Goal: Transaction & Acquisition: Book appointment/travel/reservation

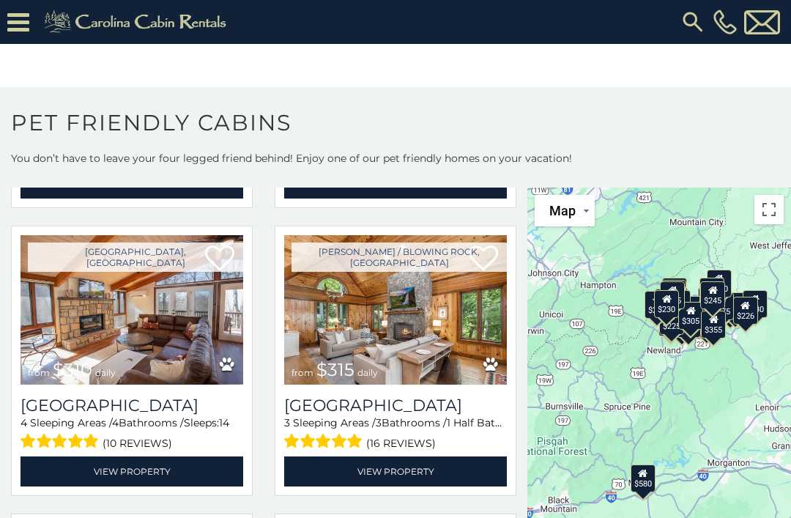
scroll to position [893, 0]
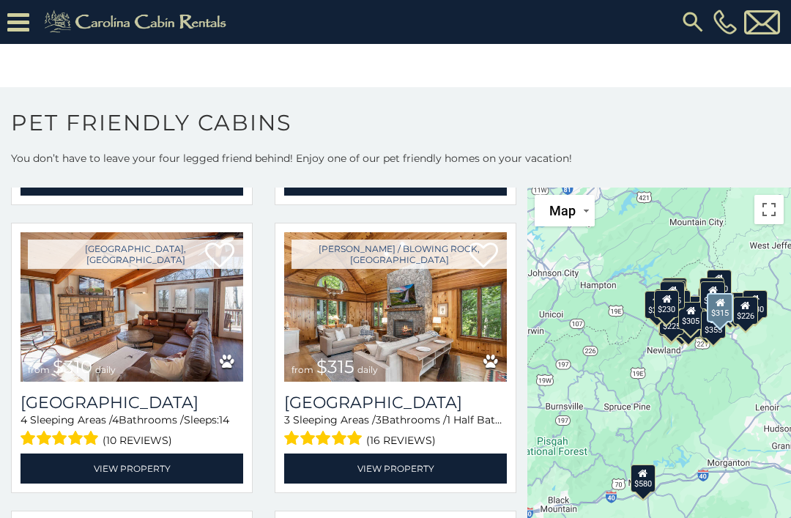
click at [424, 316] on img at bounding box center [395, 306] width 223 height 149
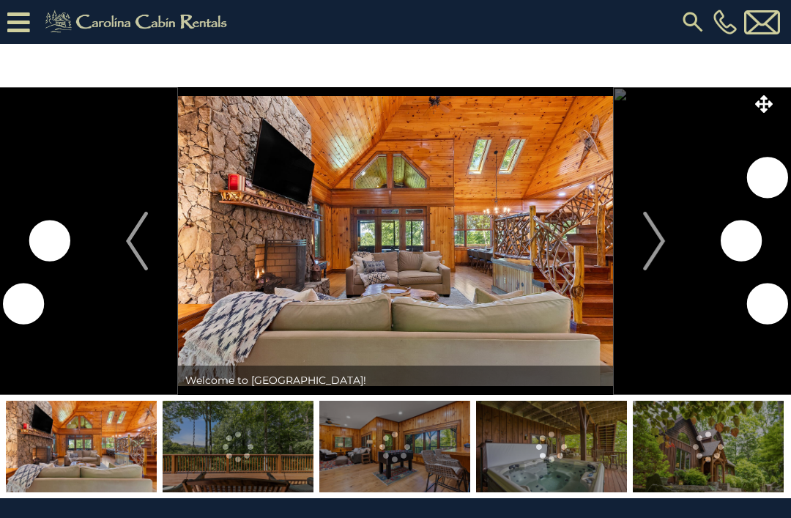
click at [656, 227] on img "Next" at bounding box center [654, 241] width 22 height 59
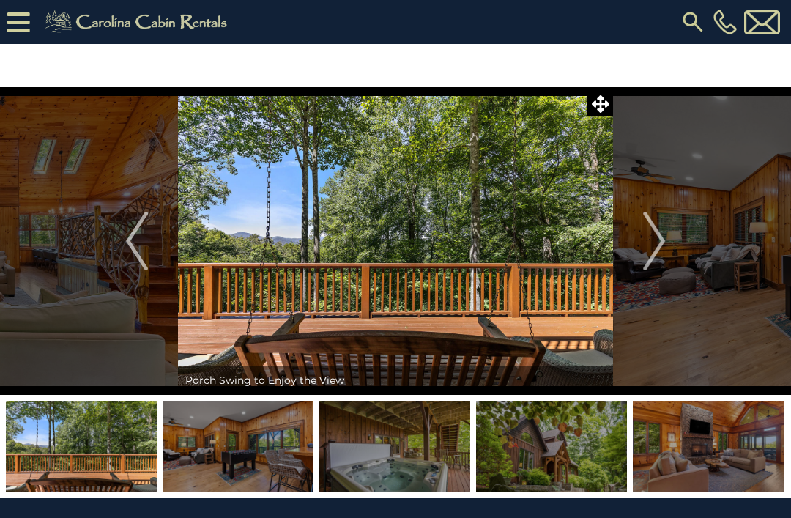
click at [655, 235] on img "Next" at bounding box center [654, 241] width 22 height 59
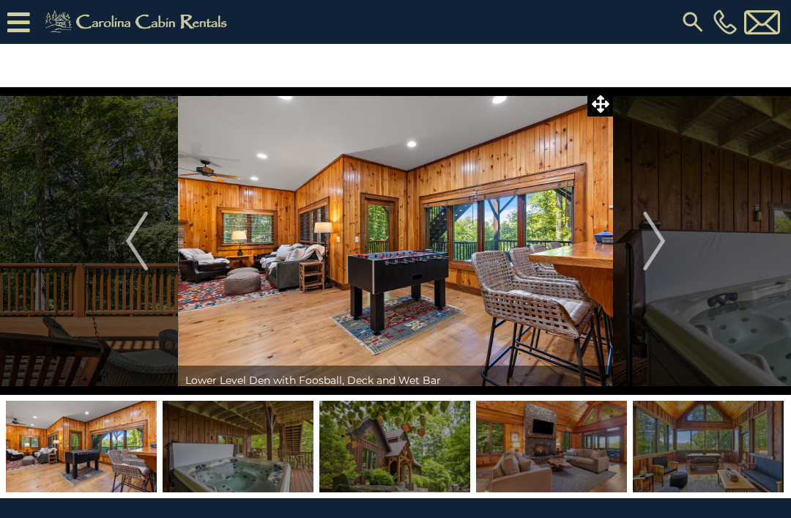
click at [655, 234] on img "Next" at bounding box center [654, 241] width 22 height 59
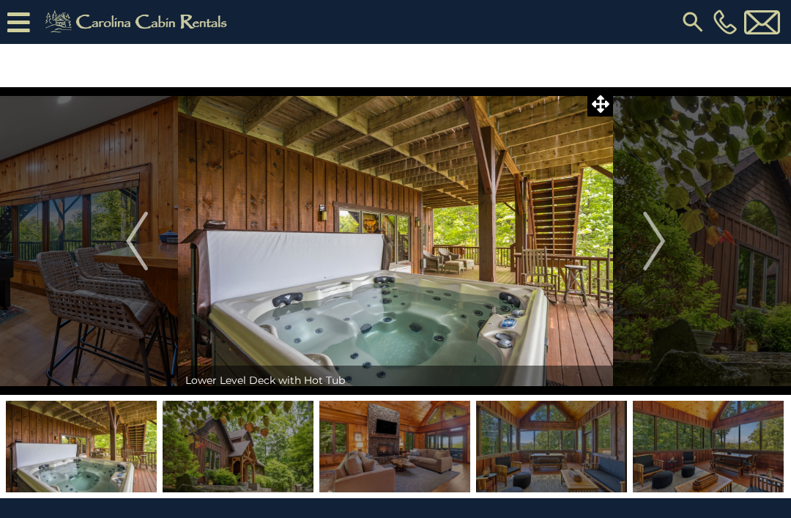
click at [650, 223] on img "Next" at bounding box center [654, 241] width 22 height 59
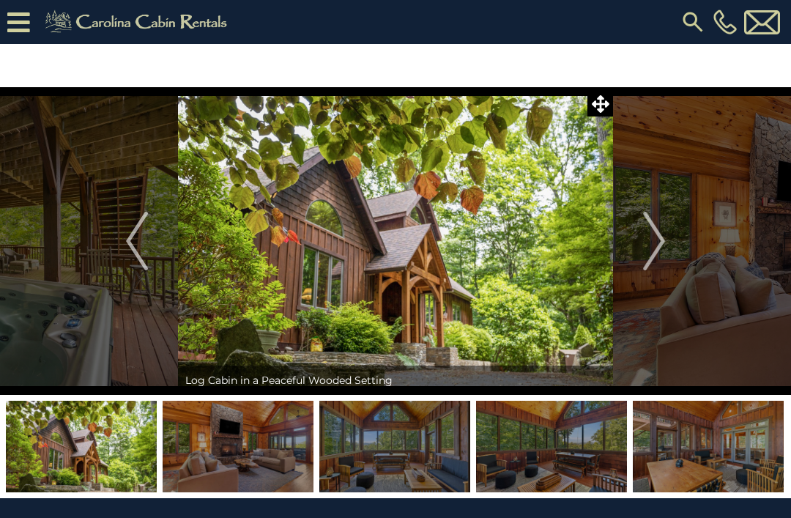
click at [650, 220] on img "Next" at bounding box center [654, 241] width 22 height 59
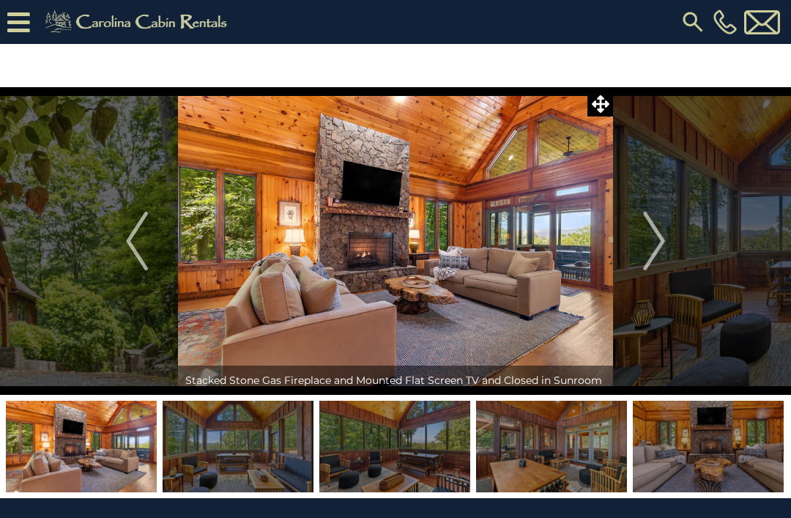
click at [648, 236] on img "Next" at bounding box center [654, 241] width 22 height 59
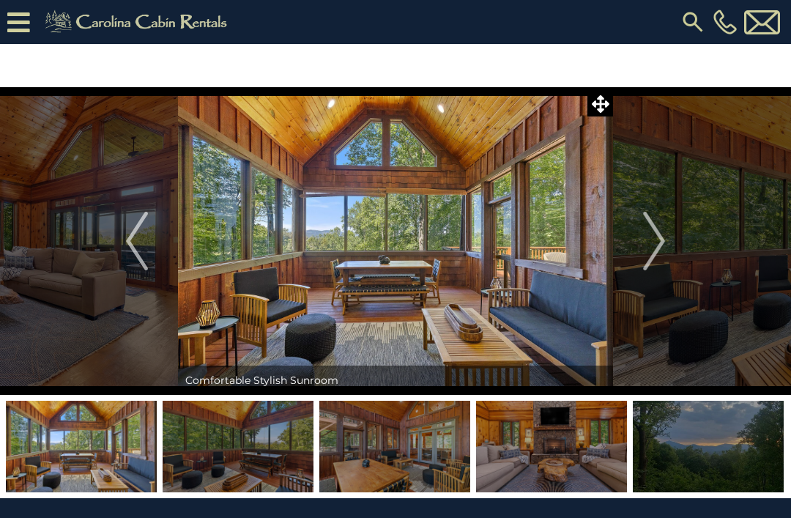
click at [651, 236] on img "Next" at bounding box center [654, 241] width 22 height 59
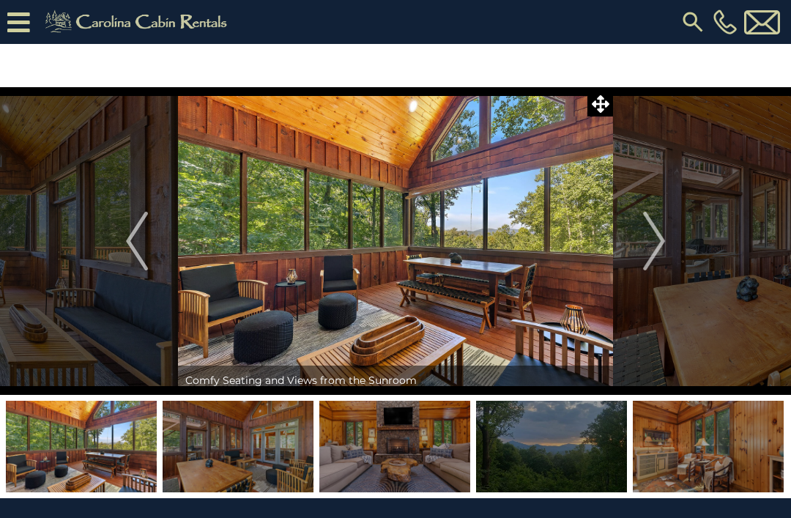
click at [649, 232] on img "Next" at bounding box center [654, 241] width 22 height 59
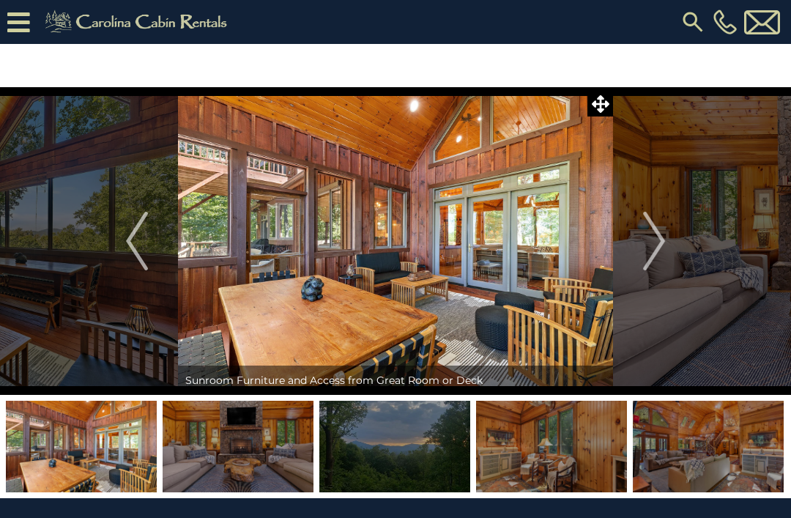
click at [661, 226] on img "Next" at bounding box center [654, 241] width 22 height 59
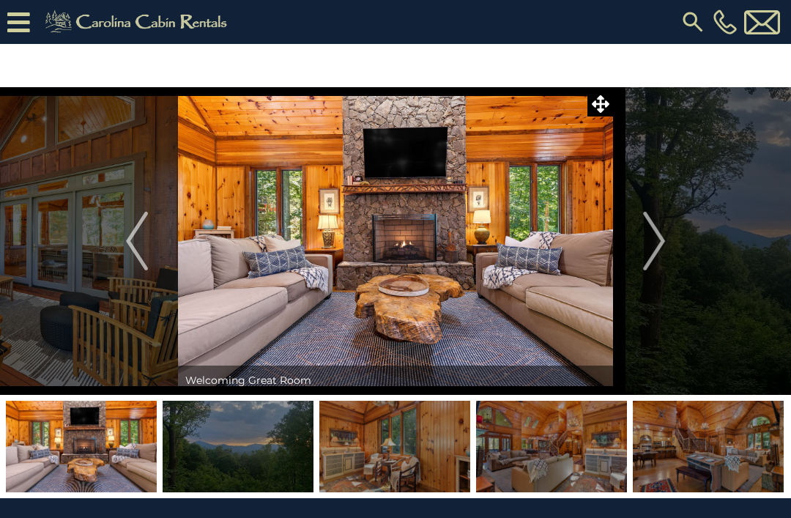
click at [664, 229] on img "Next" at bounding box center [654, 241] width 22 height 59
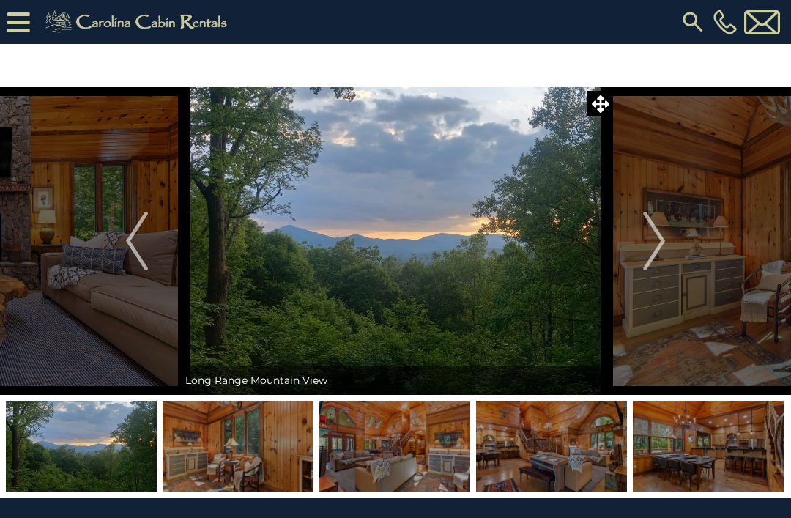
click at [644, 241] on img "Next" at bounding box center [654, 241] width 22 height 59
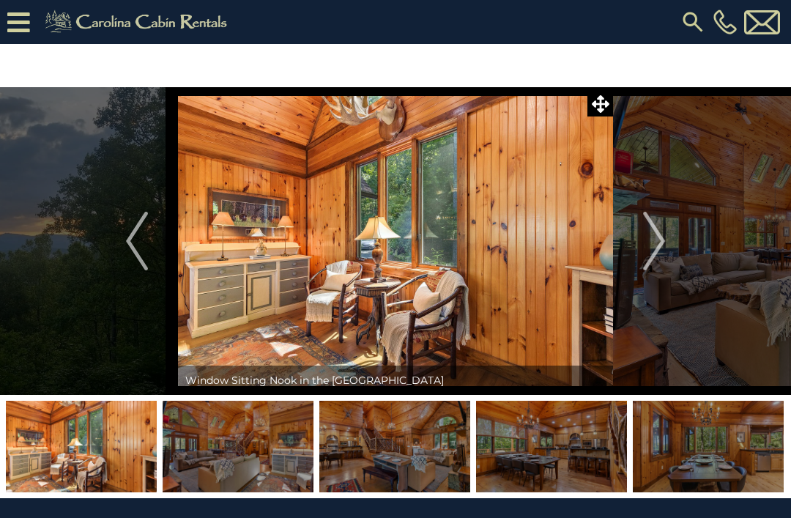
click at [644, 237] on img "Next" at bounding box center [654, 241] width 22 height 59
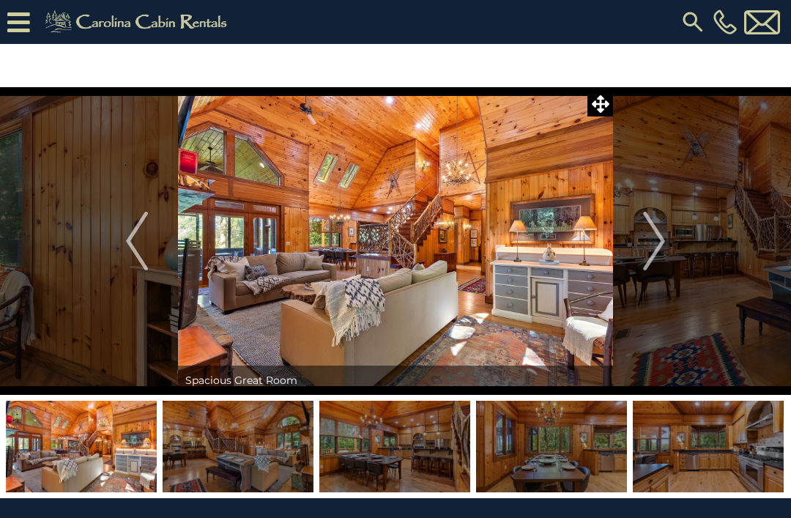
click at [658, 235] on img "Next" at bounding box center [654, 241] width 22 height 59
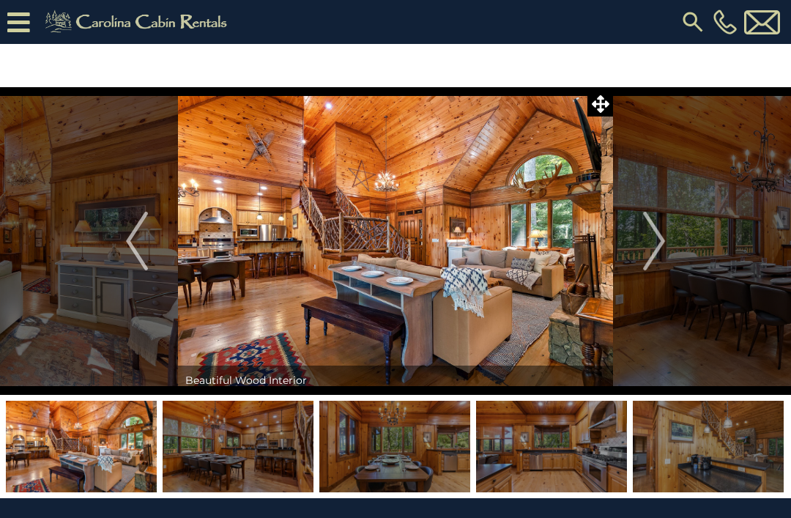
click at [655, 237] on img "Next" at bounding box center [654, 241] width 22 height 59
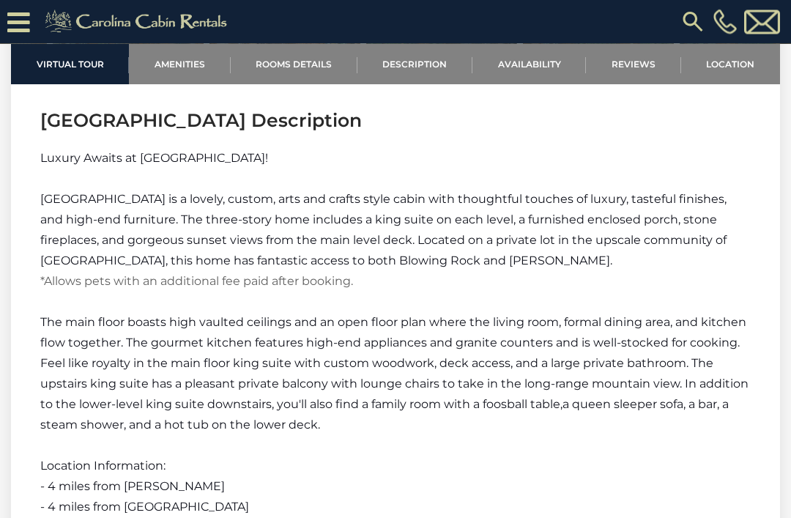
scroll to position [2178, 0]
click at [532, 57] on link "Availability" at bounding box center [529, 64] width 114 height 40
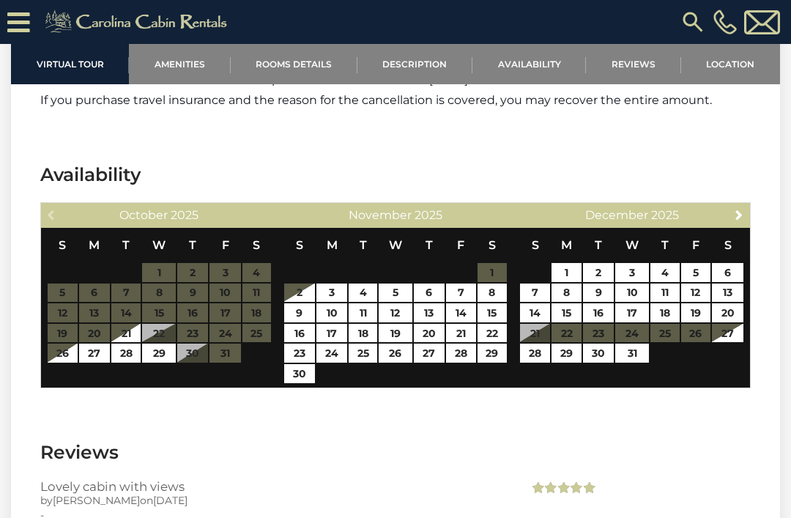
scroll to position [2881, 0]
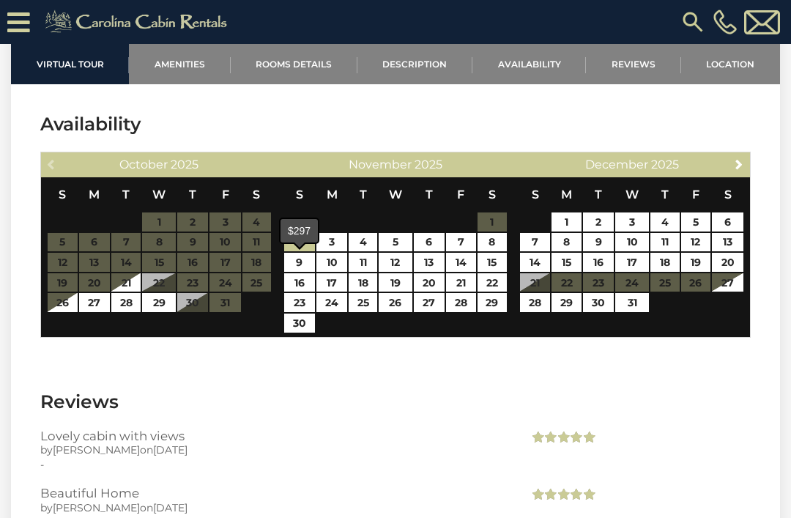
click at [300, 252] on link "2" at bounding box center [299, 242] width 31 height 19
type input "**********"
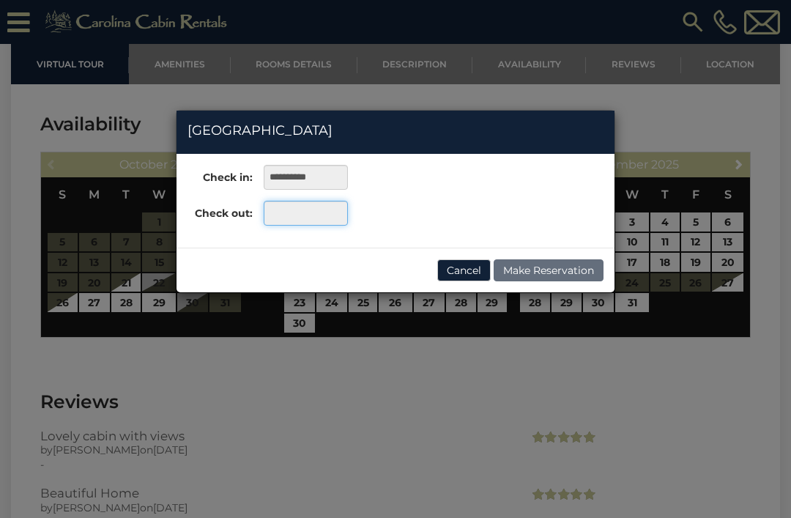
click at [300, 210] on input "text" at bounding box center [306, 213] width 84 height 25
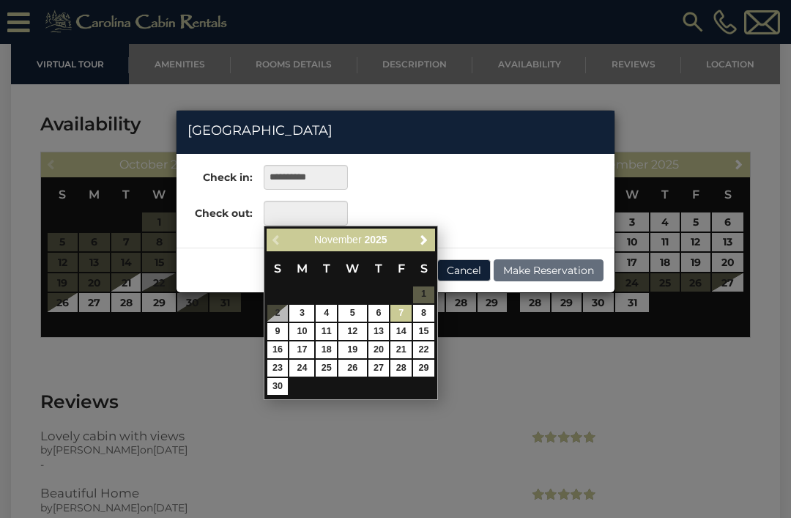
click at [403, 308] on link "7" at bounding box center [400, 313] width 21 height 17
type input "**********"
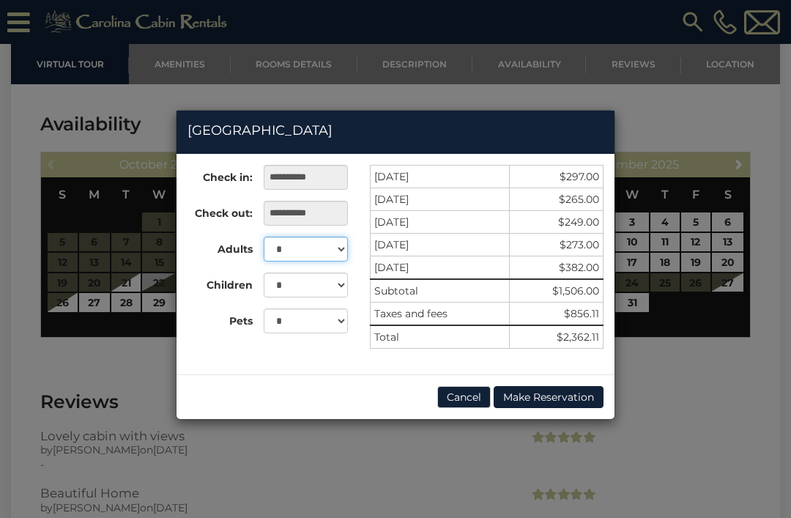
click at [333, 249] on select "* * * * * * * * * ** **" at bounding box center [306, 249] width 84 height 25
select select "*"
click at [337, 318] on select "* * *" at bounding box center [306, 320] width 84 height 25
select select "*"
click at [464, 388] on button "Cancel" at bounding box center [463, 397] width 53 height 22
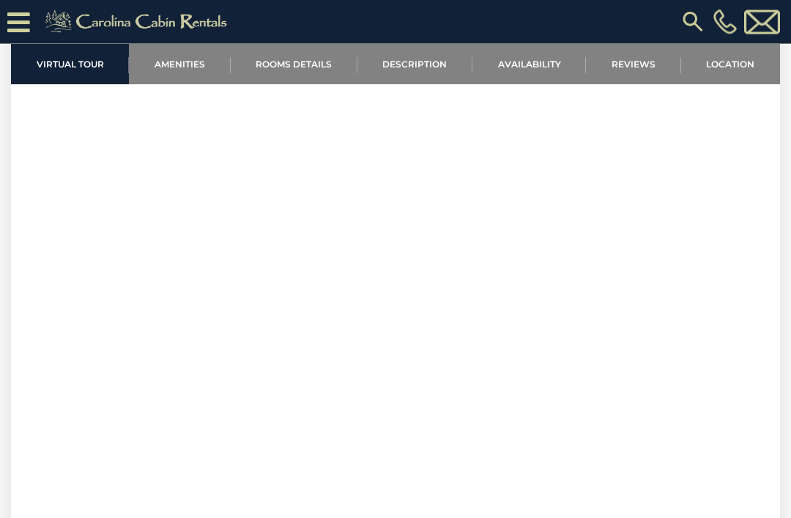
scroll to position [672, 0]
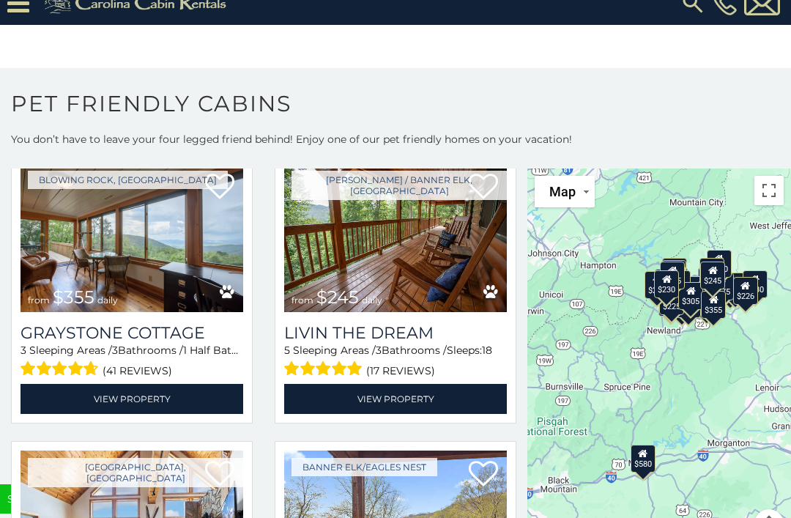
scroll to position [3818, 0]
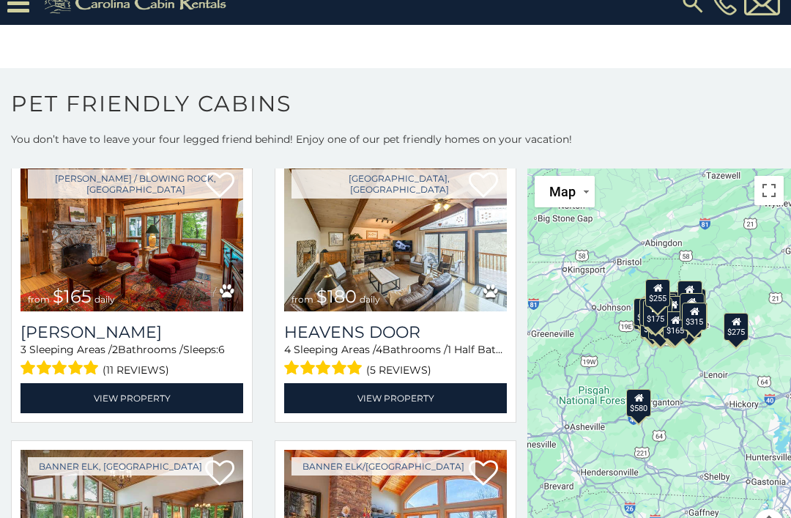
scroll to position [5835, 0]
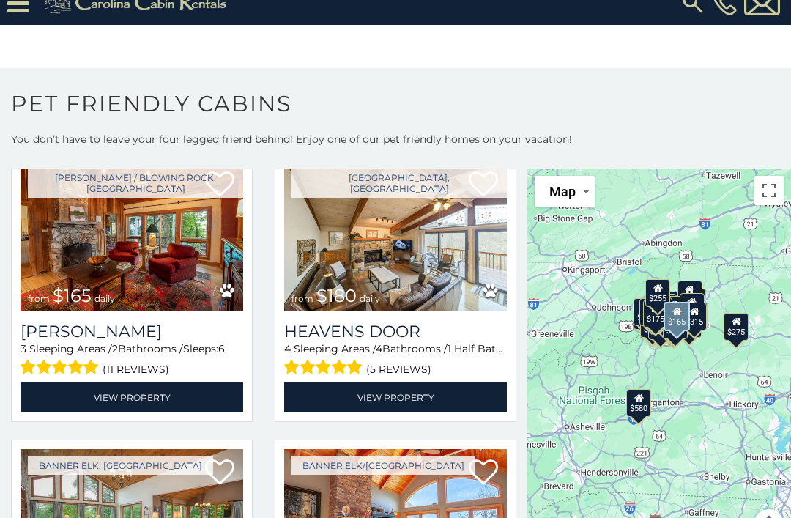
click at [155, 235] on img at bounding box center [132, 235] width 223 height 149
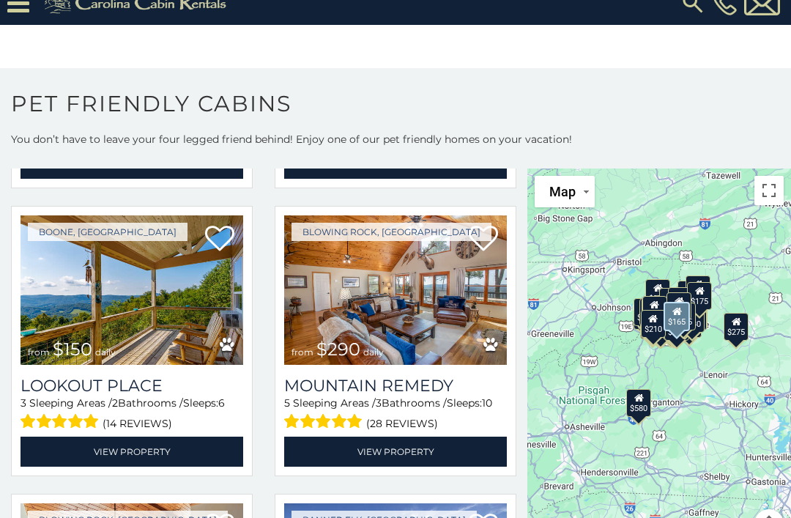
scroll to position [9233, 0]
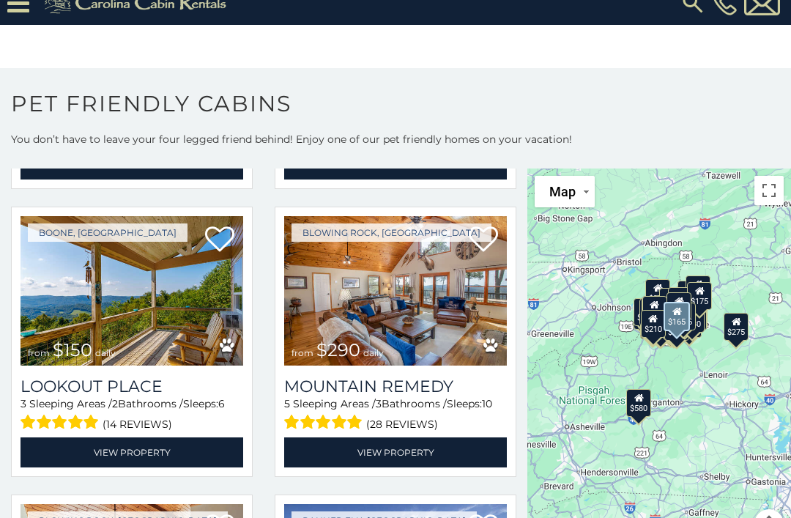
click at [425, 267] on img at bounding box center [395, 290] width 223 height 149
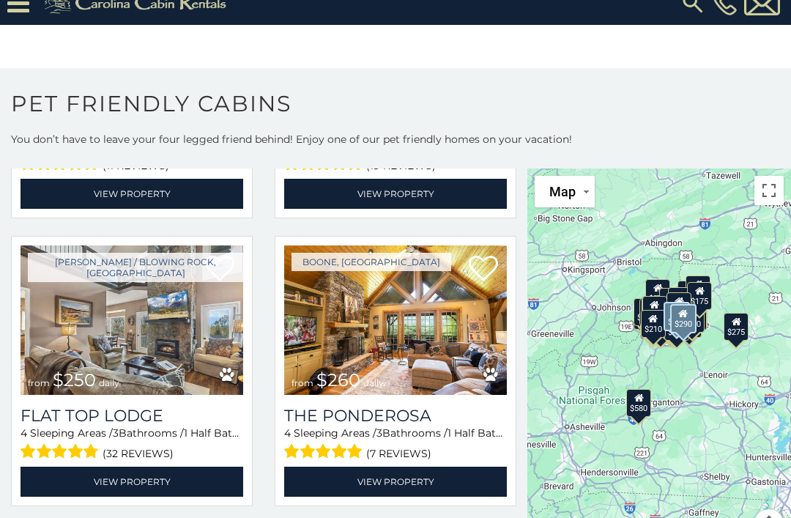
scroll to position [10391, 0]
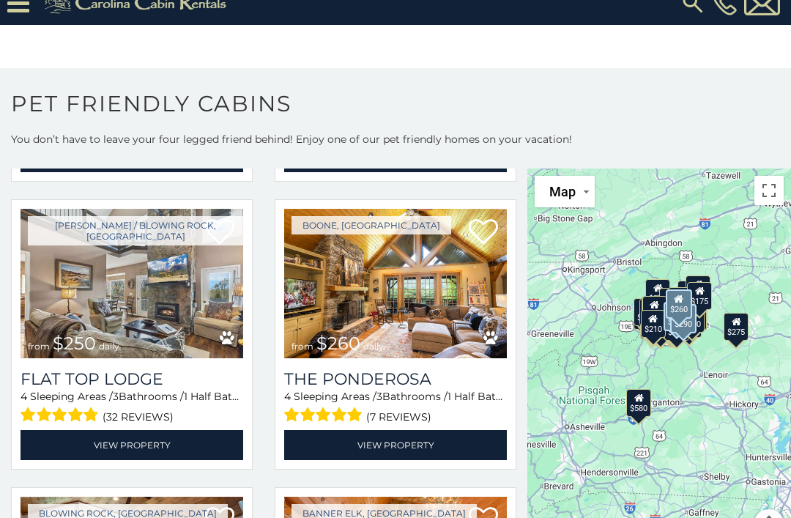
click at [490, 430] on link "View Property" at bounding box center [395, 445] width 223 height 30
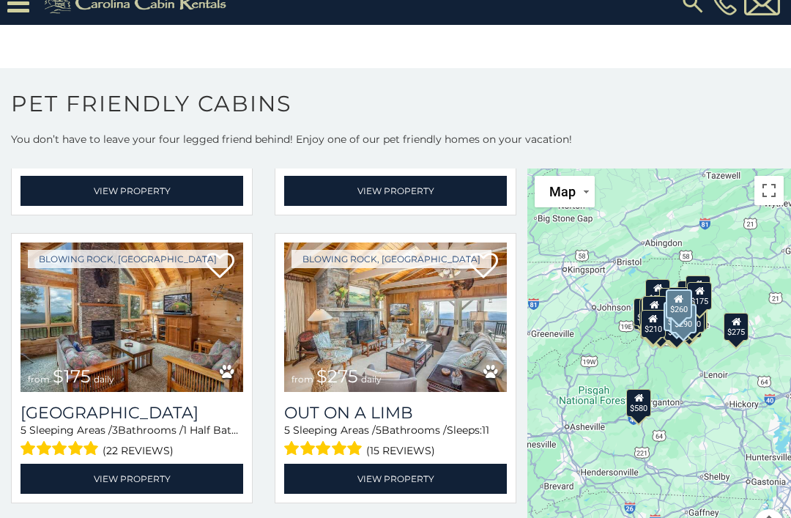
scroll to position [10933, 0]
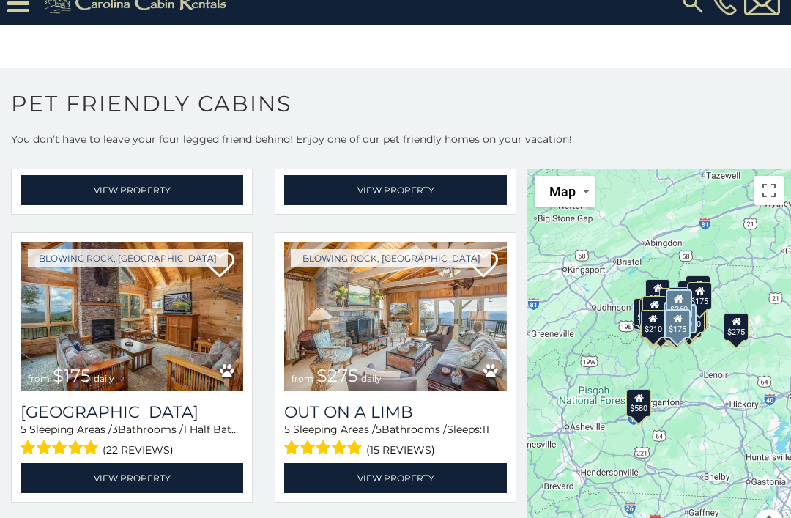
click at [146, 304] on img at bounding box center [132, 316] width 223 height 149
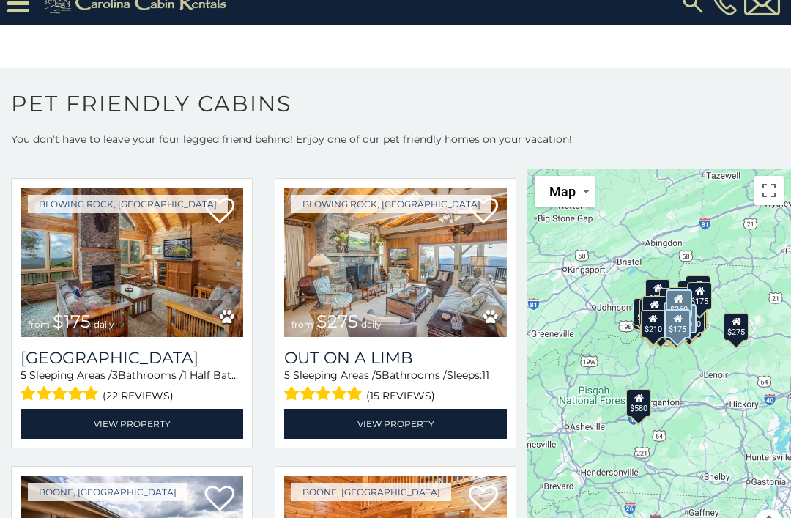
scroll to position [10987, 0]
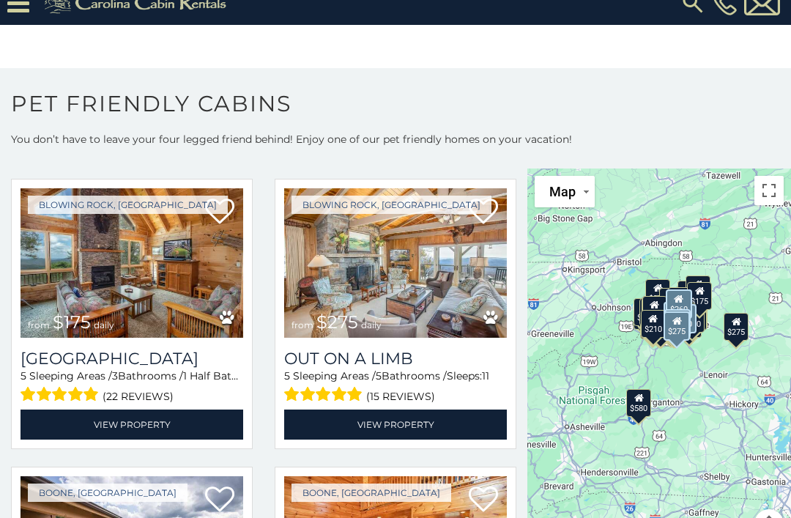
click at [415, 246] on img at bounding box center [395, 262] width 223 height 149
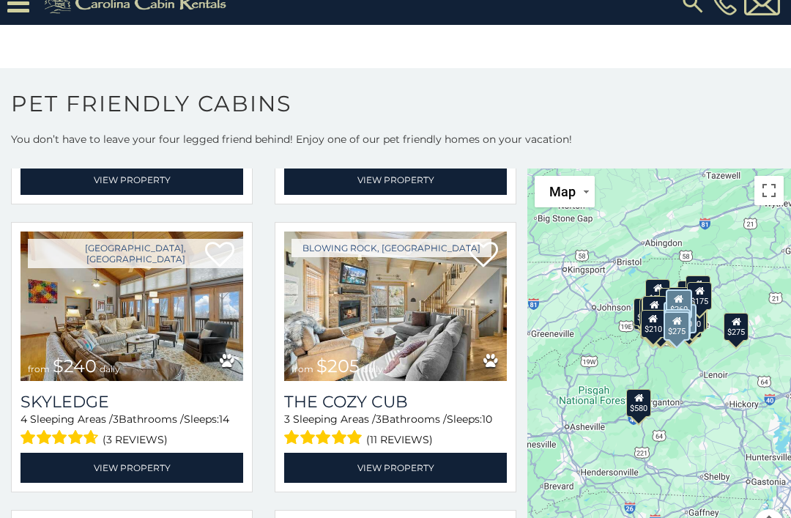
scroll to position [11808, 0]
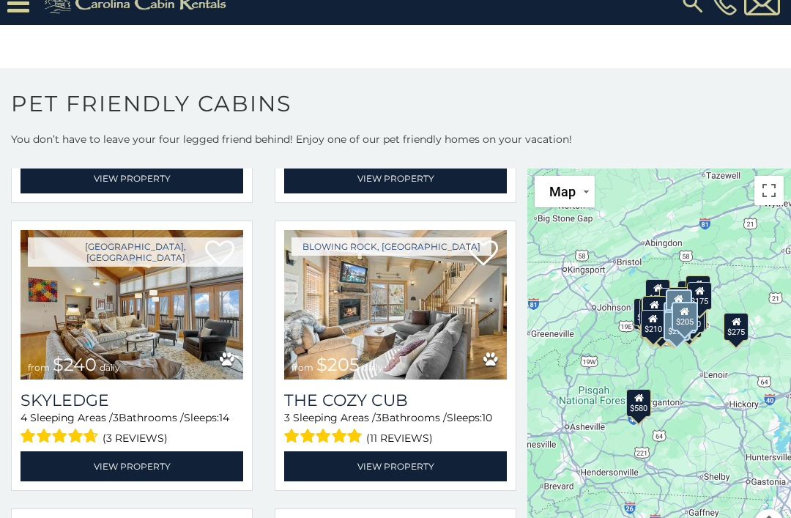
click at [445, 279] on img at bounding box center [395, 304] width 223 height 149
click at [445, 451] on link "View Property" at bounding box center [395, 466] width 223 height 30
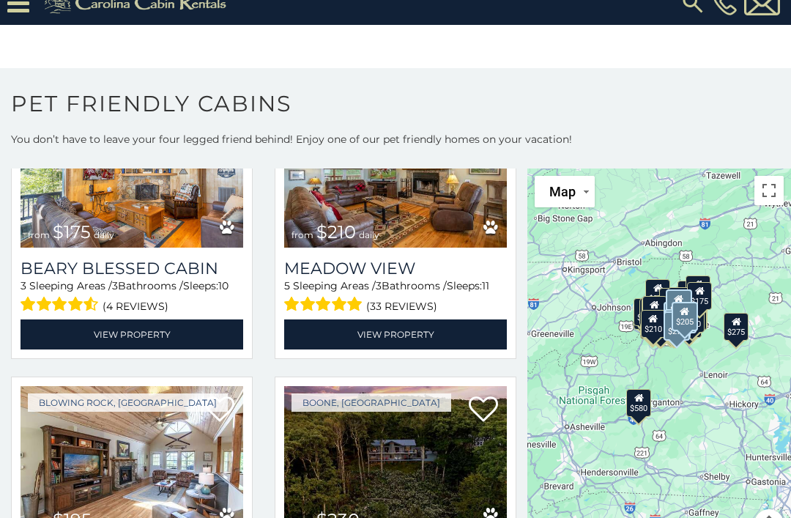
scroll to position [12618, 0]
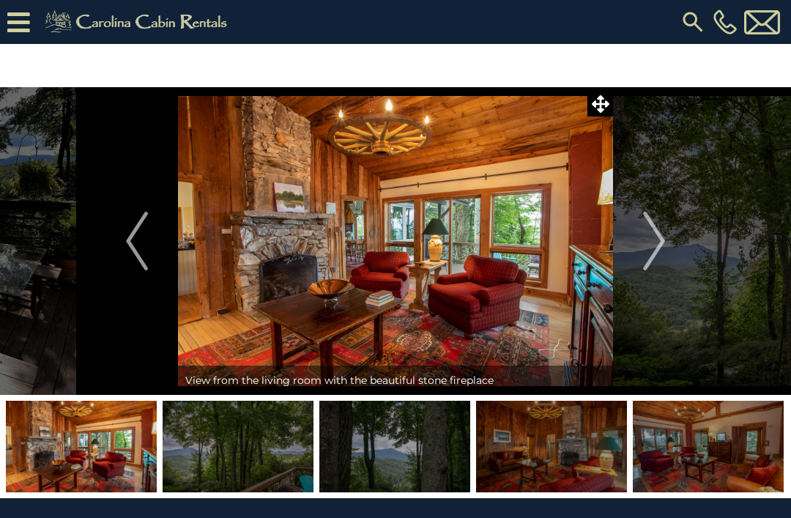
click at [661, 234] on img "Next" at bounding box center [654, 241] width 22 height 59
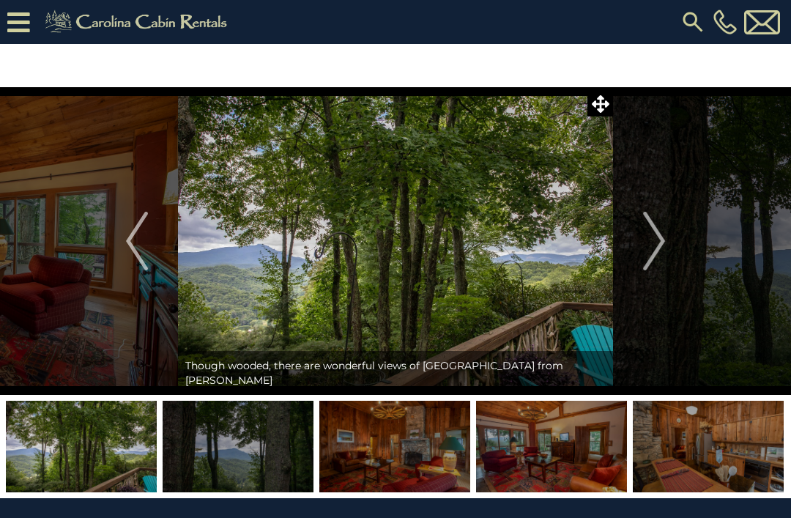
click at [655, 220] on img "Next" at bounding box center [654, 241] width 22 height 59
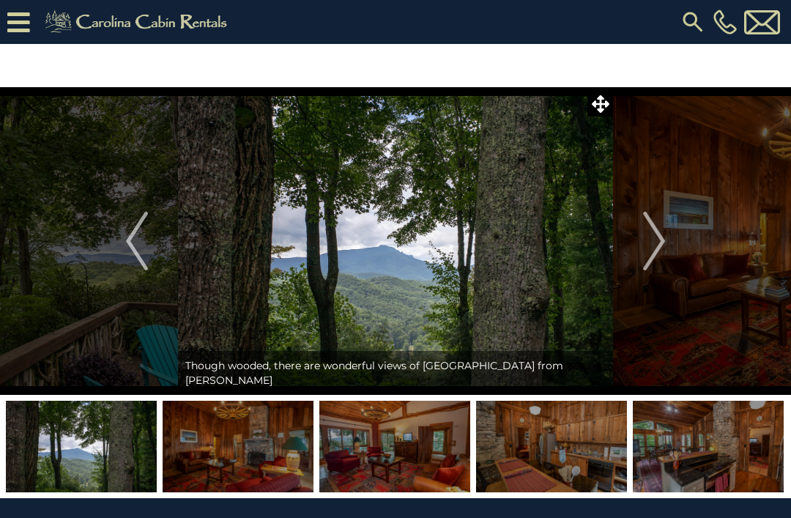
click at [656, 223] on img "Next" at bounding box center [654, 241] width 22 height 59
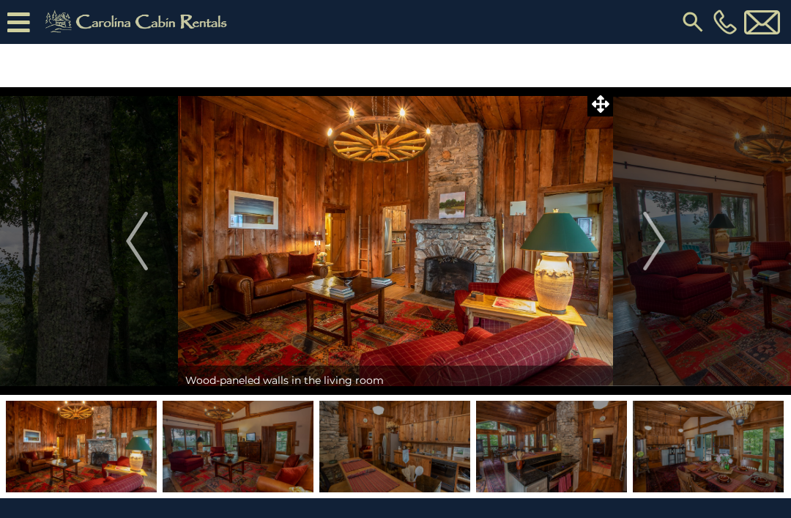
click at [651, 239] on img "Next" at bounding box center [654, 241] width 22 height 59
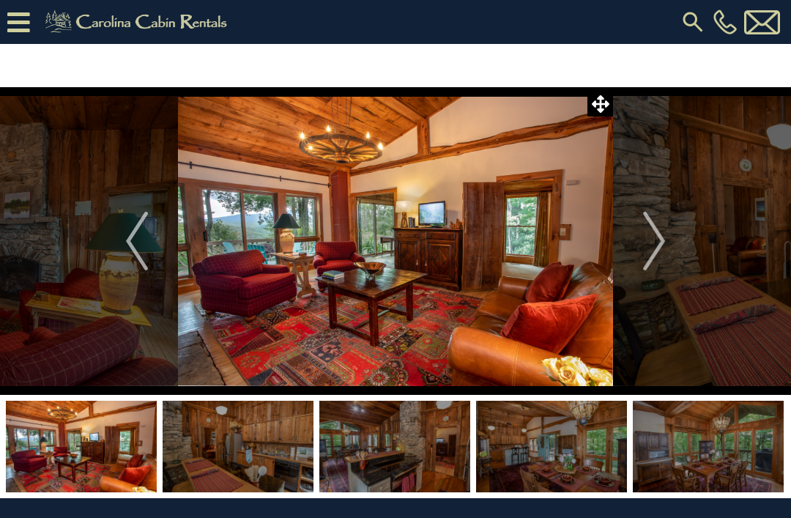
click at [658, 233] on img "Next" at bounding box center [654, 241] width 22 height 59
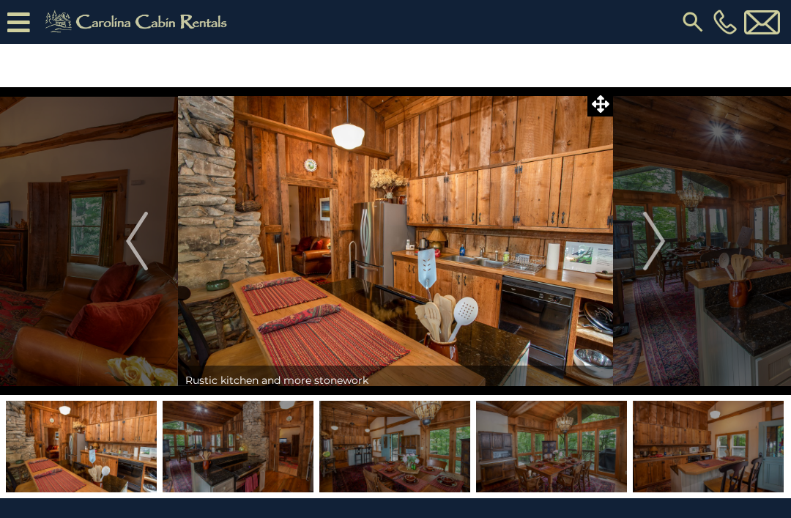
click at [658, 238] on img "Next" at bounding box center [654, 241] width 22 height 59
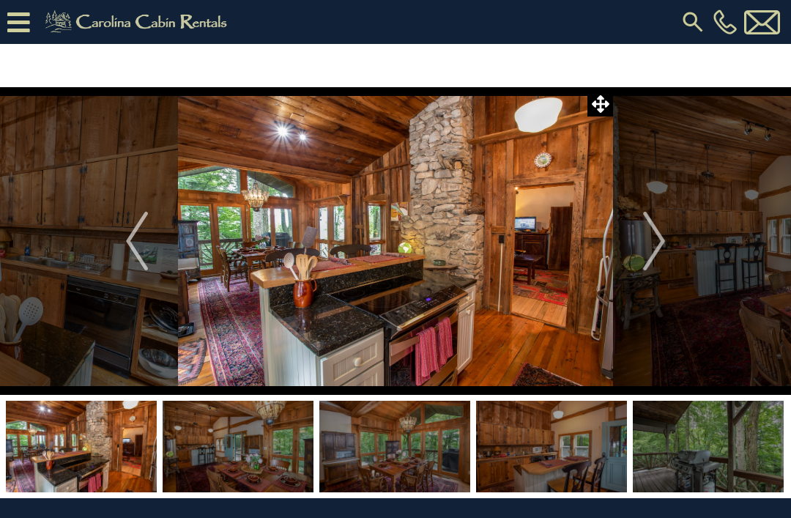
click at [667, 229] on button "Next" at bounding box center [654, 241] width 82 height 308
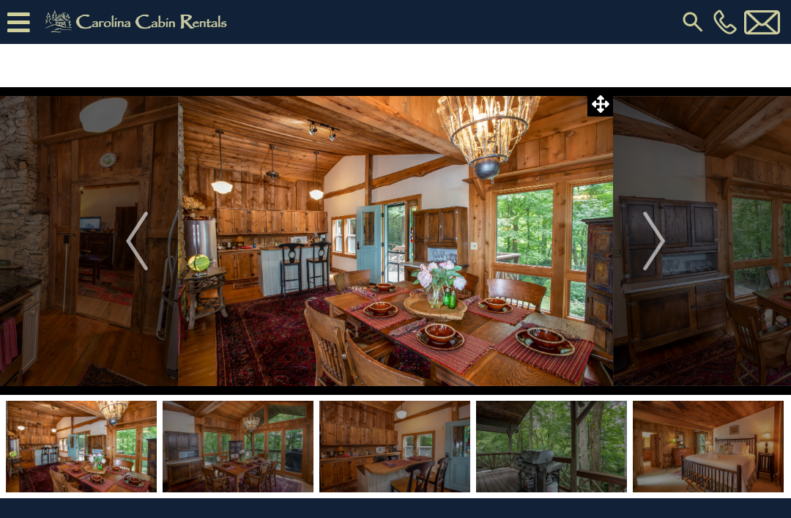
click at [659, 239] on img "Next" at bounding box center [654, 241] width 22 height 59
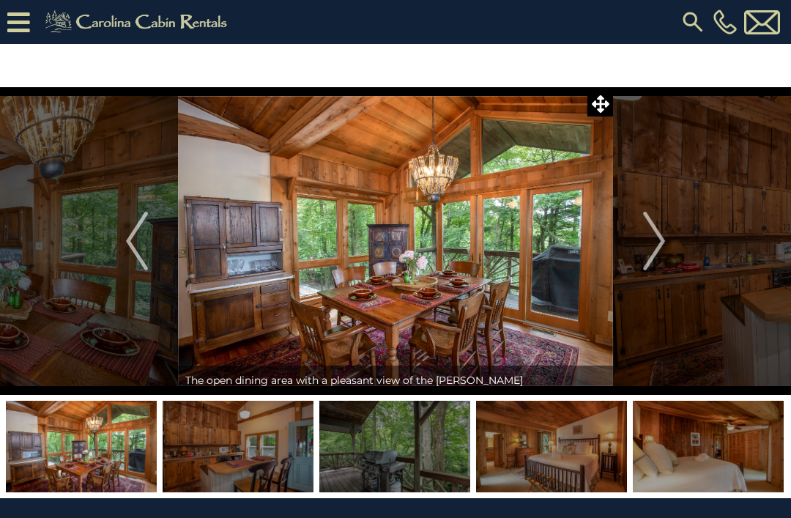
click at [650, 237] on img "Next" at bounding box center [654, 241] width 22 height 59
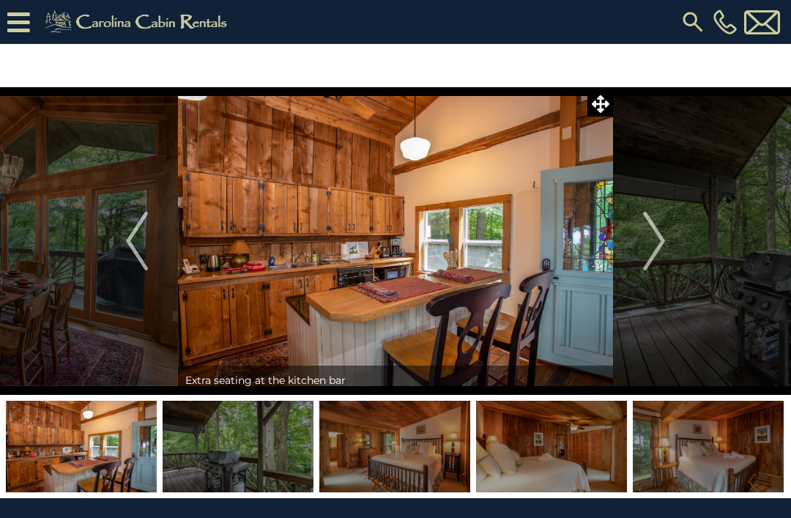
click at [646, 238] on img "Next" at bounding box center [654, 241] width 22 height 59
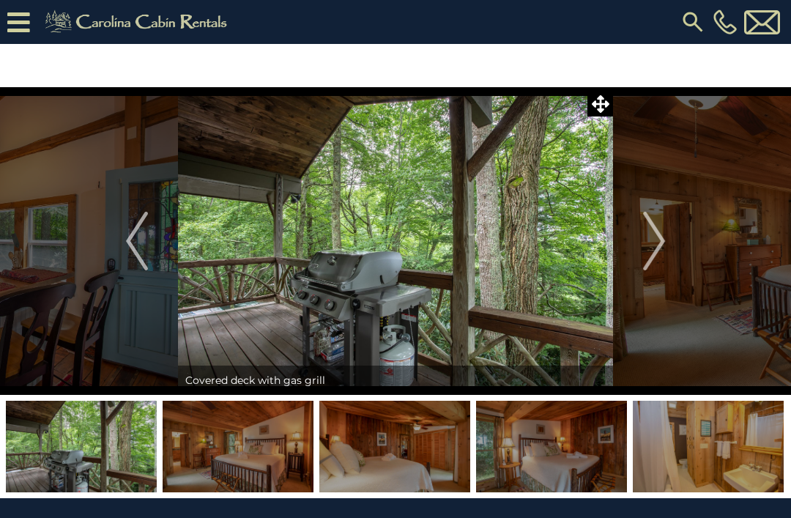
click at [658, 236] on img "Next" at bounding box center [654, 241] width 22 height 59
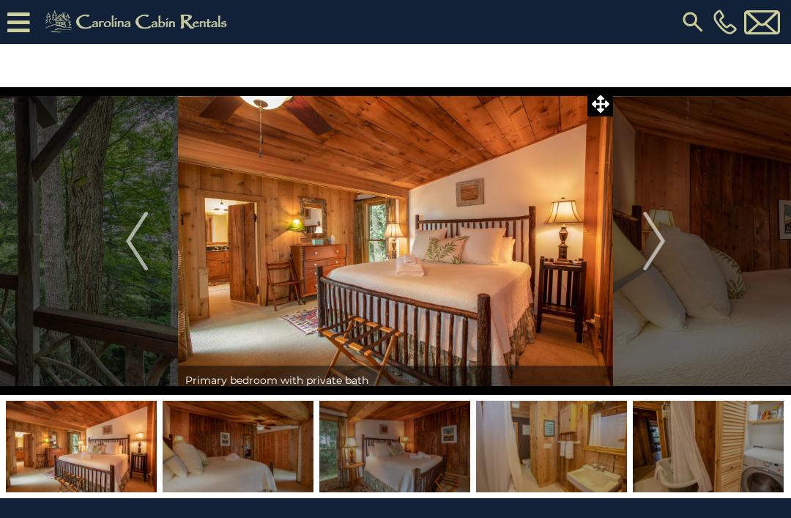
click at [651, 218] on img "Next" at bounding box center [654, 241] width 22 height 59
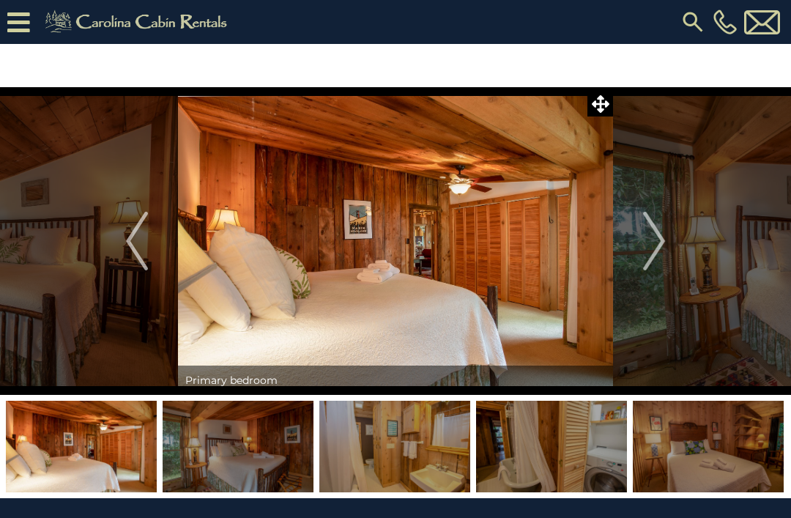
click at [642, 237] on button "Next" at bounding box center [654, 241] width 82 height 308
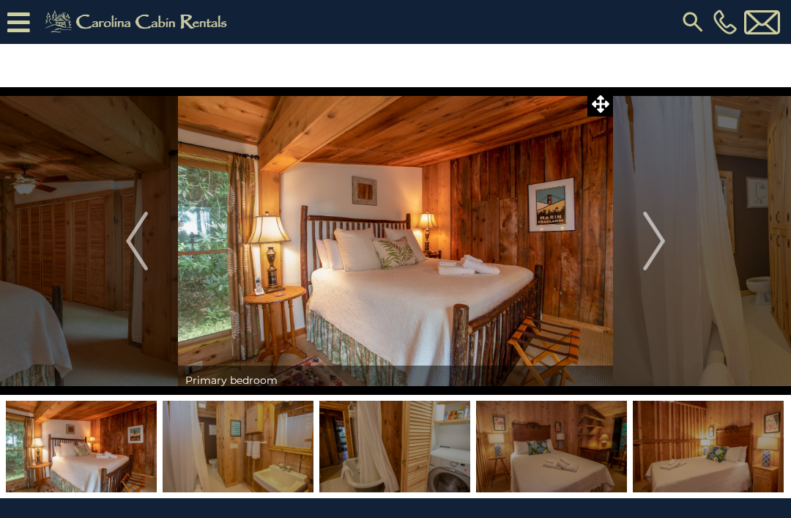
click at [661, 218] on img "Next" at bounding box center [654, 241] width 22 height 59
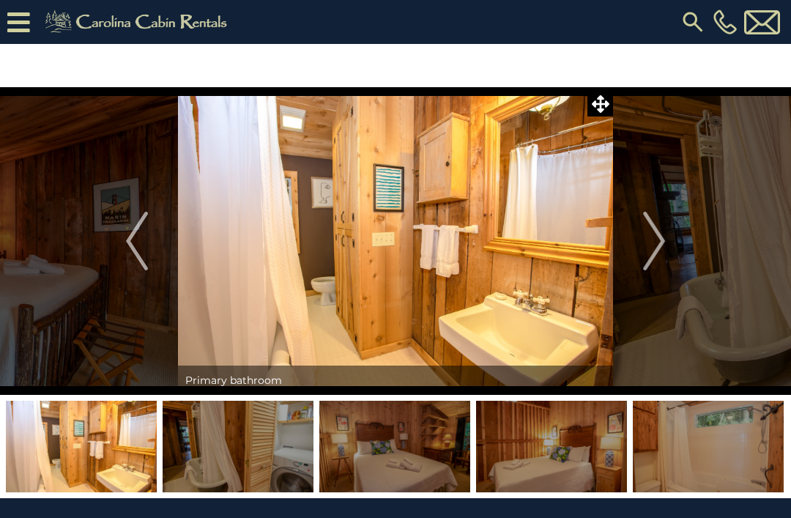
click at [658, 223] on img "Next" at bounding box center [654, 241] width 22 height 59
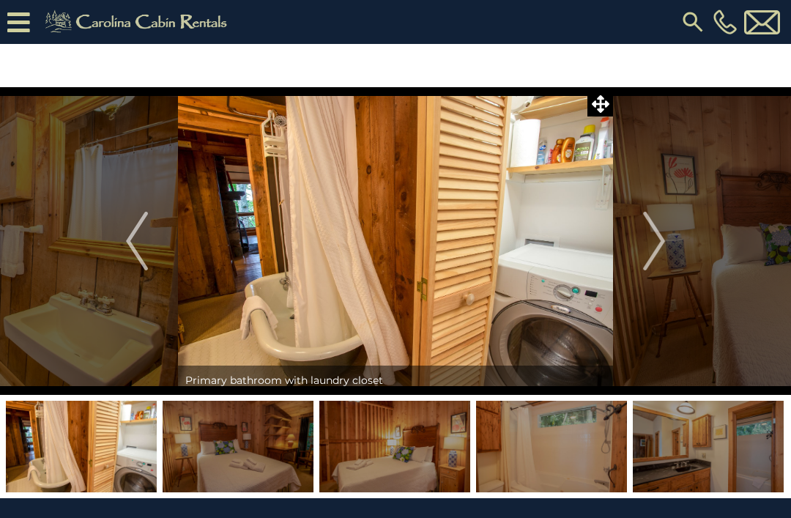
click at [651, 227] on img "Next" at bounding box center [654, 241] width 22 height 59
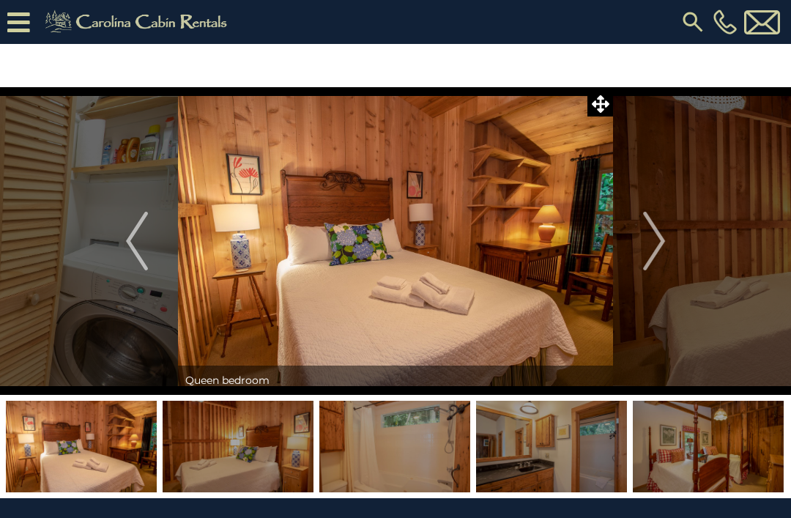
click at [644, 233] on img "Next" at bounding box center [654, 241] width 22 height 59
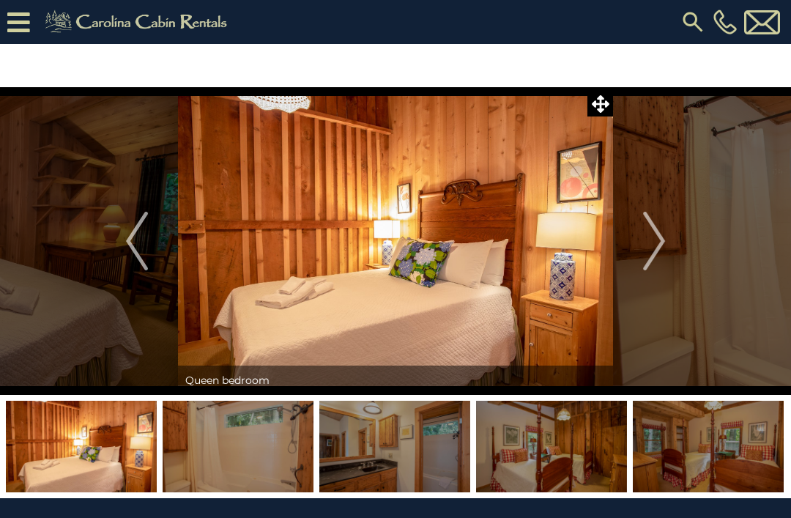
click at [650, 238] on img "Next" at bounding box center [654, 241] width 22 height 59
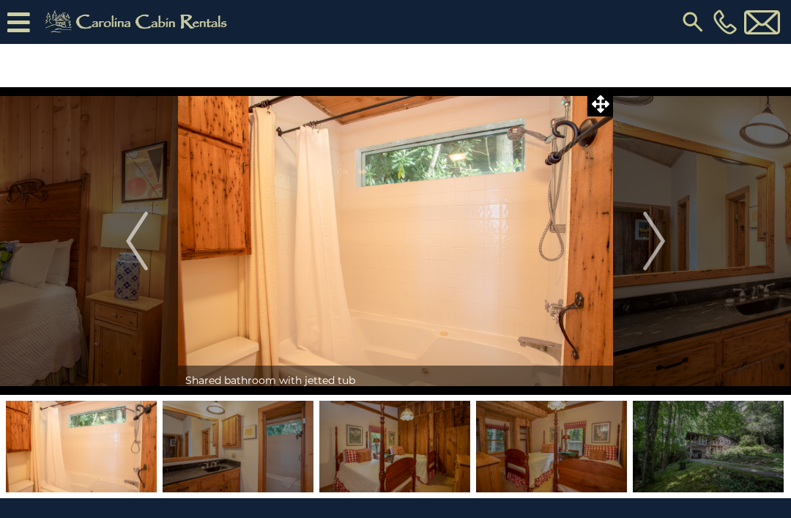
click at [652, 239] on img "Next" at bounding box center [654, 241] width 22 height 59
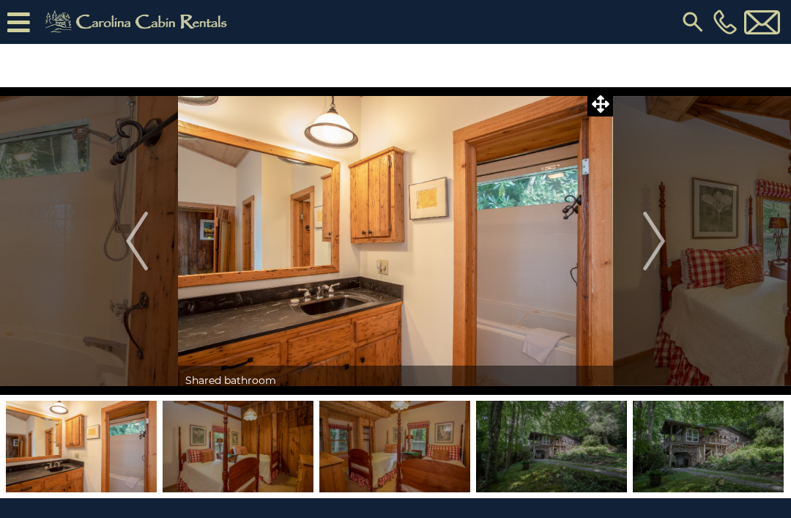
click at [654, 238] on img "Next" at bounding box center [654, 241] width 22 height 59
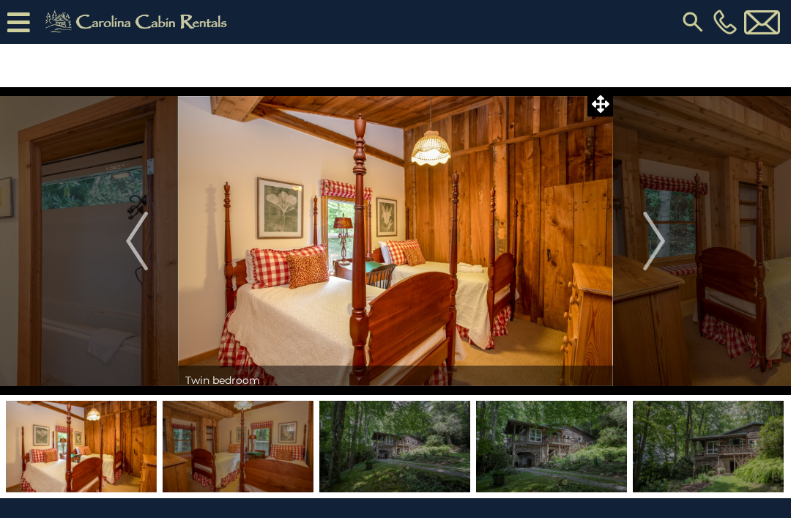
click at [650, 237] on img "Next" at bounding box center [654, 241] width 22 height 59
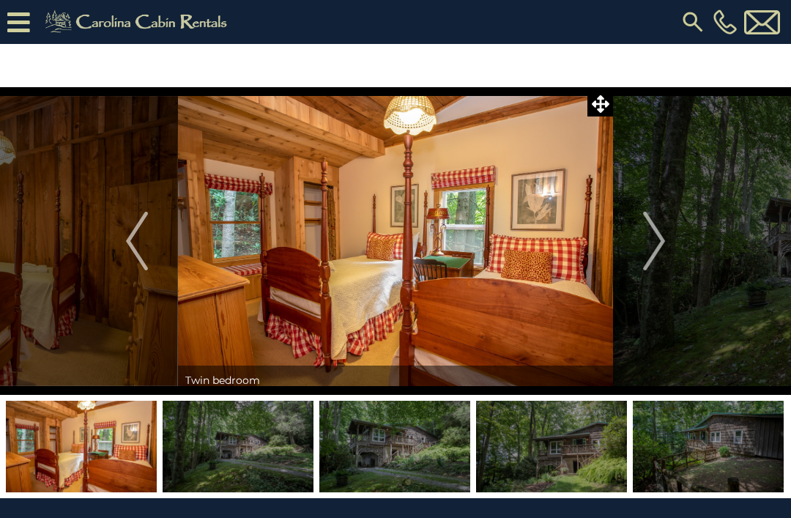
click at [650, 231] on img "Next" at bounding box center [654, 241] width 22 height 59
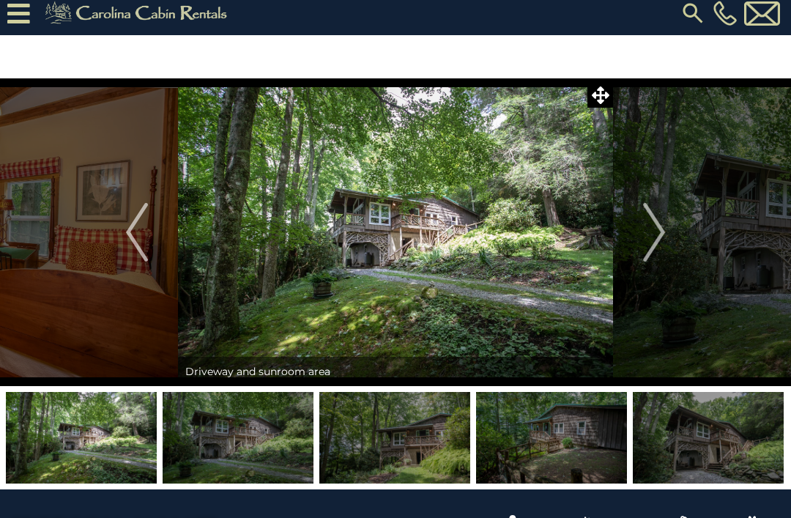
scroll to position [10, 0]
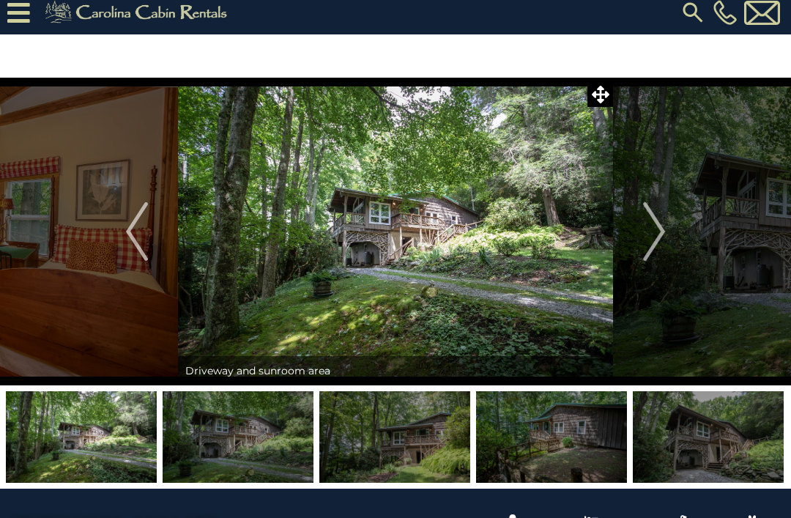
click at [601, 95] on icon at bounding box center [601, 95] width 18 height 18
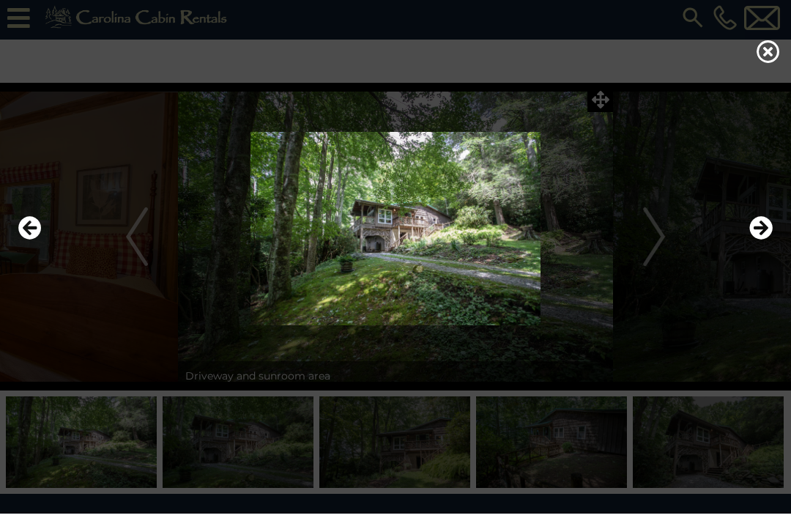
scroll to position [4, 0]
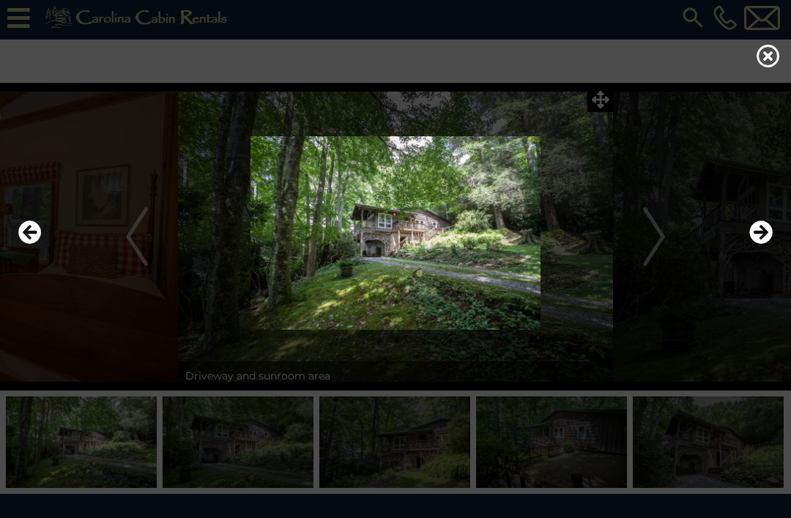
click at [596, 103] on div at bounding box center [395, 233] width 769 height 311
click at [600, 97] on div at bounding box center [395, 233] width 769 height 311
click at [764, 62] on icon at bounding box center [768, 55] width 23 height 23
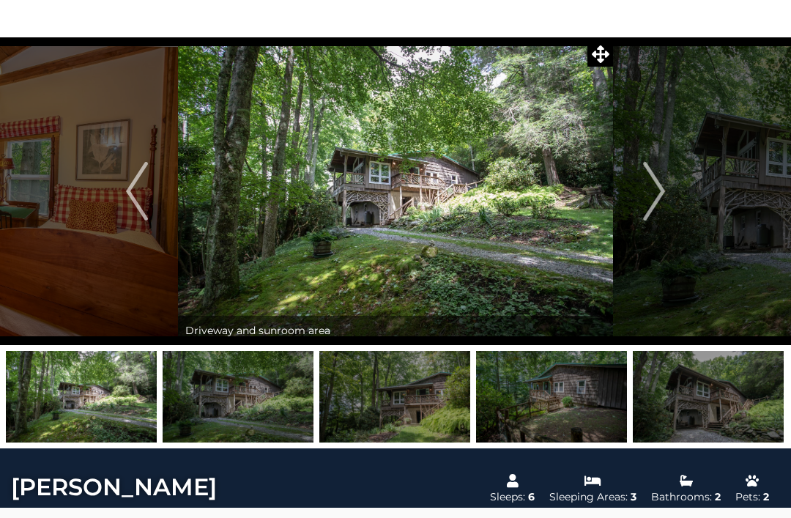
scroll to position [50, 0]
click at [651, 189] on img "Next" at bounding box center [654, 191] width 22 height 59
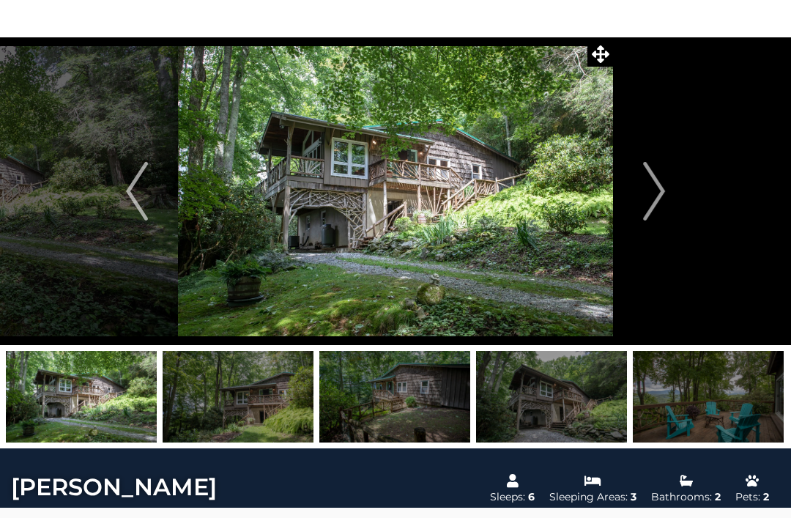
click at [641, 185] on button "Next" at bounding box center [654, 191] width 82 height 308
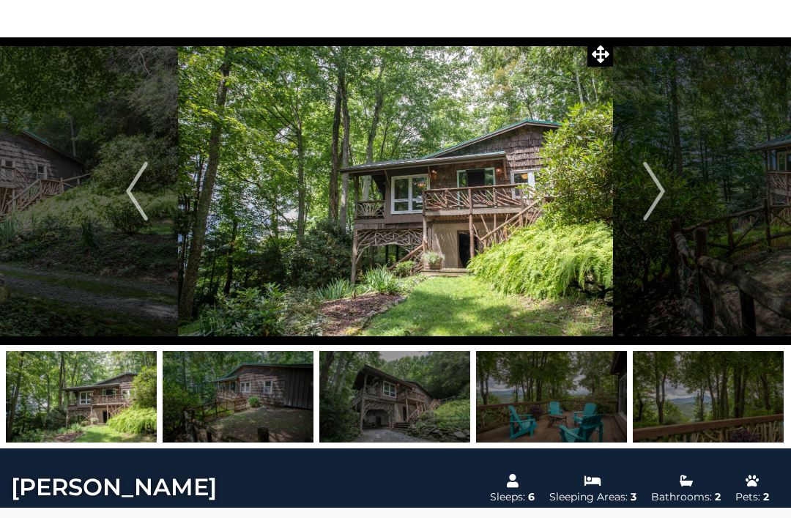
click at [490, 239] on img at bounding box center [395, 191] width 435 height 308
click at [646, 176] on img "Next" at bounding box center [654, 191] width 22 height 59
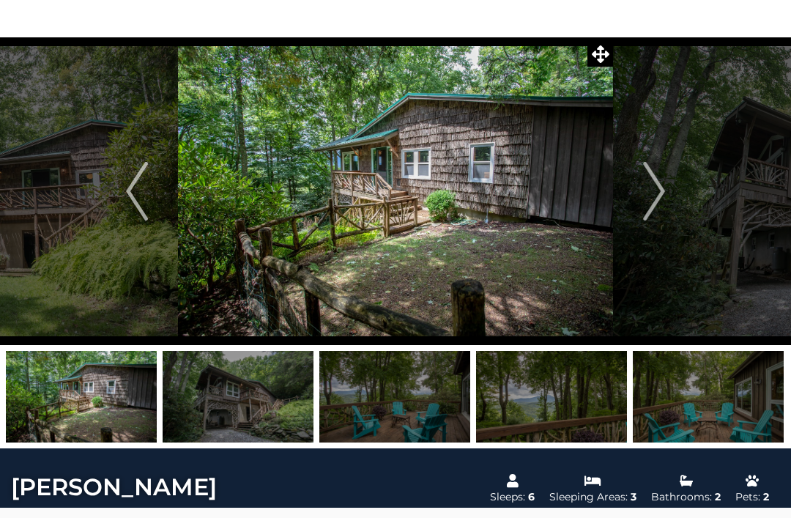
click at [642, 181] on button "Next" at bounding box center [654, 191] width 82 height 308
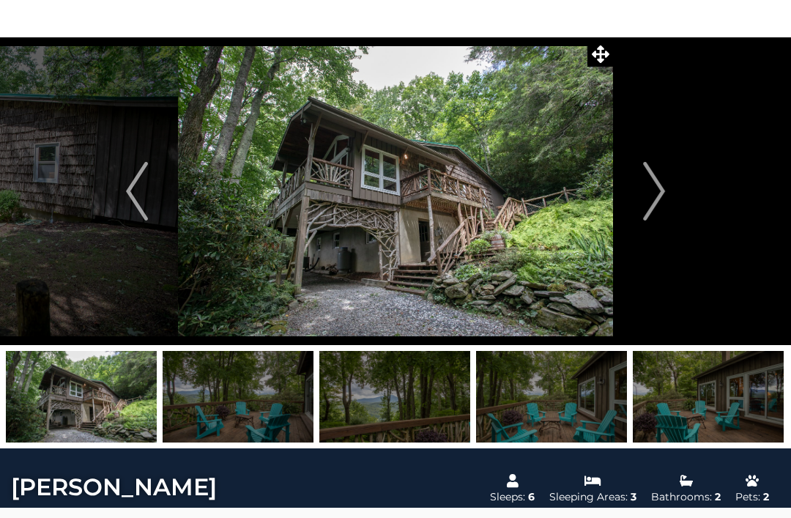
click at [634, 175] on button "Next" at bounding box center [654, 191] width 82 height 308
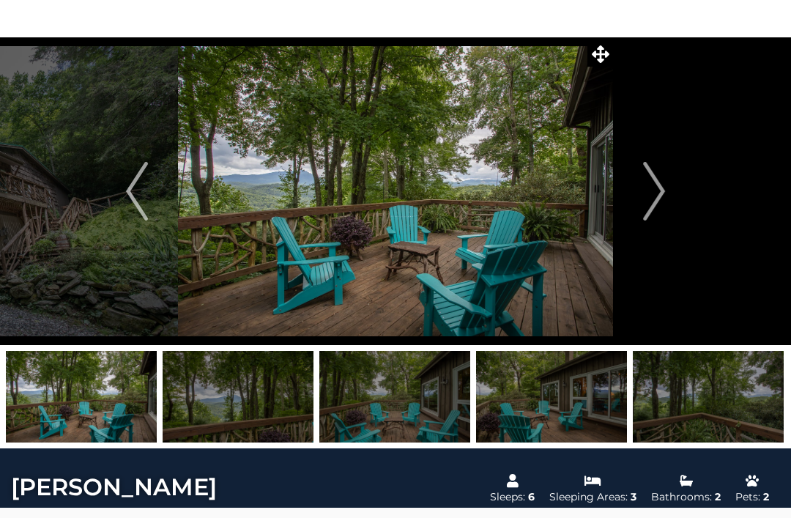
click at [639, 175] on button "Next" at bounding box center [654, 191] width 82 height 308
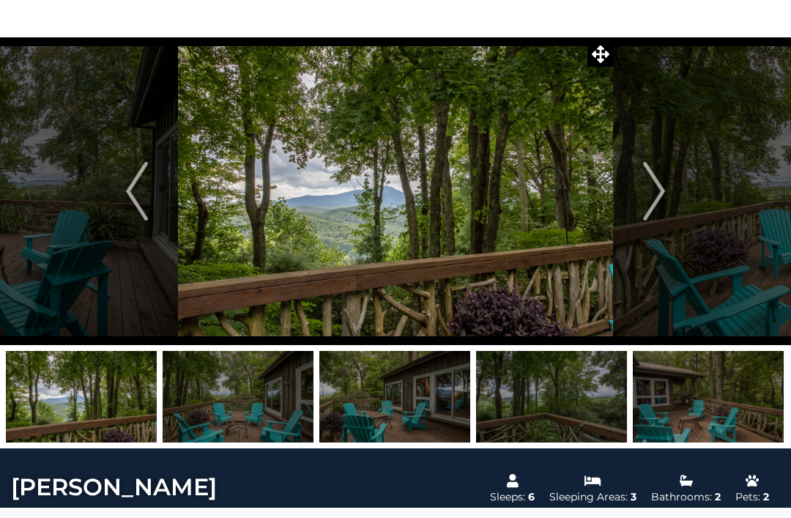
click at [651, 173] on img "Next" at bounding box center [654, 191] width 22 height 59
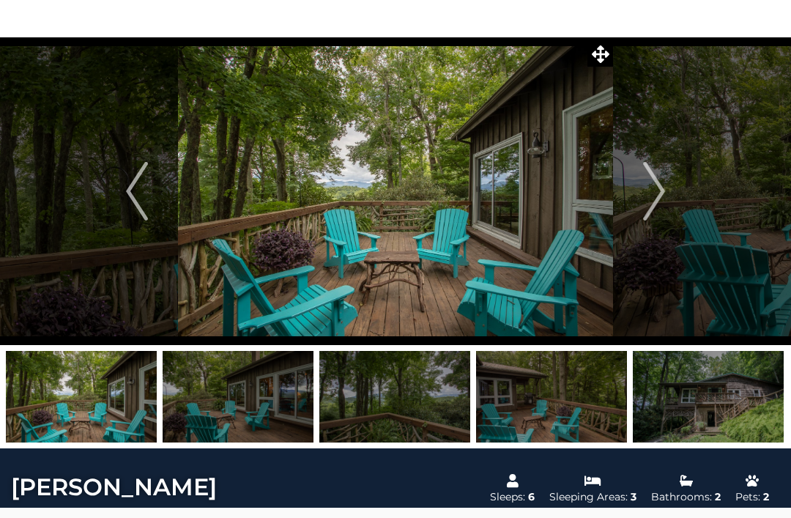
click at [630, 180] on button "Next" at bounding box center [654, 191] width 82 height 308
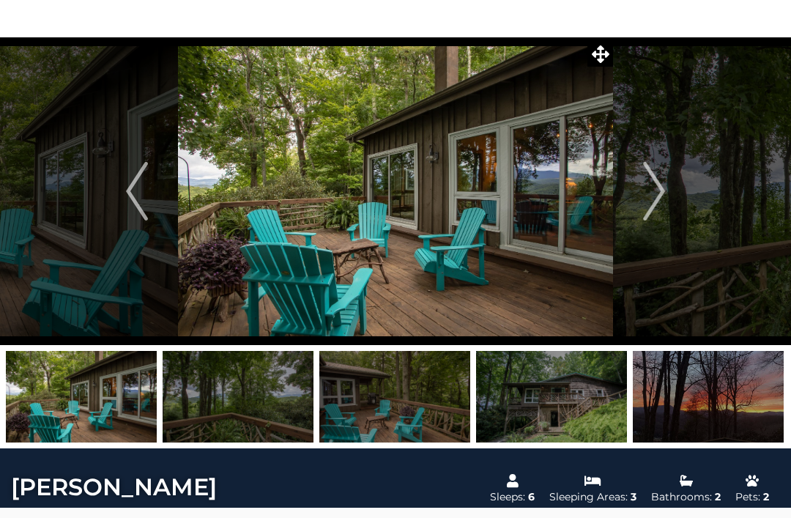
click at [647, 189] on img "Next" at bounding box center [654, 191] width 22 height 59
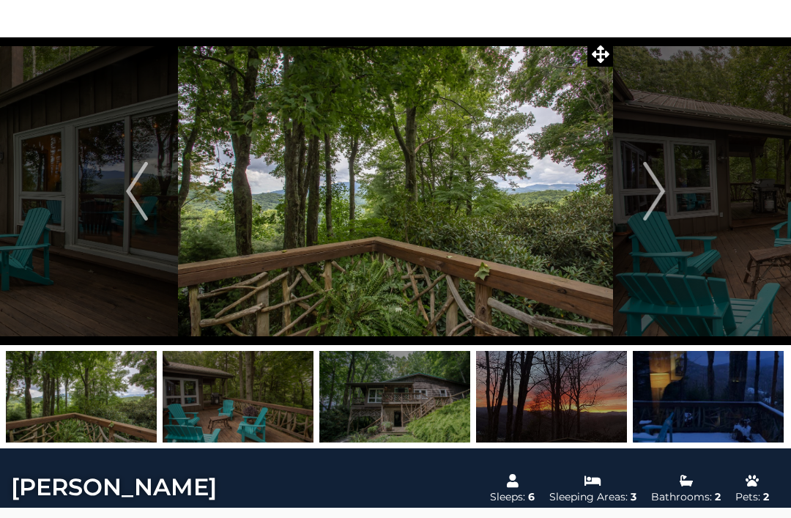
click at [641, 185] on button "Next" at bounding box center [654, 191] width 82 height 308
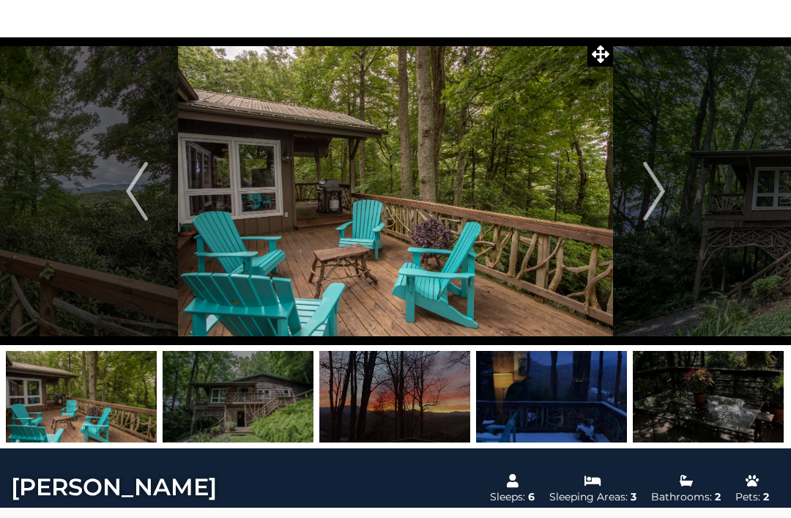
click at [657, 181] on img "Next" at bounding box center [654, 191] width 22 height 59
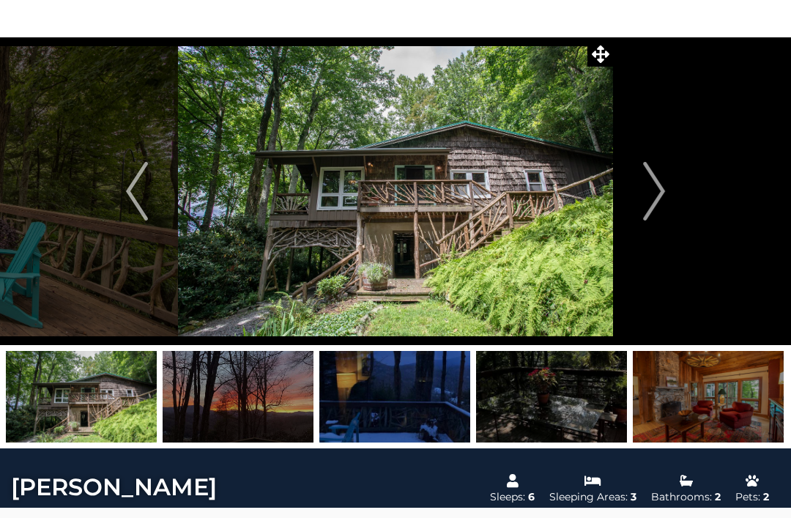
click at [642, 182] on button "Next" at bounding box center [654, 191] width 82 height 308
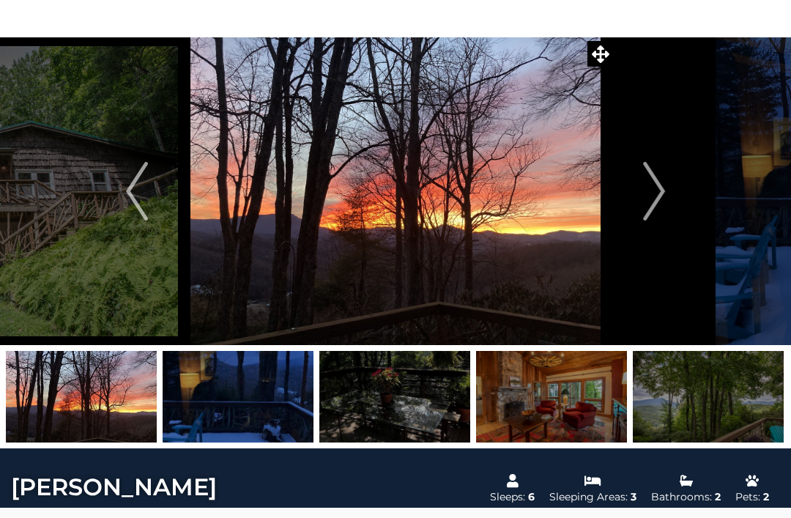
scroll to position [0, 0]
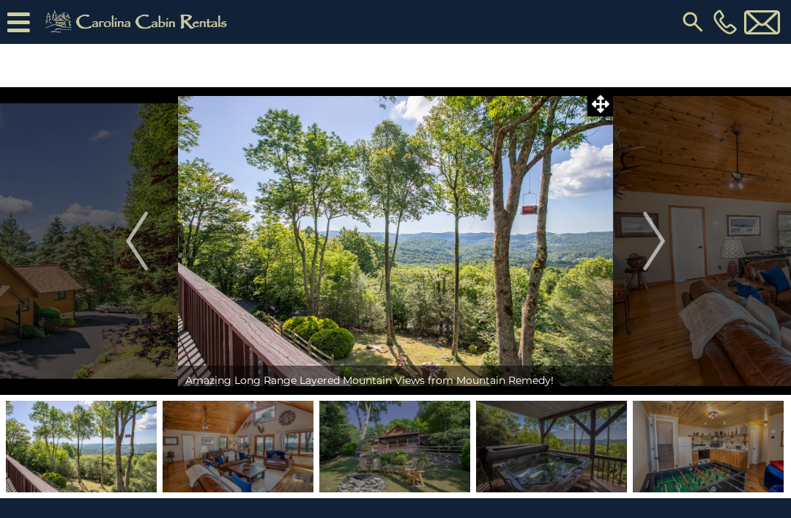
click at [645, 230] on img "Next" at bounding box center [654, 241] width 22 height 59
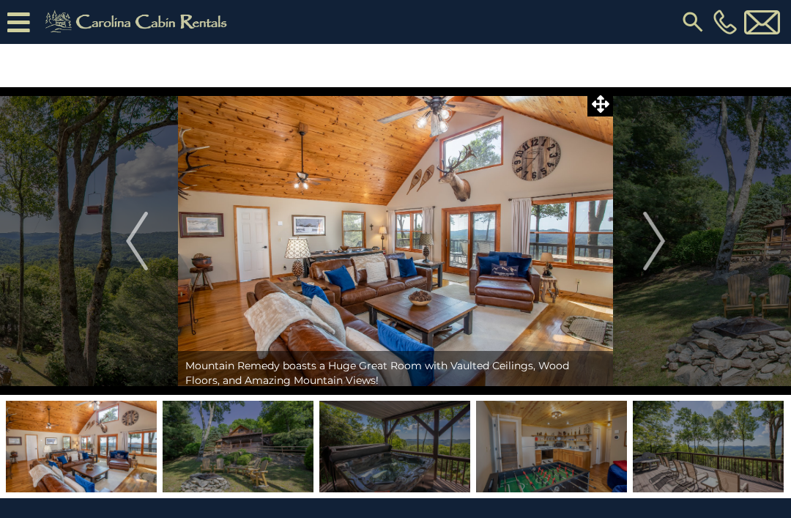
click at [647, 245] on img "Next" at bounding box center [654, 241] width 22 height 59
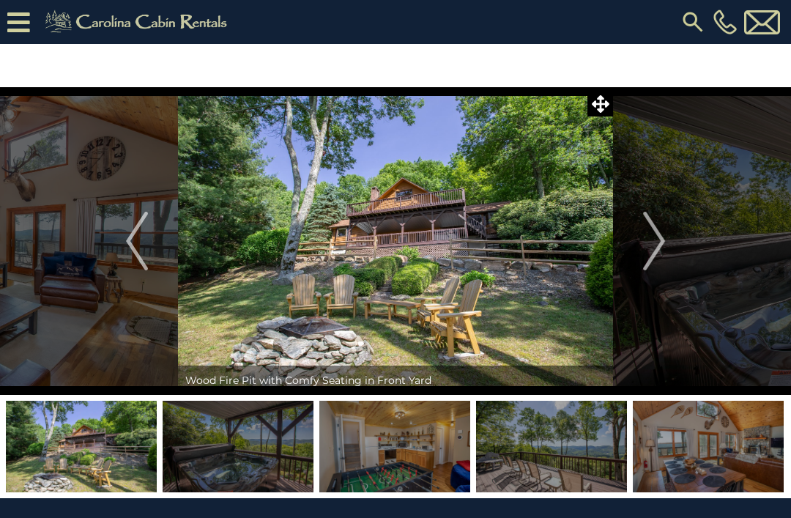
click at [649, 234] on img "Next" at bounding box center [654, 241] width 22 height 59
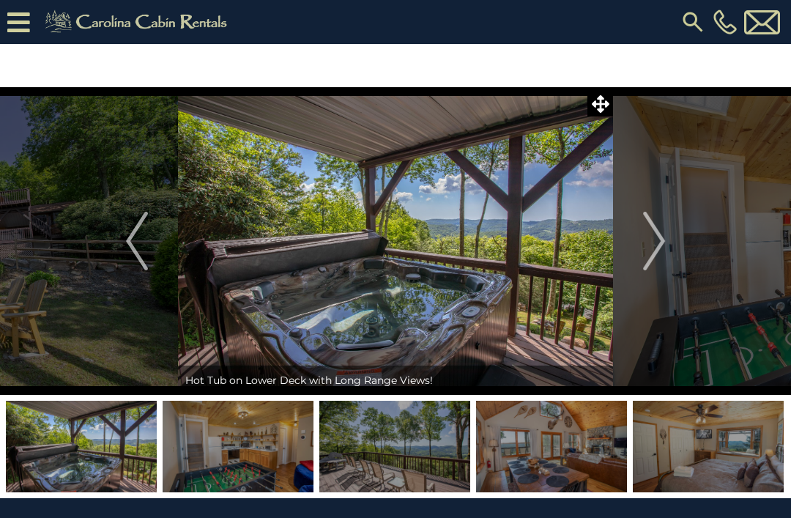
click at [652, 234] on img "Next" at bounding box center [654, 241] width 22 height 59
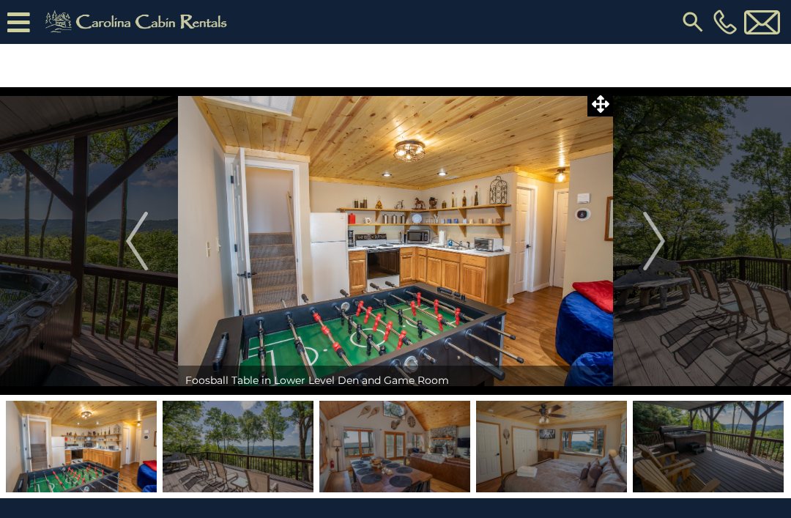
click at [651, 238] on img "Next" at bounding box center [654, 241] width 22 height 59
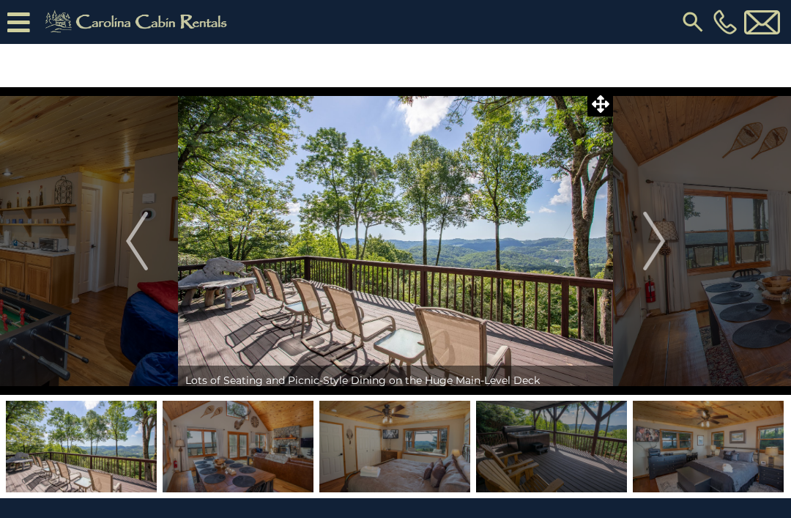
click at [648, 246] on img "Next" at bounding box center [654, 241] width 22 height 59
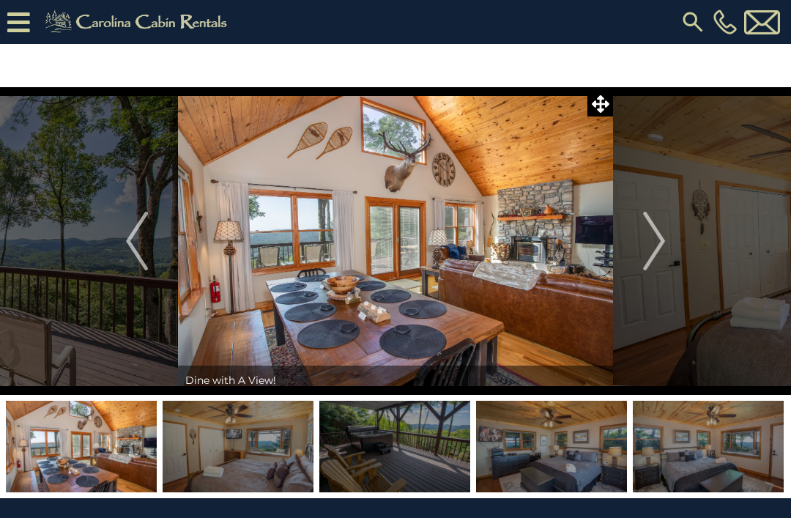
click at [651, 233] on img "Next" at bounding box center [654, 241] width 22 height 59
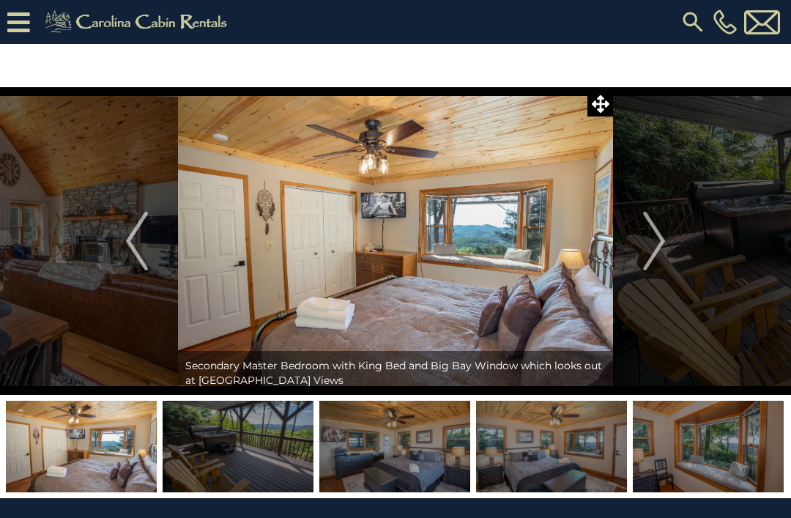
click at [657, 229] on img "Next" at bounding box center [654, 241] width 22 height 59
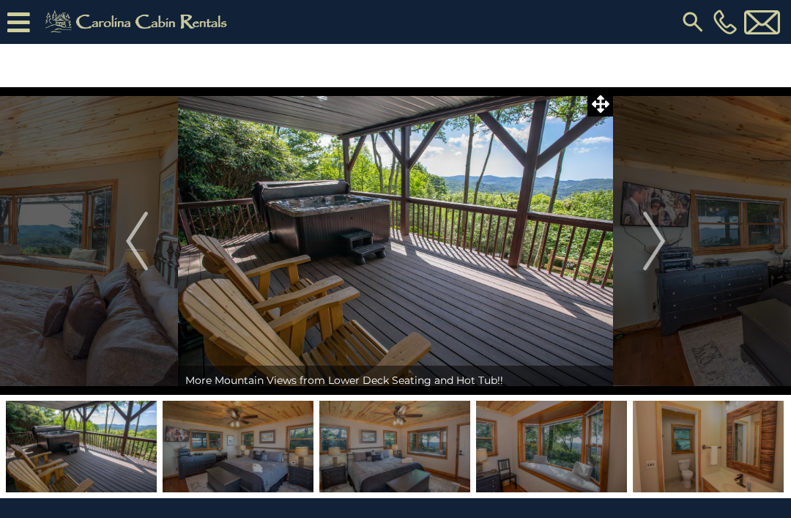
click at [660, 228] on img "Next" at bounding box center [654, 241] width 22 height 59
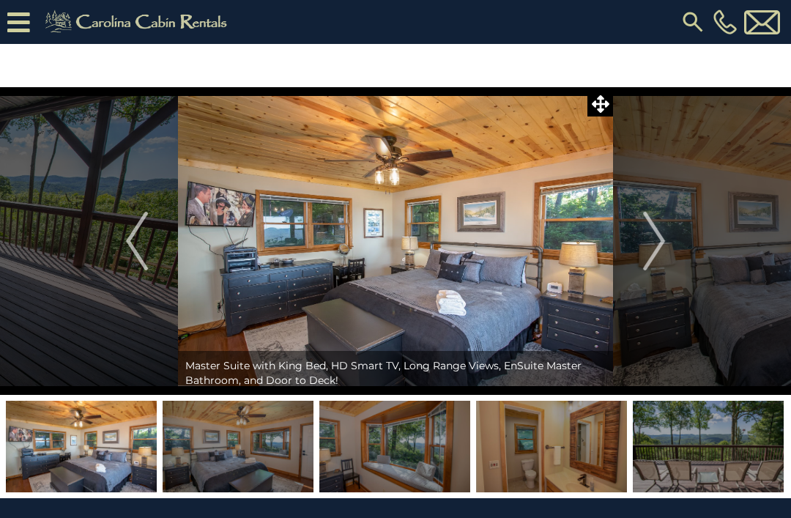
click at [644, 231] on img "Next" at bounding box center [654, 241] width 22 height 59
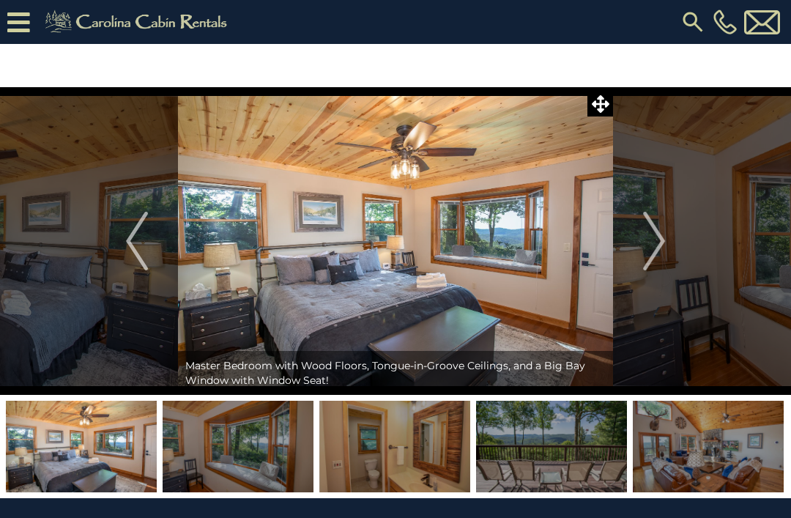
click at [642, 234] on button "Next" at bounding box center [654, 241] width 82 height 308
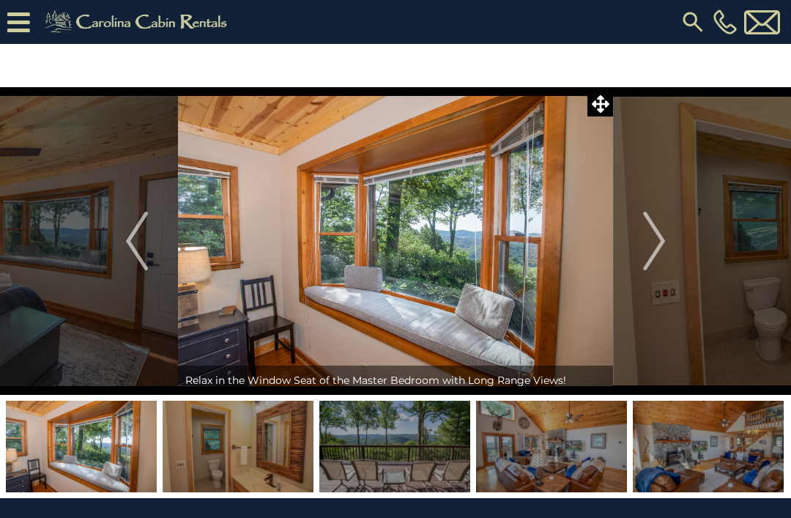
click at [639, 237] on button "Next" at bounding box center [654, 241] width 82 height 308
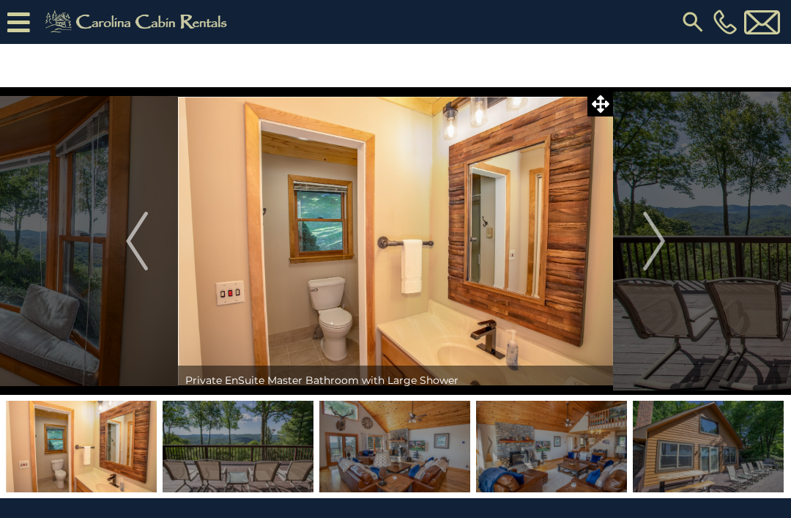
click at [644, 222] on img "Next" at bounding box center [654, 241] width 22 height 59
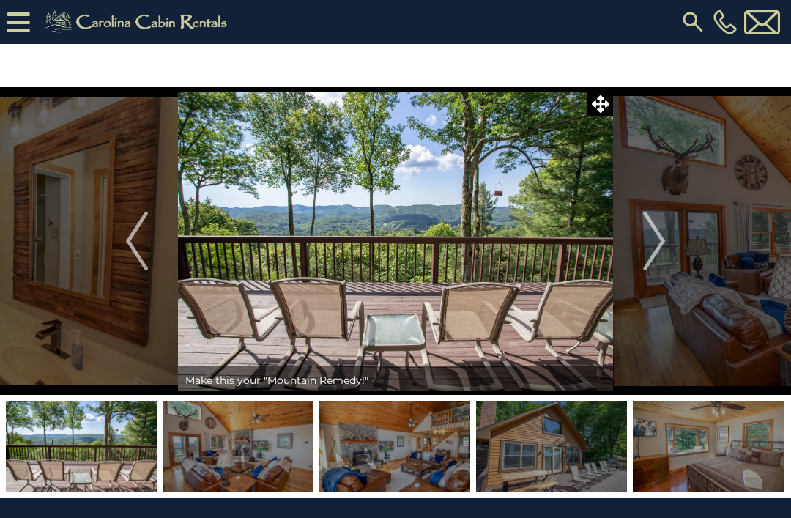
click at [641, 246] on button "Next" at bounding box center [654, 241] width 82 height 308
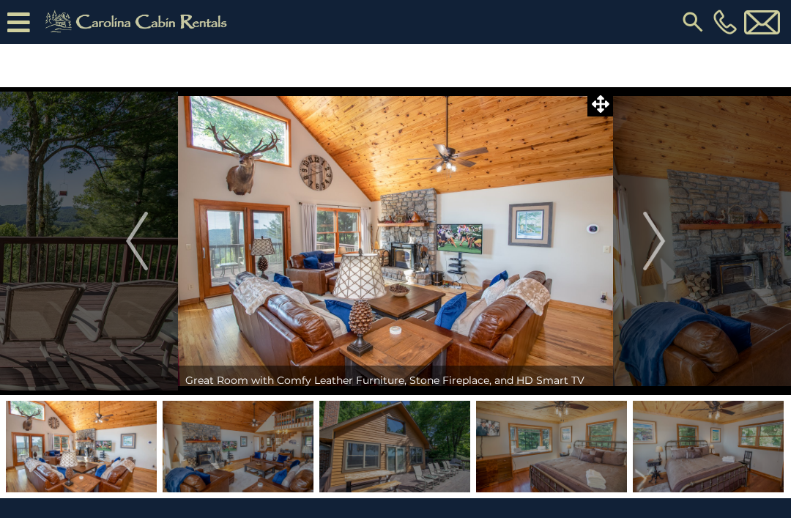
click at [645, 244] on img "Next" at bounding box center [654, 241] width 22 height 59
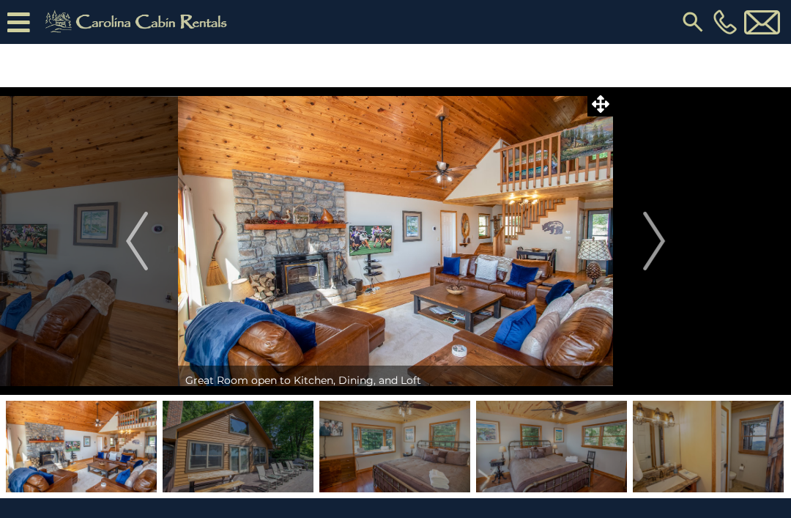
click at [655, 238] on img "Next" at bounding box center [654, 241] width 22 height 59
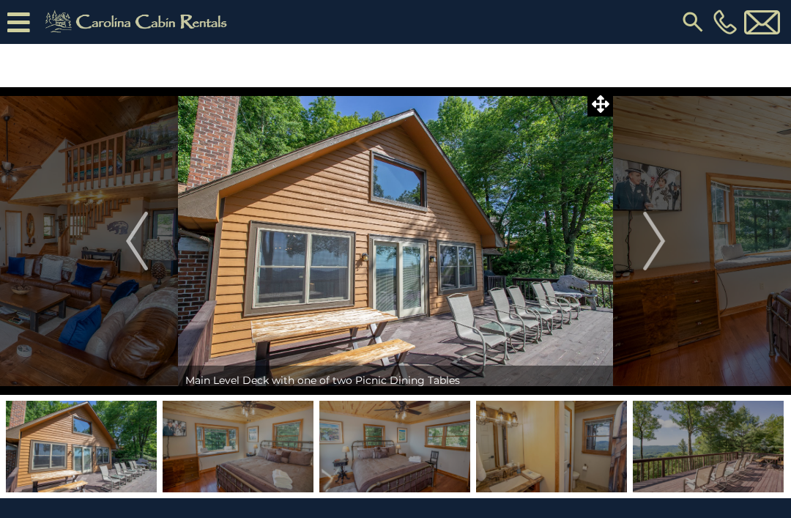
click at [642, 227] on button "Next" at bounding box center [654, 241] width 82 height 308
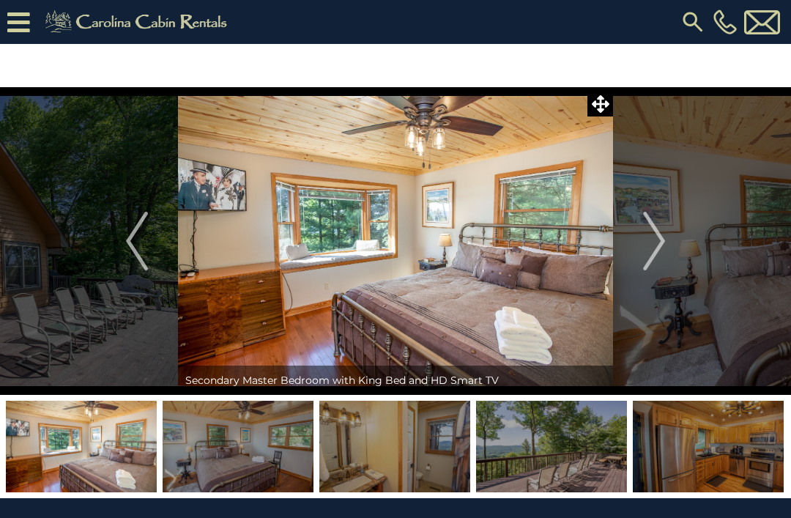
click at [645, 228] on img "Next" at bounding box center [654, 241] width 22 height 59
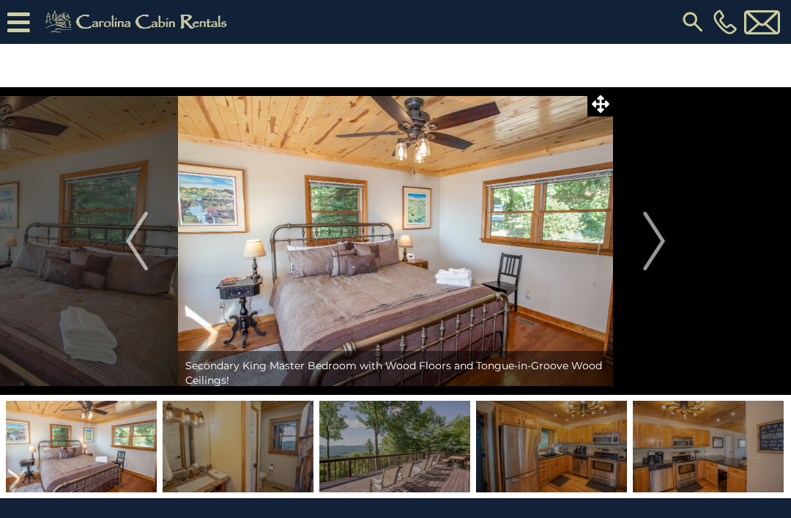
click at [645, 232] on img "Next" at bounding box center [654, 241] width 22 height 59
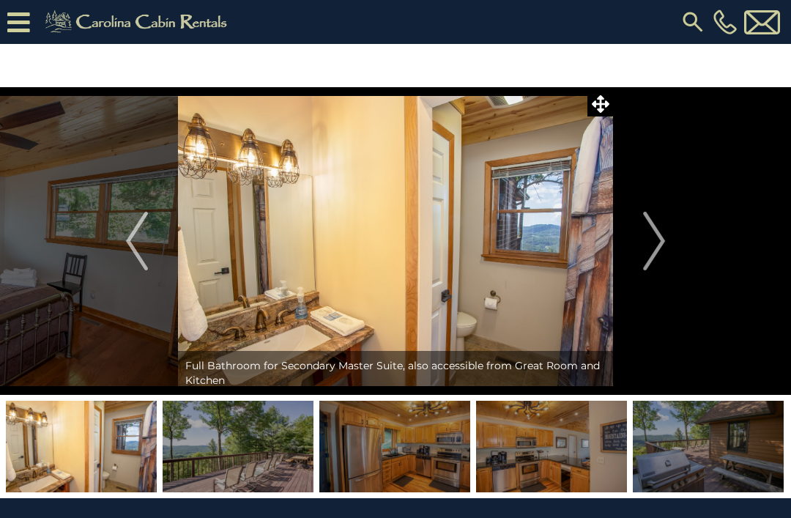
click at [651, 228] on img "Next" at bounding box center [654, 241] width 22 height 59
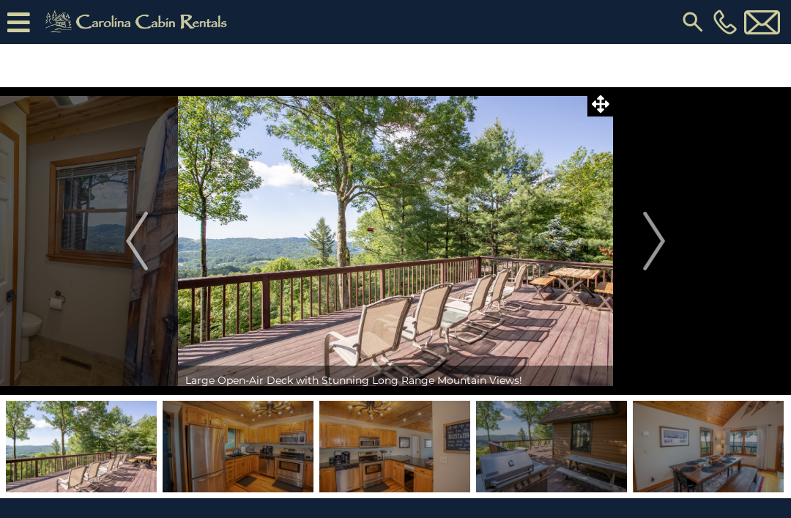
click at [655, 226] on img "Next" at bounding box center [654, 241] width 22 height 59
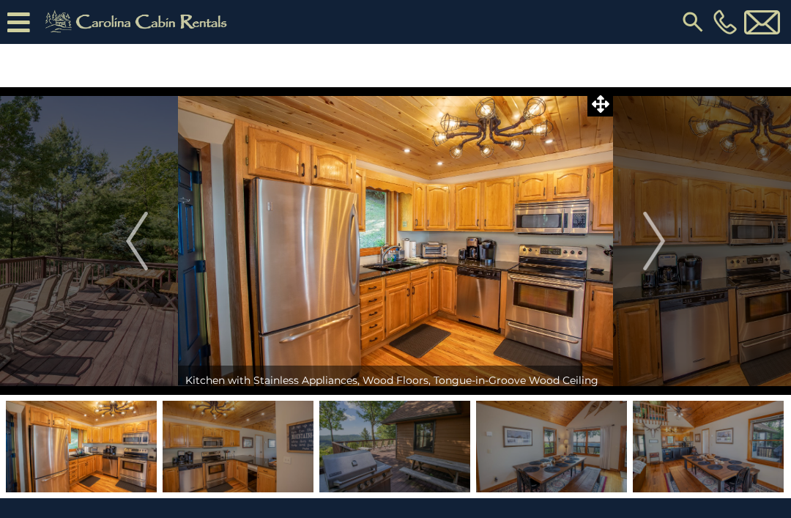
click at [644, 232] on img "Next" at bounding box center [654, 241] width 22 height 59
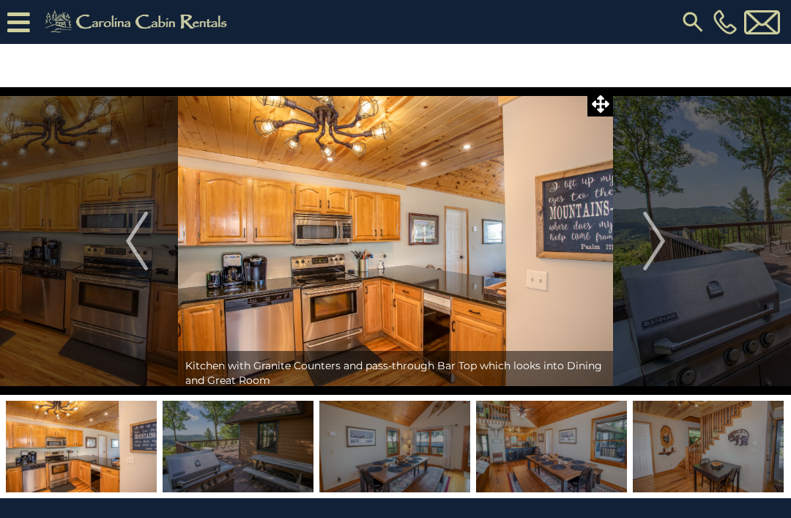
click at [658, 238] on img "Next" at bounding box center [654, 241] width 22 height 59
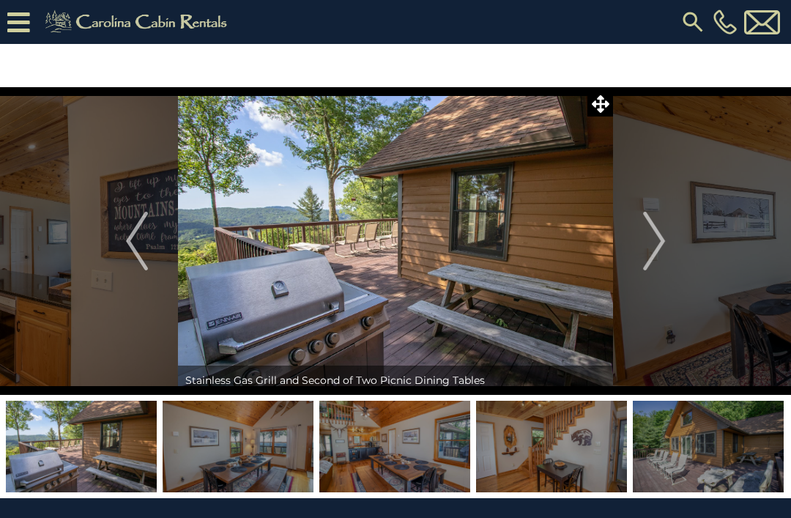
click at [629, 238] on button "Next" at bounding box center [654, 241] width 82 height 308
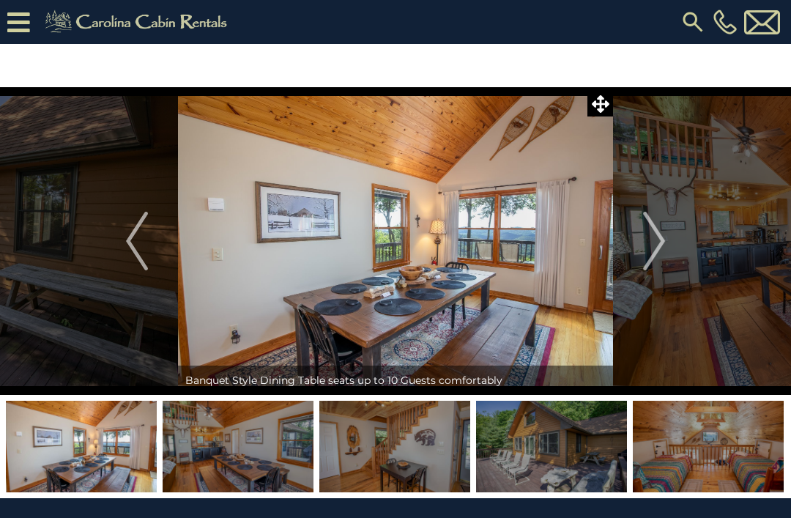
click at [622, 238] on button "Next" at bounding box center [654, 241] width 82 height 308
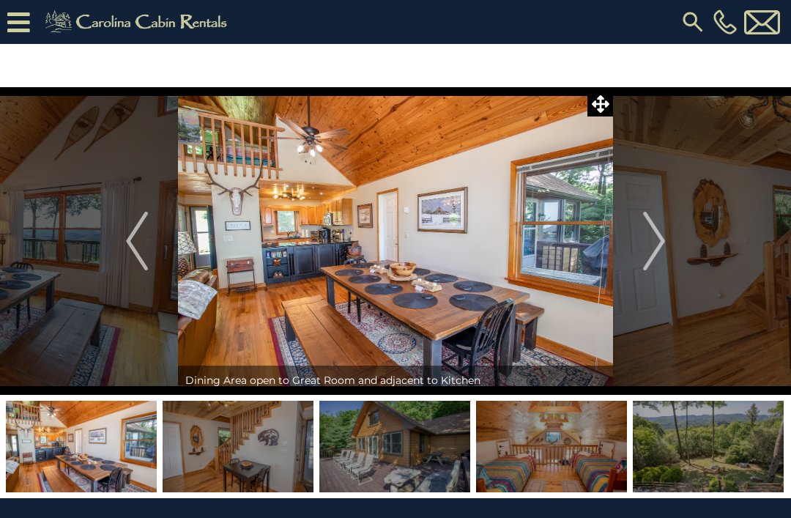
click at [656, 234] on img "Next" at bounding box center [654, 241] width 22 height 59
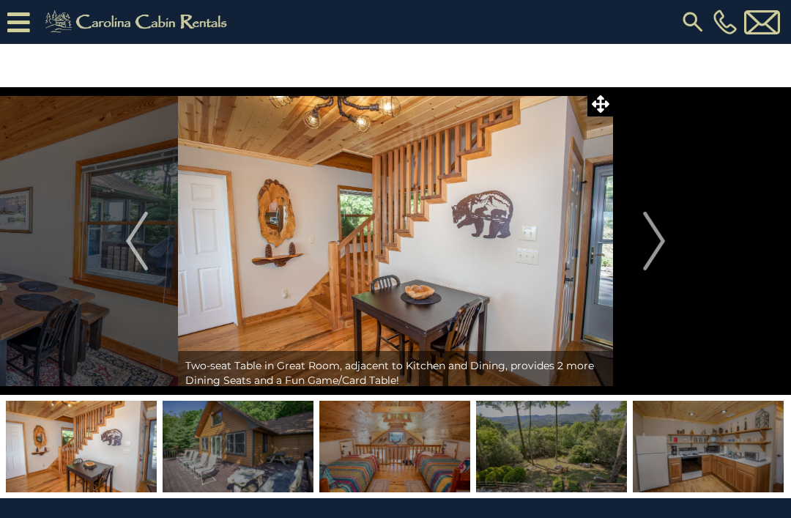
click at [636, 229] on button "Next" at bounding box center [654, 241] width 82 height 308
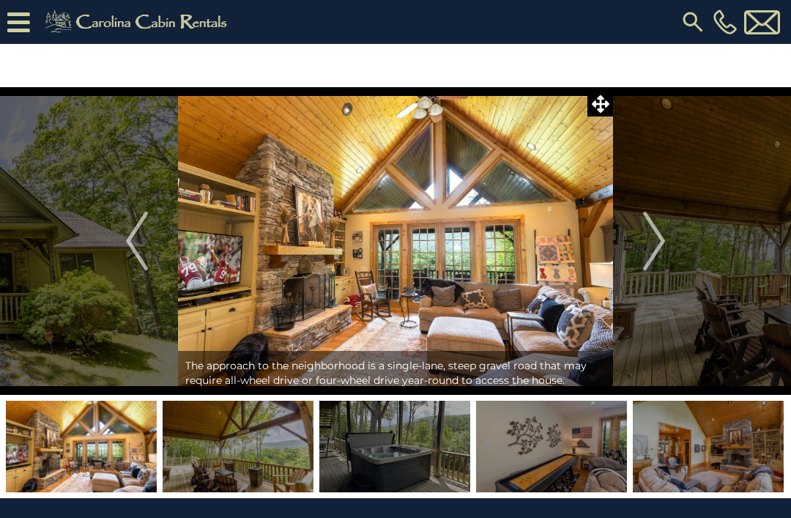
click at [261, 450] on img at bounding box center [238, 447] width 151 height 92
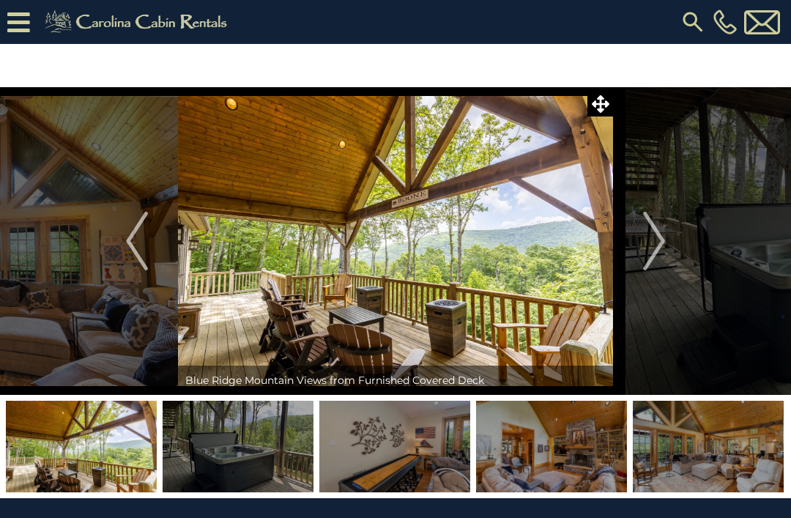
click at [651, 237] on img "Next" at bounding box center [654, 241] width 22 height 59
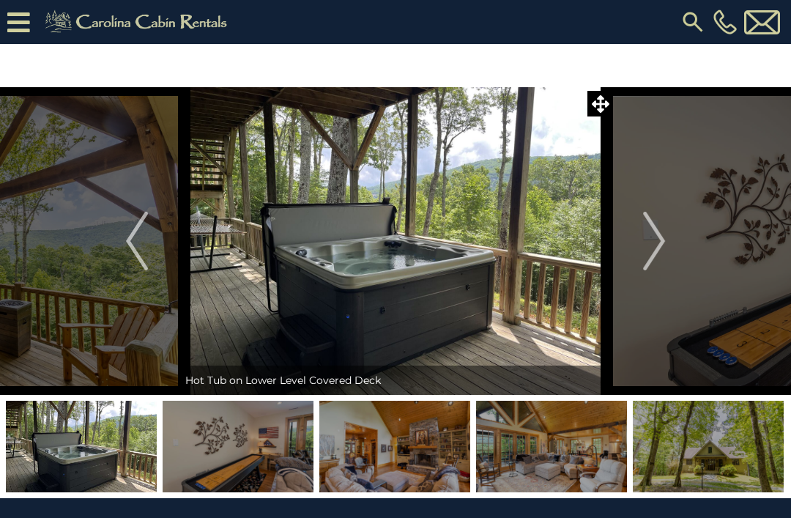
click at [664, 243] on img "Next" at bounding box center [654, 241] width 22 height 59
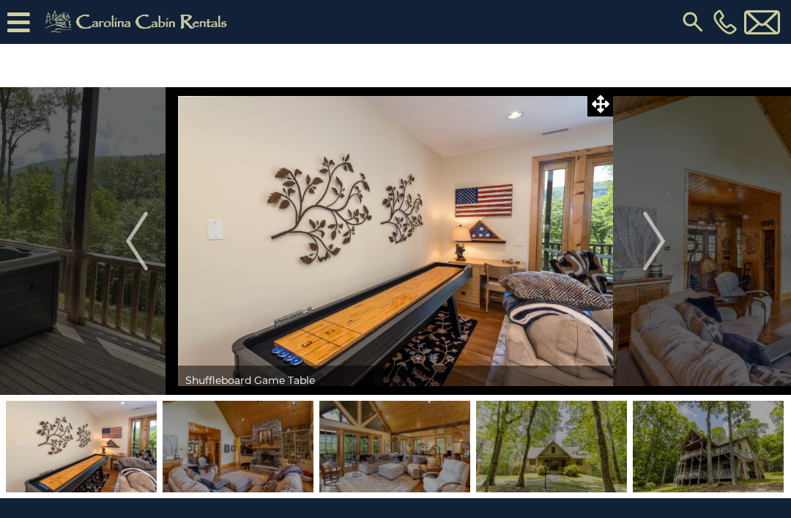
click at [665, 243] on img "Next" at bounding box center [654, 241] width 22 height 59
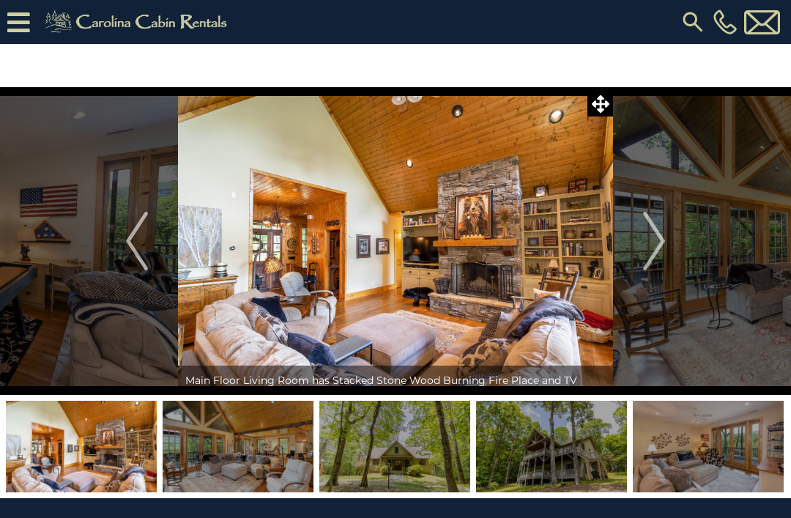
click at [658, 241] on img "Next" at bounding box center [654, 241] width 22 height 59
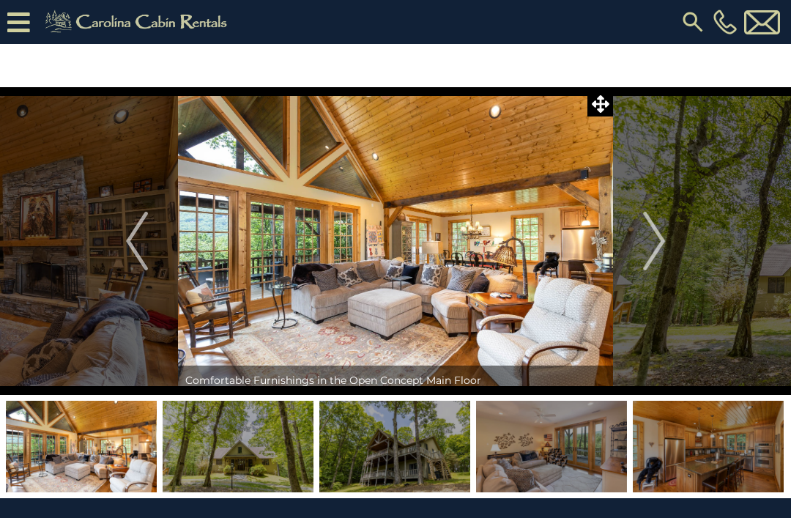
click at [657, 244] on img "Next" at bounding box center [654, 241] width 22 height 59
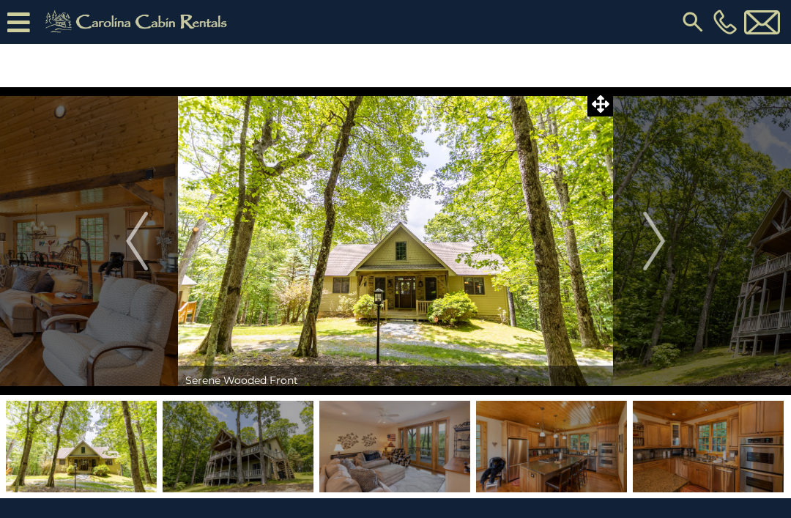
click at [665, 232] on img "Next" at bounding box center [654, 241] width 22 height 59
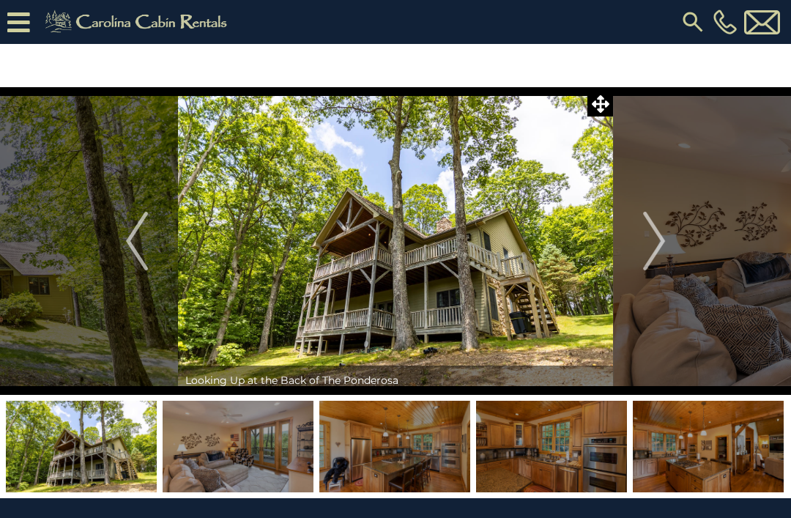
click at [664, 233] on img "Next" at bounding box center [654, 241] width 22 height 59
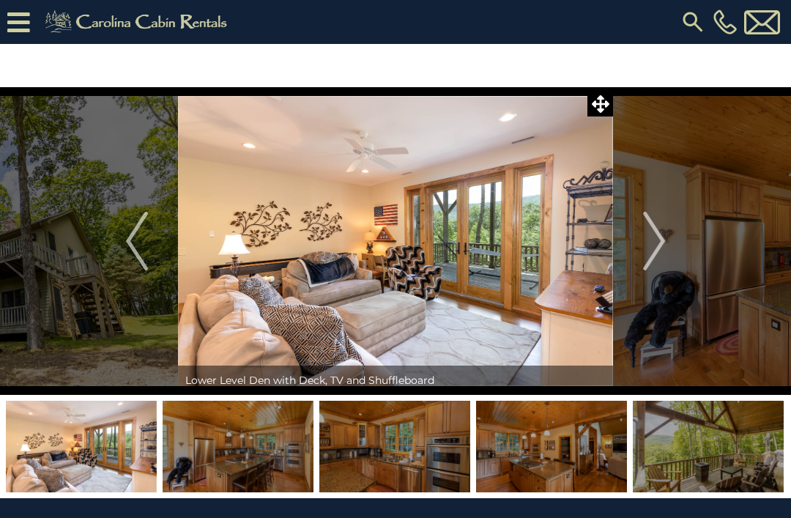
click at [659, 232] on img "Next" at bounding box center [654, 241] width 22 height 59
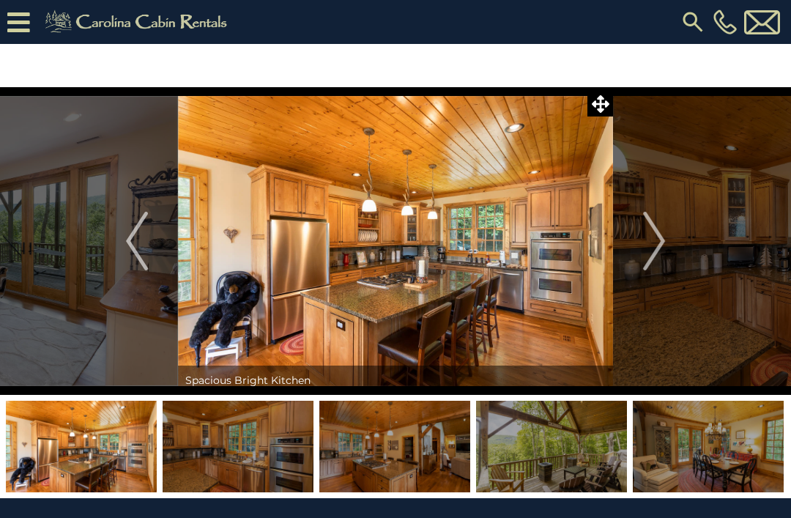
click at [658, 233] on img "Next" at bounding box center [654, 241] width 22 height 59
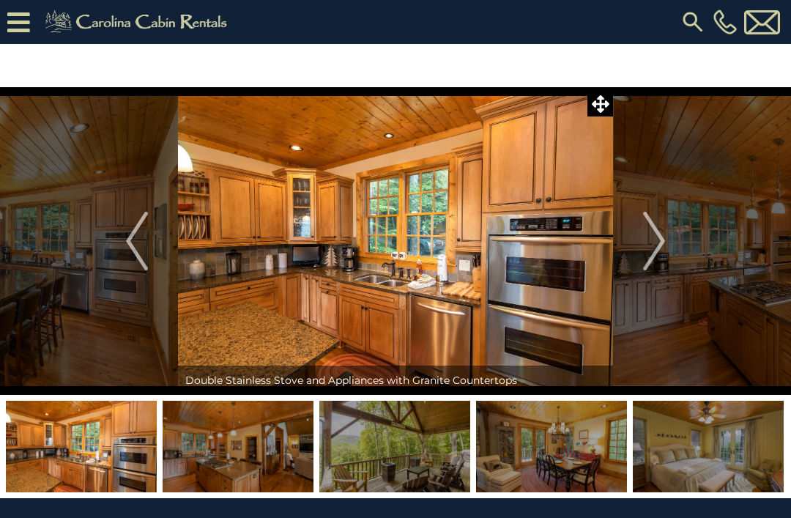
click at [647, 230] on img "Next" at bounding box center [654, 241] width 22 height 59
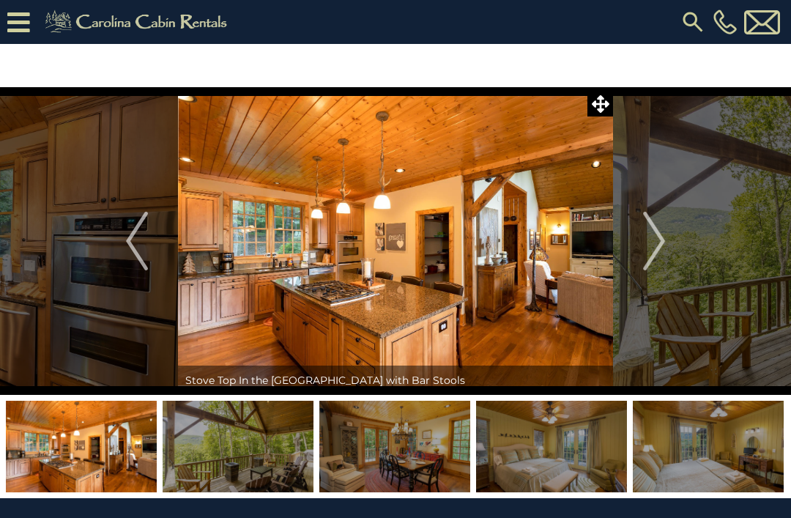
click at [137, 254] on img "Previous" at bounding box center [137, 241] width 22 height 59
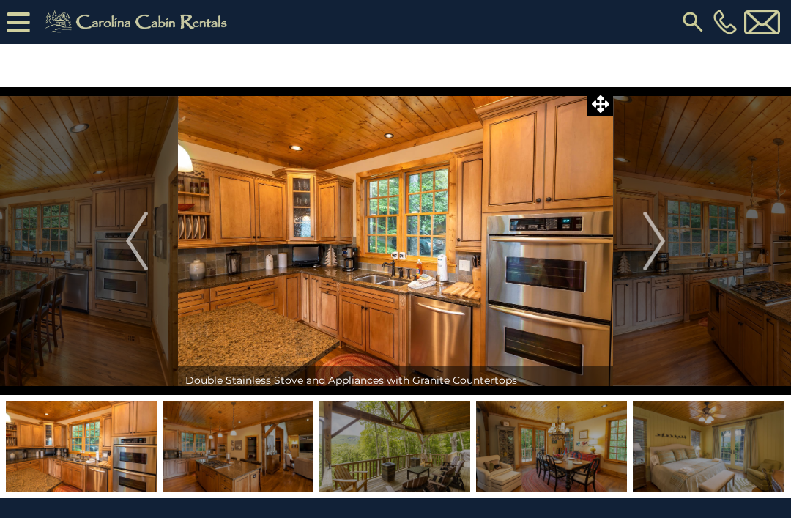
click at [151, 246] on button "Previous" at bounding box center [137, 241] width 82 height 308
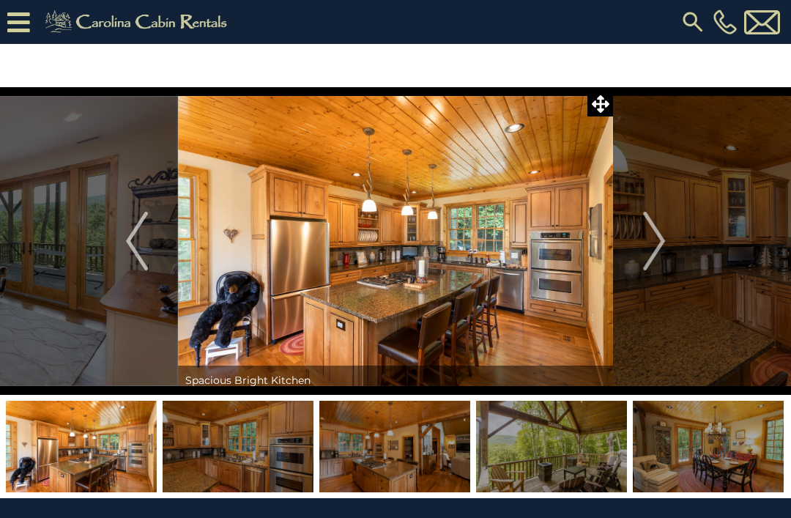
scroll to position [6, 0]
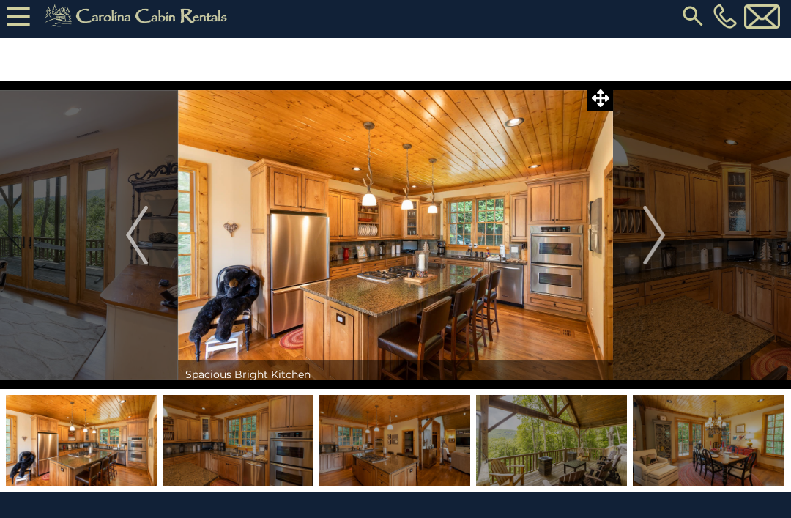
click at [669, 220] on button "Next" at bounding box center [654, 235] width 82 height 308
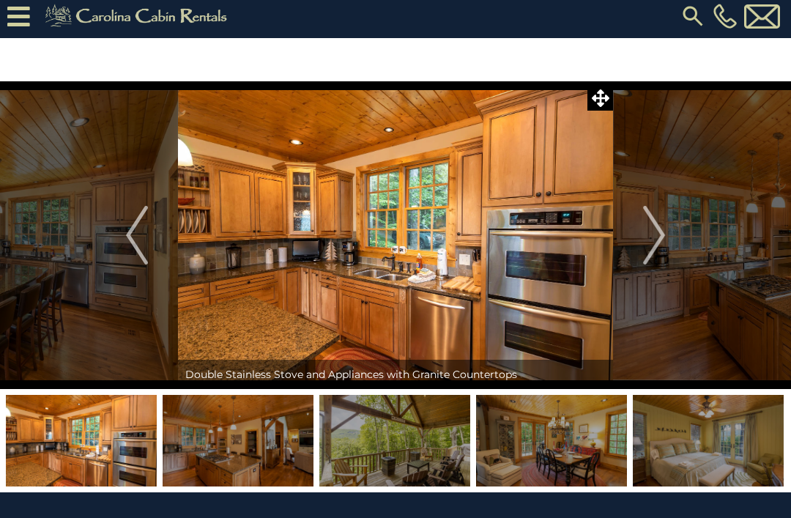
click at [660, 234] on img "Next" at bounding box center [654, 235] width 22 height 59
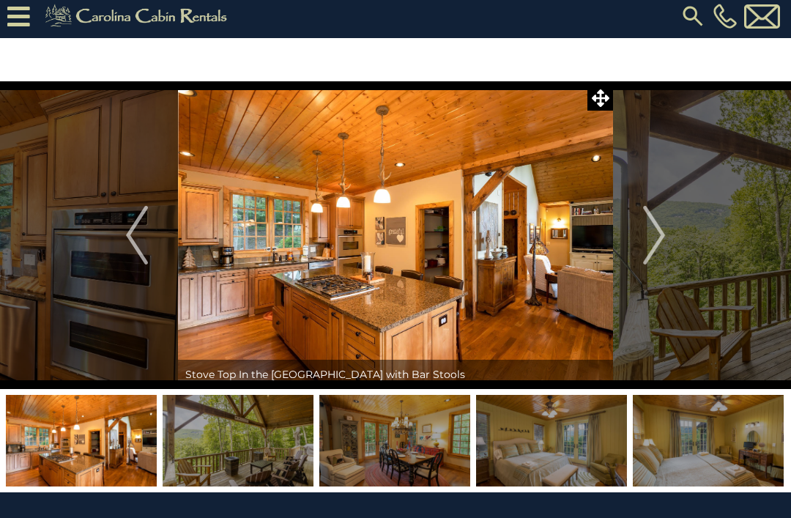
click at [664, 236] on img "Next" at bounding box center [654, 235] width 22 height 59
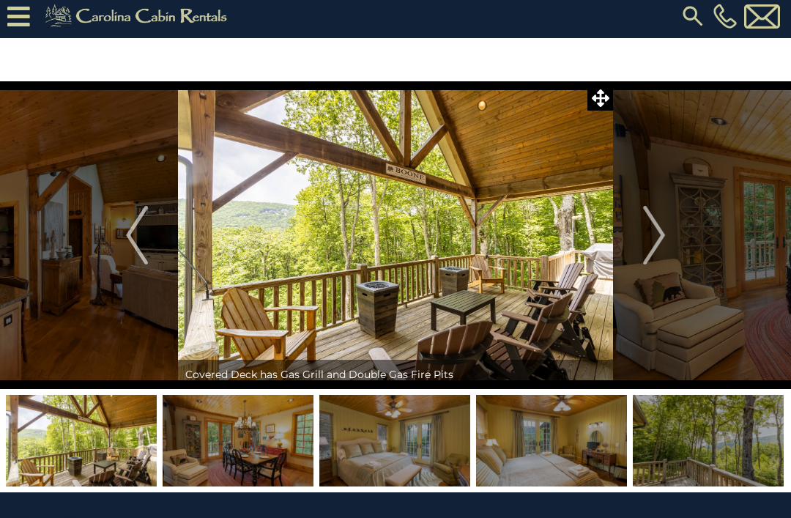
click at [661, 219] on img "Next" at bounding box center [654, 235] width 22 height 59
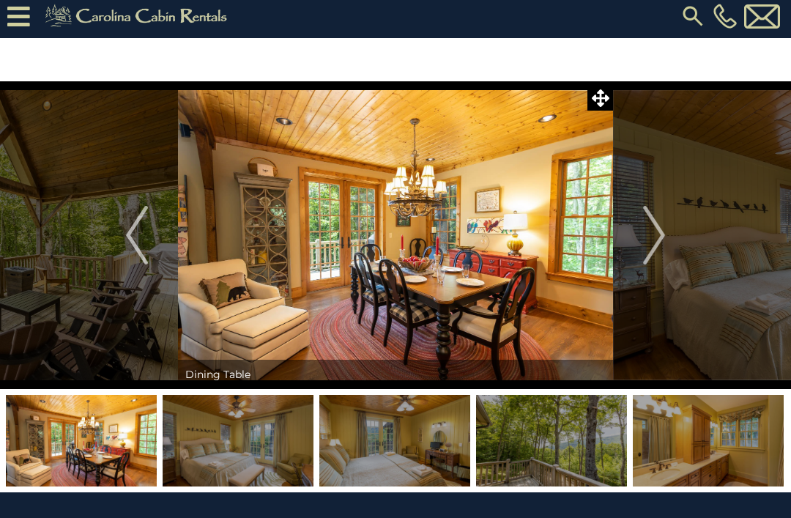
click at [664, 220] on img "Next" at bounding box center [654, 235] width 22 height 59
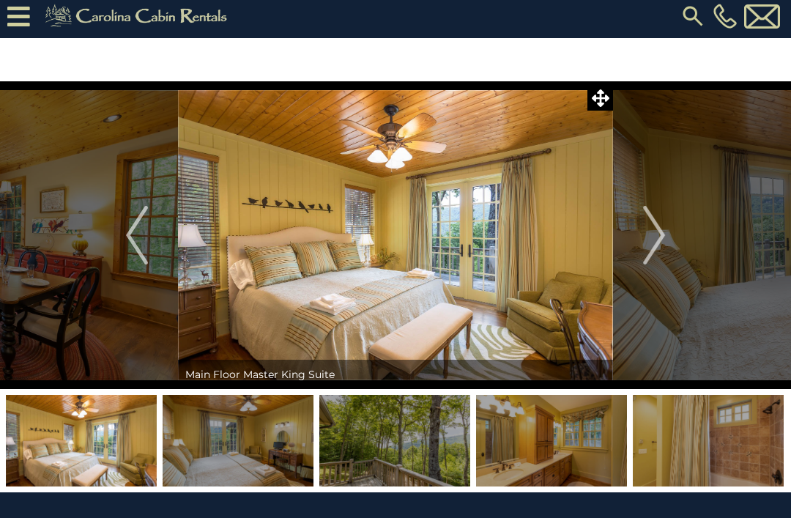
click at [662, 221] on img "Next" at bounding box center [654, 235] width 22 height 59
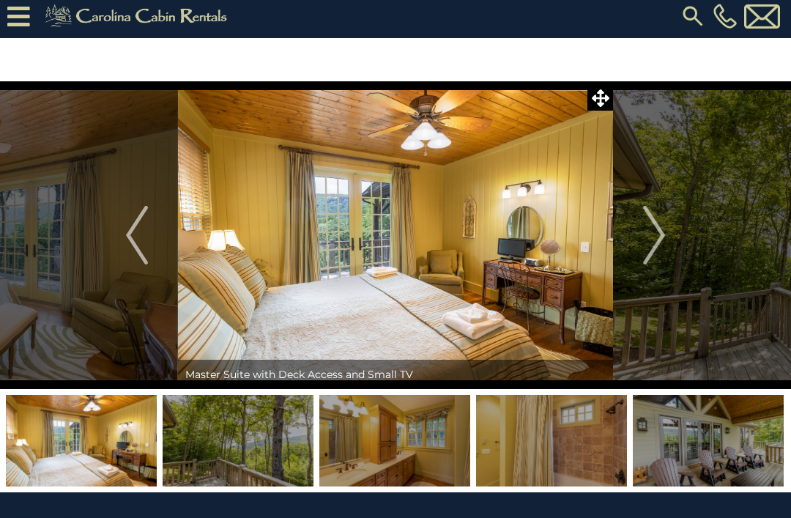
click at [653, 225] on img "Next" at bounding box center [654, 235] width 22 height 59
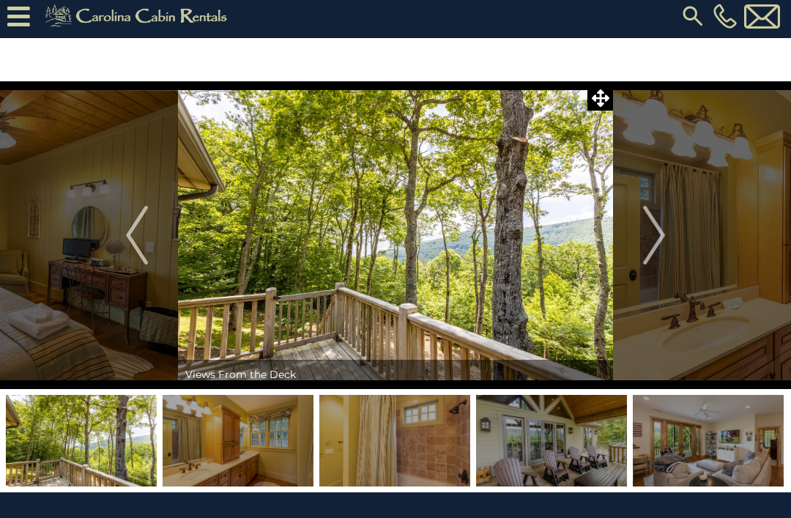
click at [649, 225] on img "Next" at bounding box center [654, 235] width 22 height 59
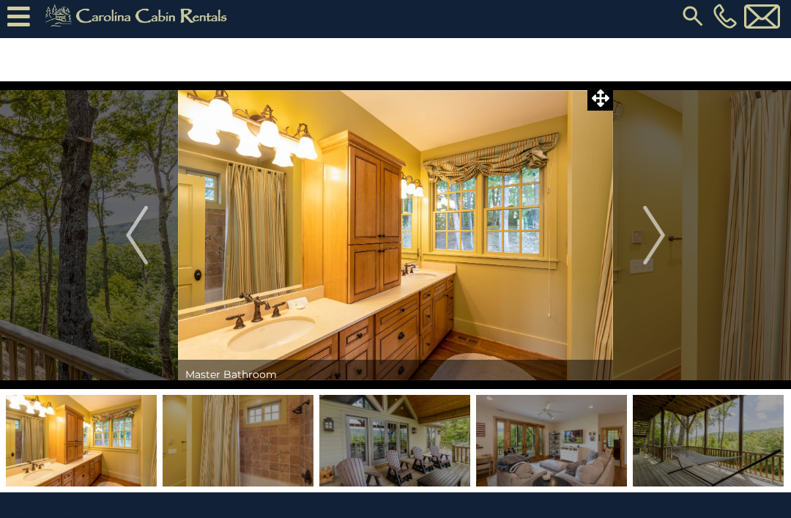
click at [653, 231] on img "Next" at bounding box center [654, 235] width 22 height 59
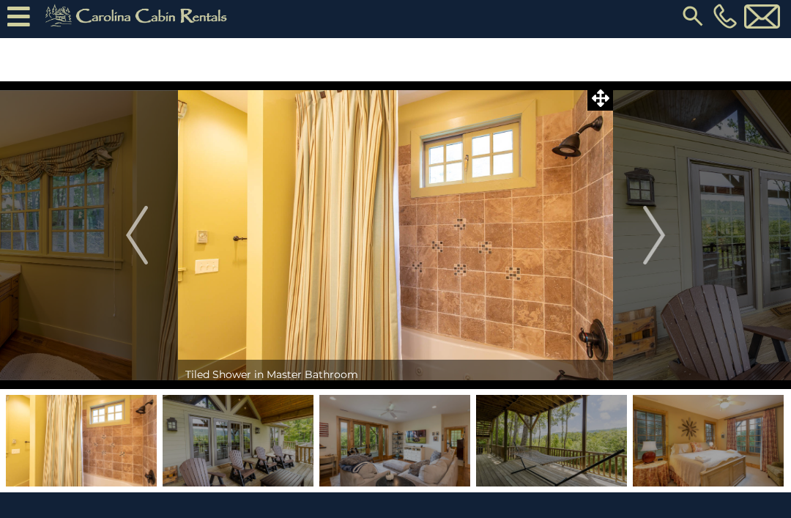
click at [662, 235] on img "Next" at bounding box center [654, 235] width 22 height 59
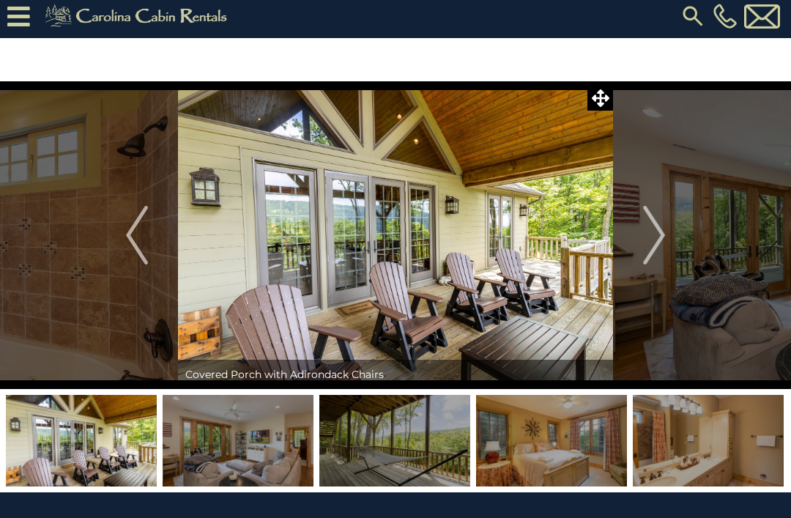
click at [652, 221] on img "Next" at bounding box center [654, 235] width 22 height 59
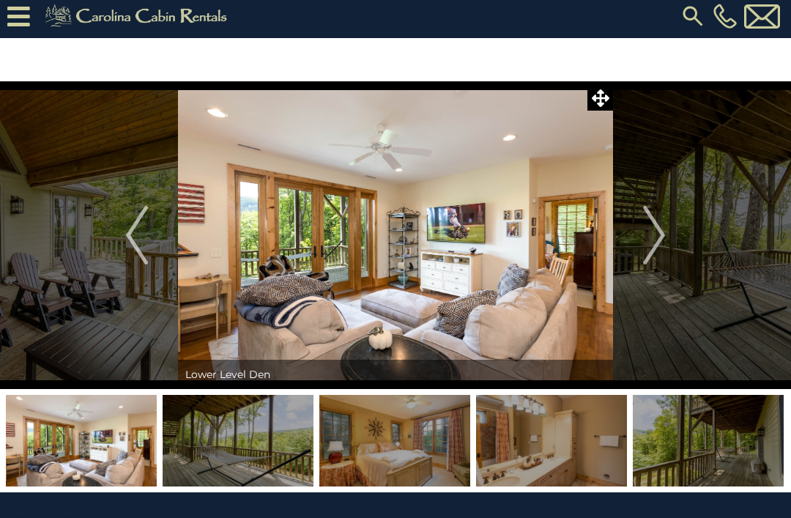
click at [651, 225] on img "Next" at bounding box center [654, 235] width 22 height 59
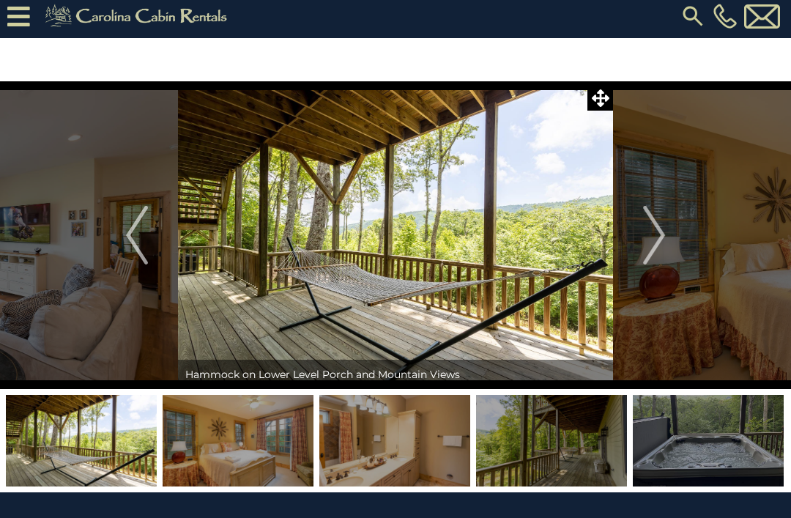
click at [655, 222] on img "Next" at bounding box center [654, 235] width 22 height 59
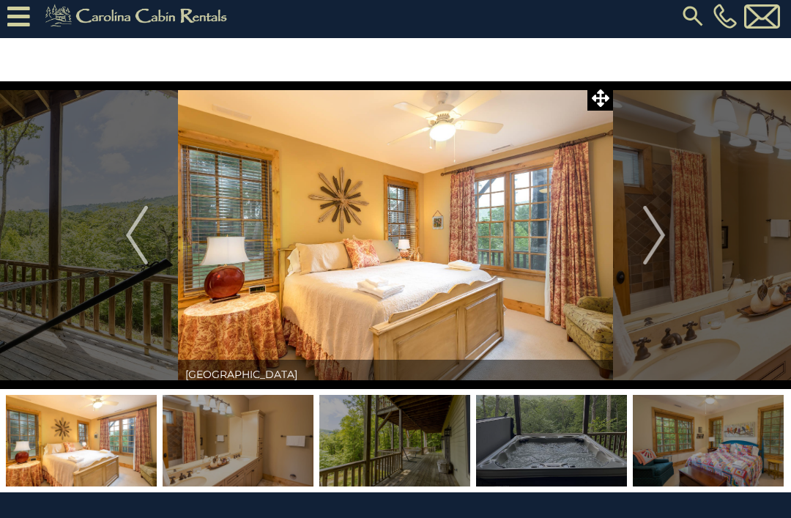
click at [647, 219] on img "Next" at bounding box center [654, 235] width 22 height 59
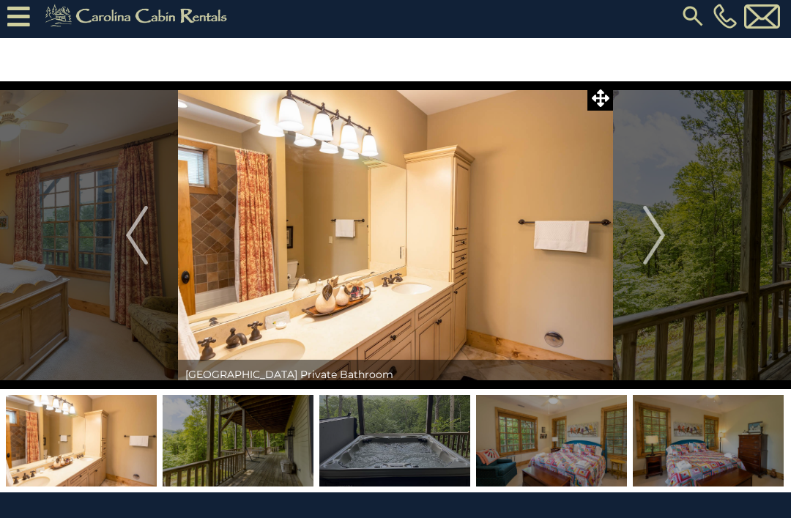
click at [655, 212] on img "Next" at bounding box center [654, 235] width 22 height 59
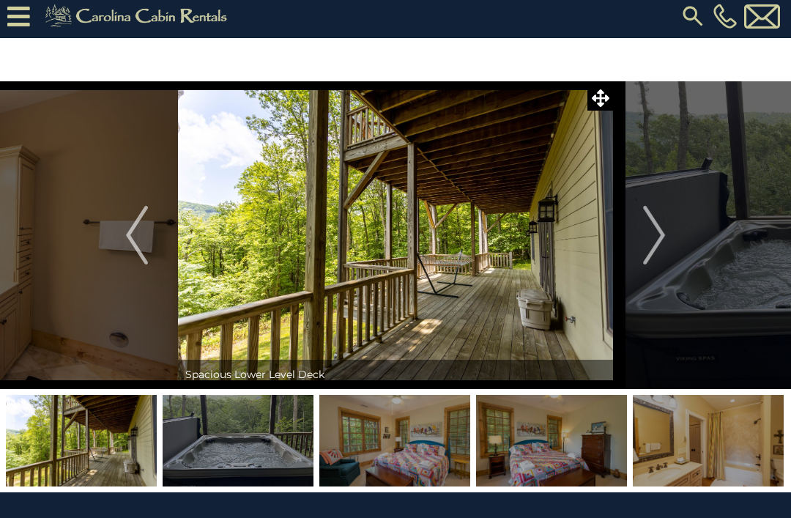
click at [653, 219] on img "Next" at bounding box center [654, 235] width 22 height 59
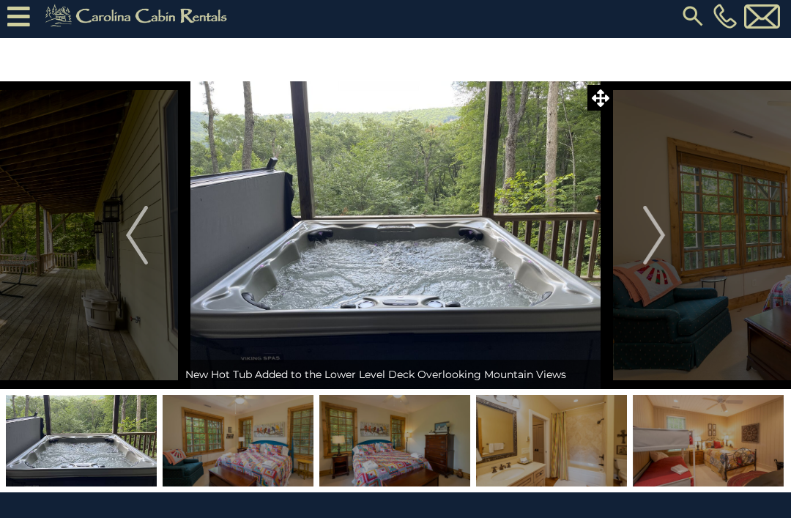
click at [661, 216] on img "Next" at bounding box center [654, 235] width 22 height 59
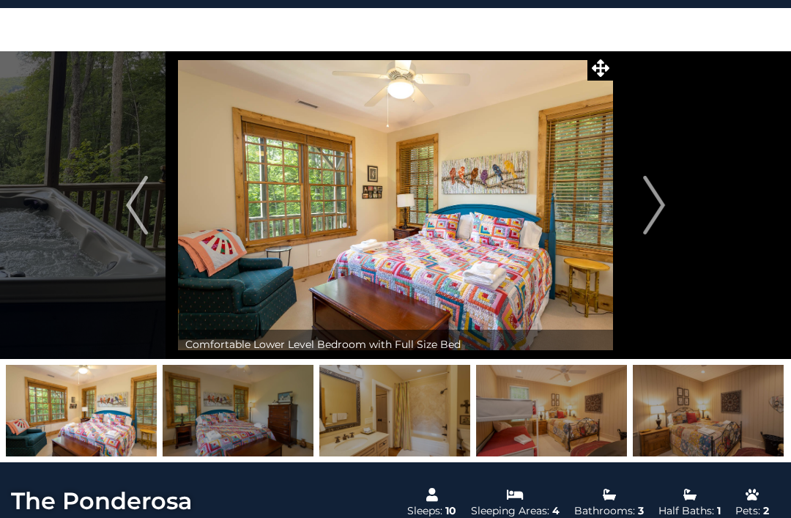
scroll to position [34, 0]
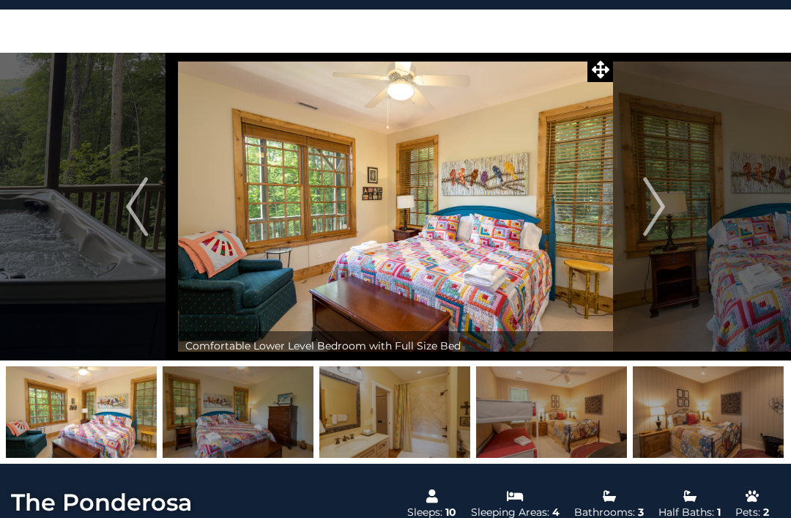
click at [650, 201] on img "Next" at bounding box center [654, 206] width 22 height 59
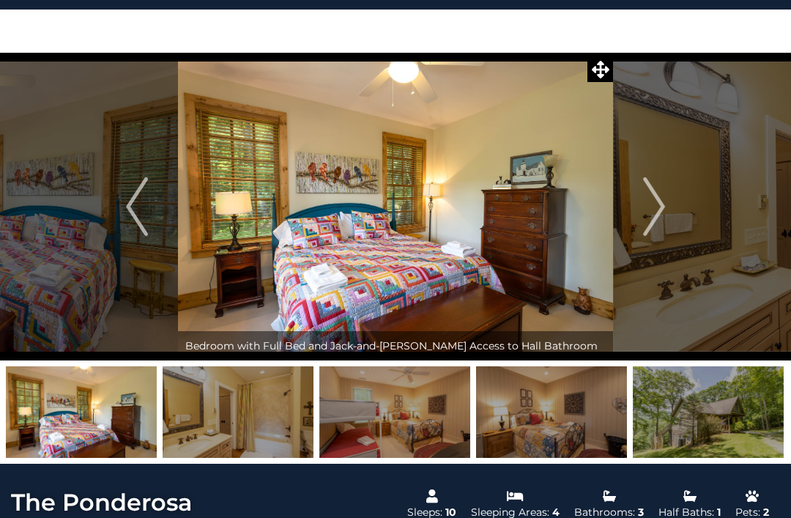
click at [650, 203] on img "Next" at bounding box center [654, 206] width 22 height 59
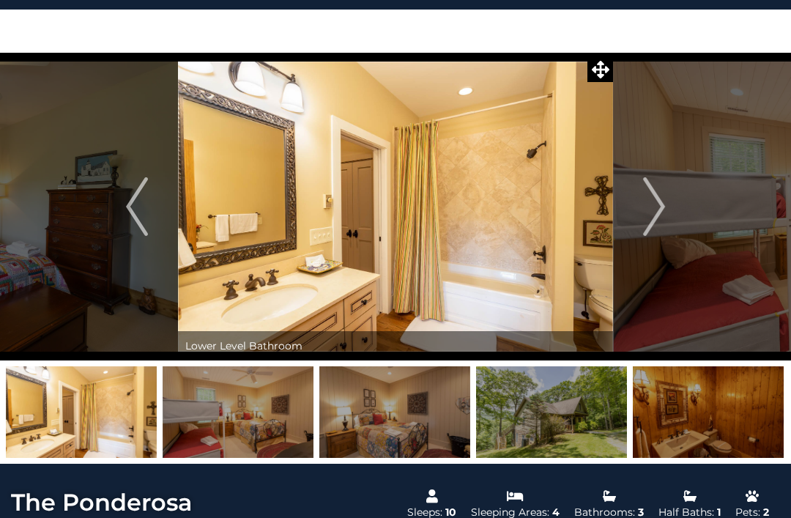
click at [658, 214] on img "Next" at bounding box center [654, 206] width 22 height 59
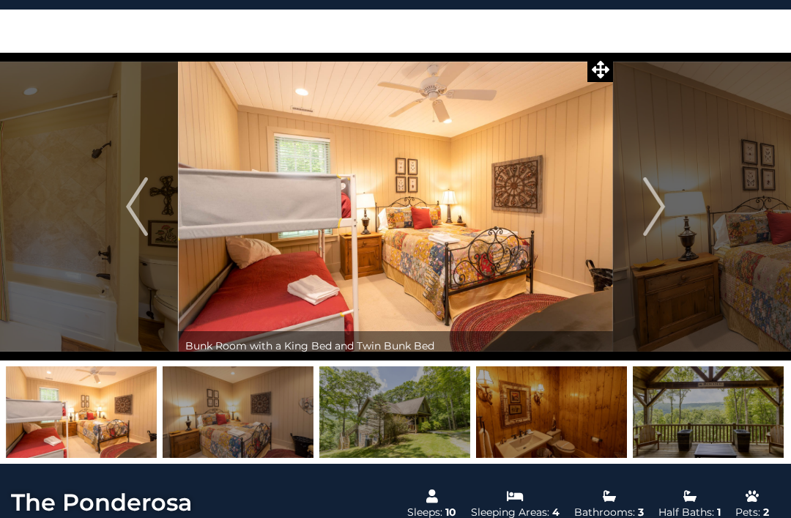
click at [646, 198] on img "Next" at bounding box center [654, 206] width 22 height 59
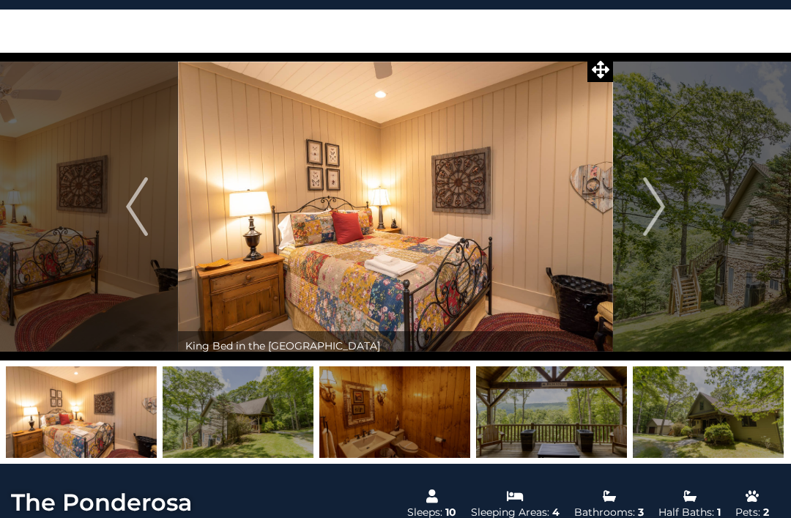
click at [639, 213] on button "Next" at bounding box center [654, 207] width 82 height 308
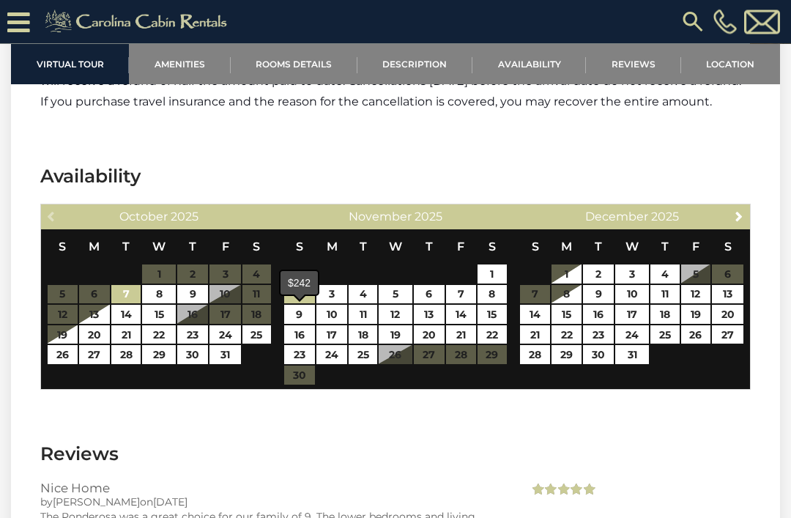
scroll to position [2618, 0]
click at [303, 304] on link "2" at bounding box center [299, 294] width 31 height 19
type input "**********"
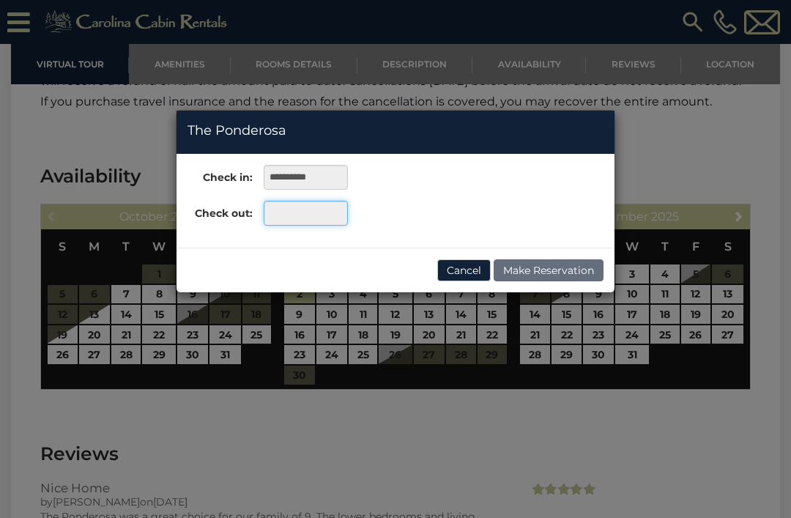
click at [305, 215] on input "text" at bounding box center [306, 213] width 84 height 25
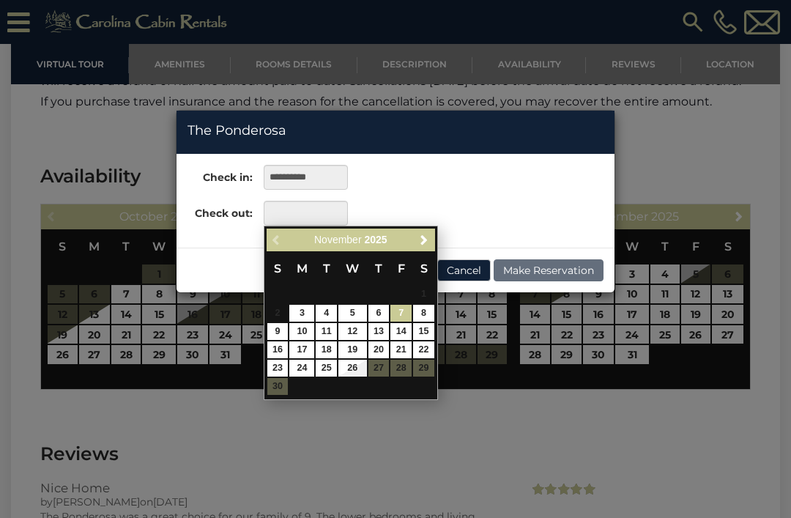
click at [404, 305] on link "7" at bounding box center [400, 313] width 21 height 17
type input "**********"
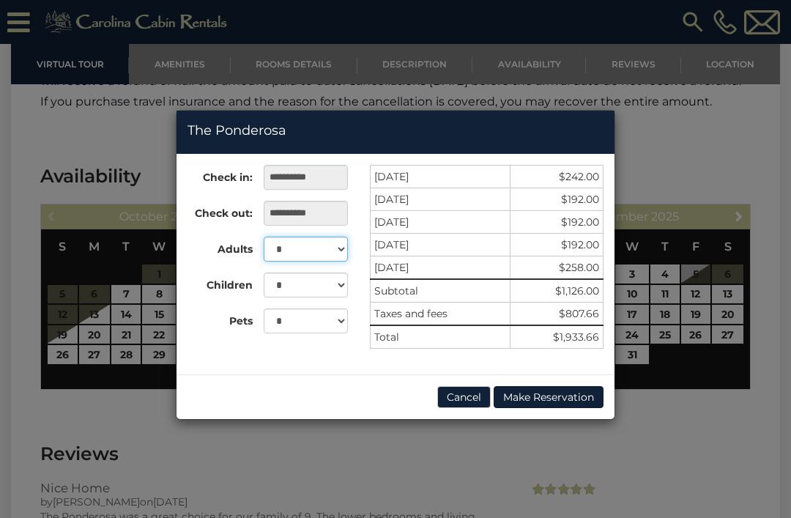
click at [342, 244] on select "* * * * * * * * * **" at bounding box center [306, 249] width 84 height 25
select select "*"
click at [341, 314] on select "* * *" at bounding box center [306, 320] width 84 height 25
select select "*"
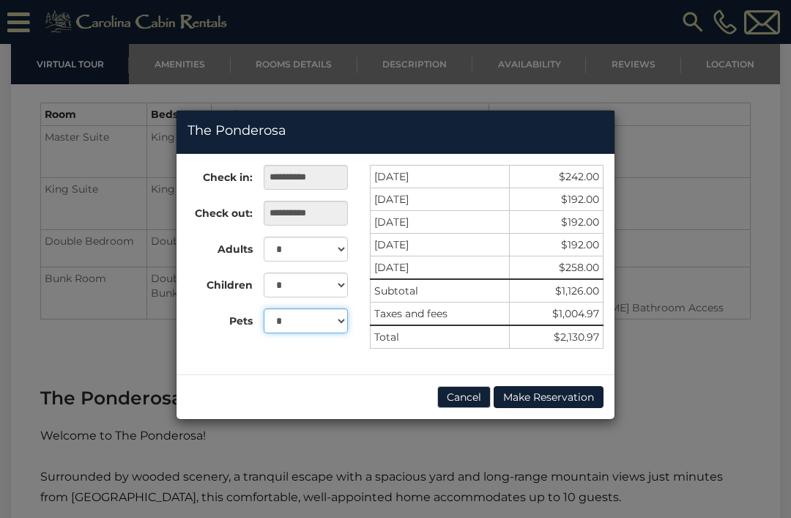
scroll to position [1534, 0]
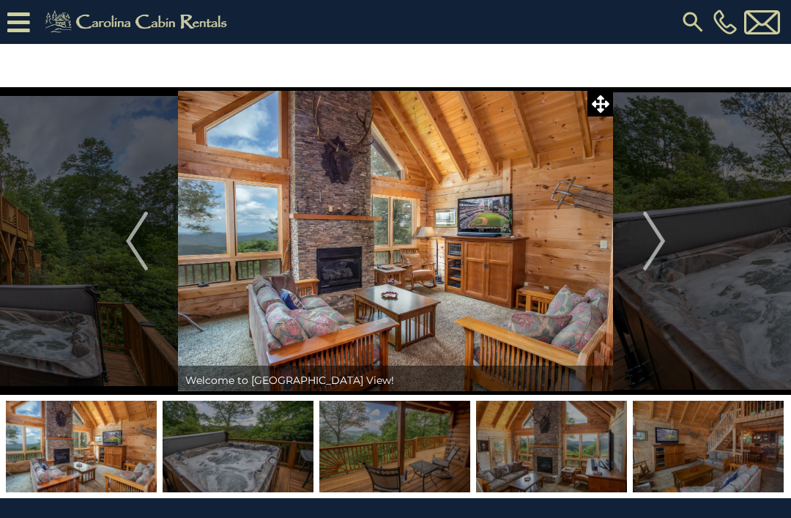
click at [652, 232] on img "Next" at bounding box center [654, 241] width 22 height 59
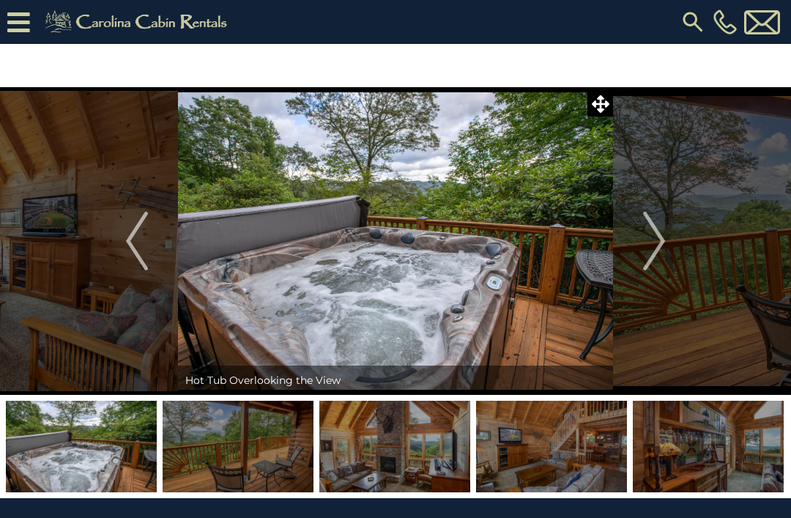
click at [644, 237] on img "Next" at bounding box center [654, 241] width 22 height 59
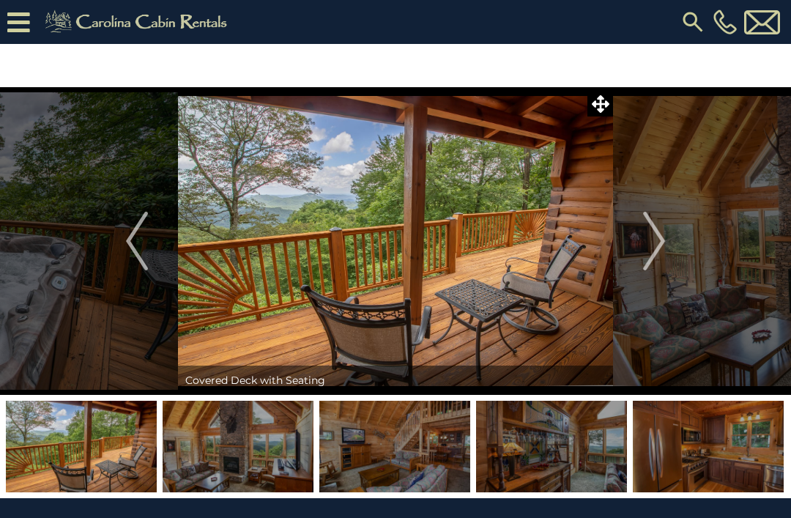
click at [642, 237] on button "Next" at bounding box center [654, 241] width 82 height 308
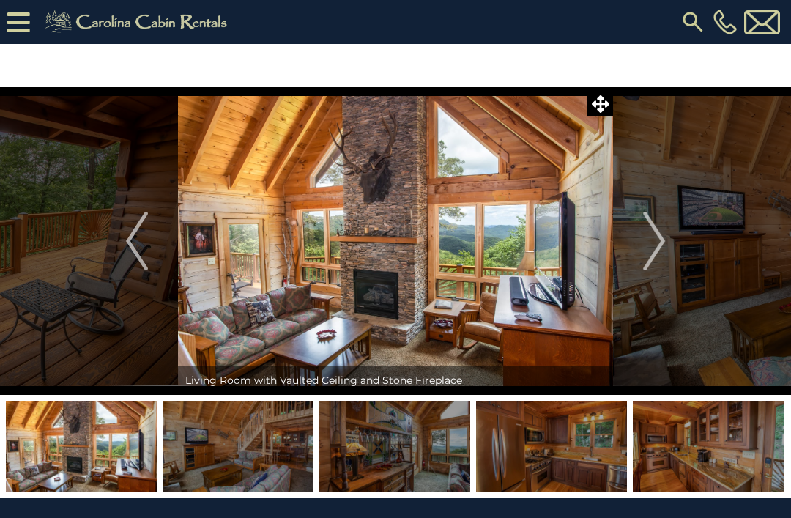
click at [639, 237] on button "Next" at bounding box center [654, 241] width 82 height 308
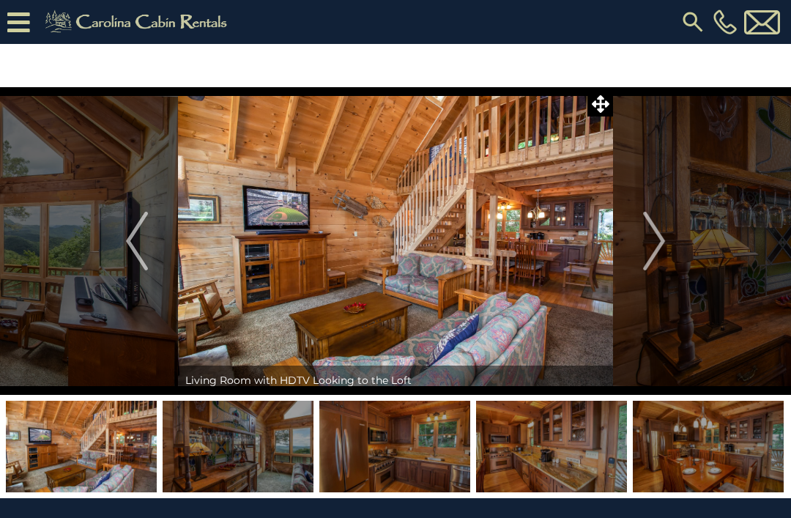
click at [658, 231] on img "Next" at bounding box center [654, 241] width 22 height 59
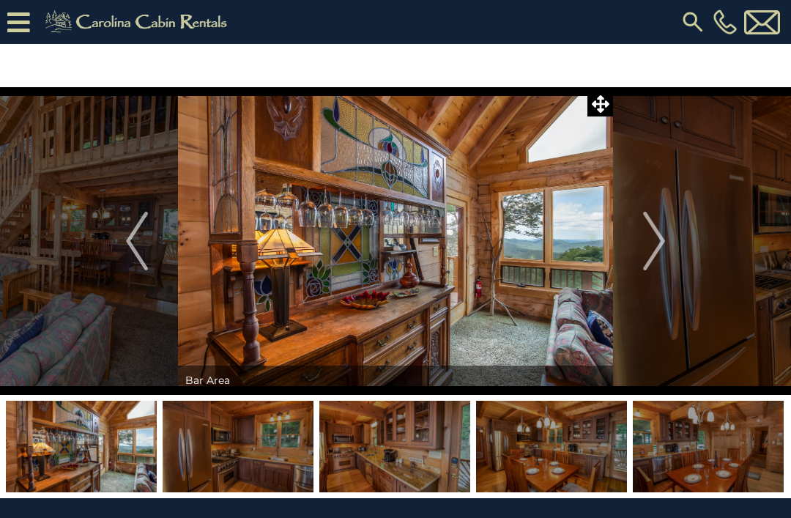
click at [658, 238] on img "Next" at bounding box center [654, 241] width 22 height 59
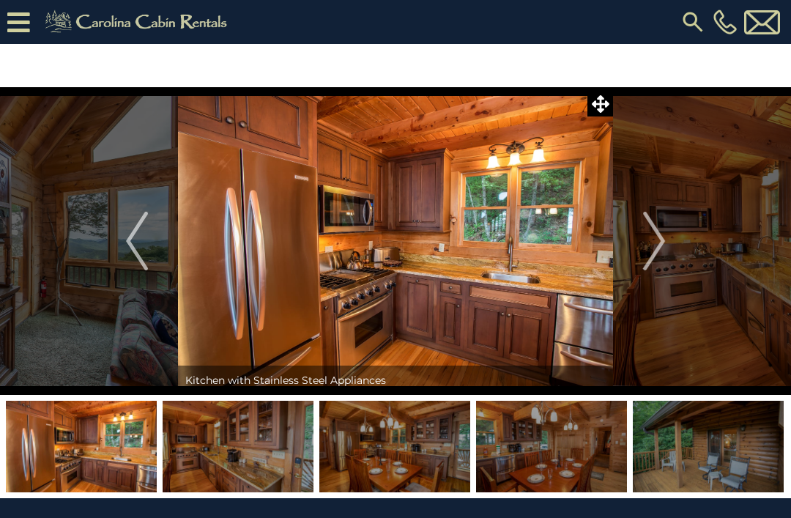
click at [641, 229] on button "Next" at bounding box center [654, 241] width 82 height 308
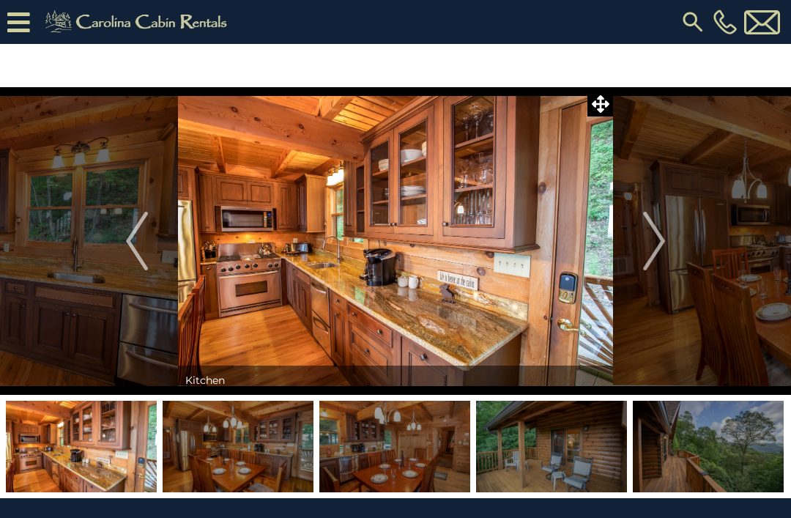
click at [653, 234] on img "Next" at bounding box center [654, 241] width 22 height 59
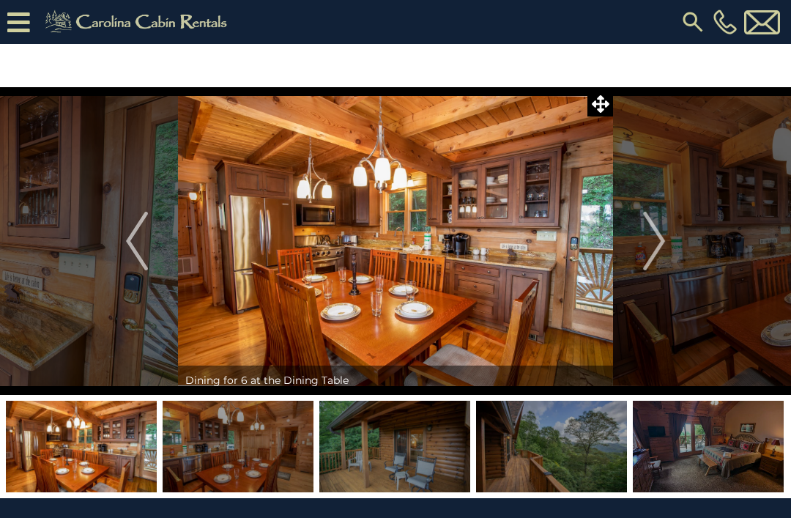
click at [648, 237] on img "Next" at bounding box center [654, 241] width 22 height 59
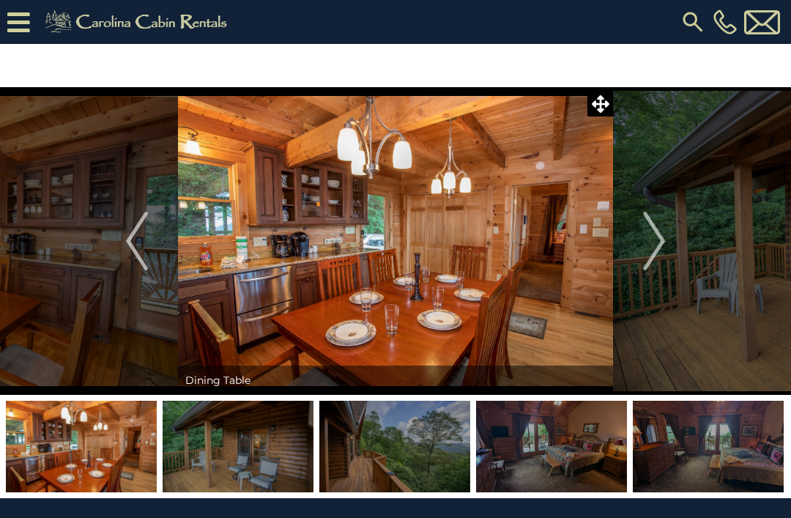
click at [656, 238] on img "Next" at bounding box center [654, 241] width 22 height 59
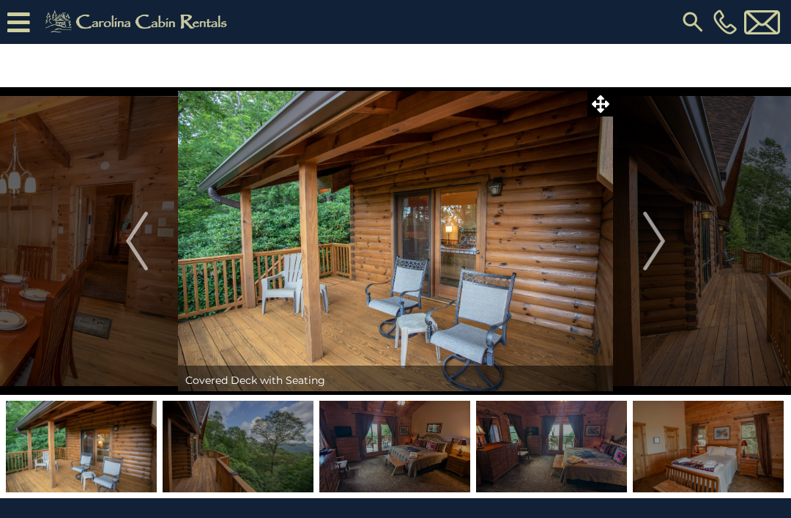
click at [667, 237] on button "Next" at bounding box center [654, 241] width 82 height 308
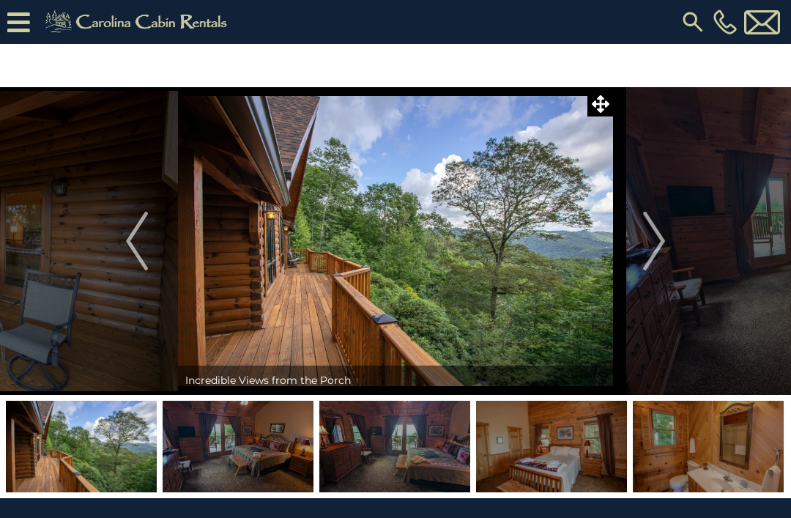
click at [648, 234] on img "Next" at bounding box center [654, 241] width 22 height 59
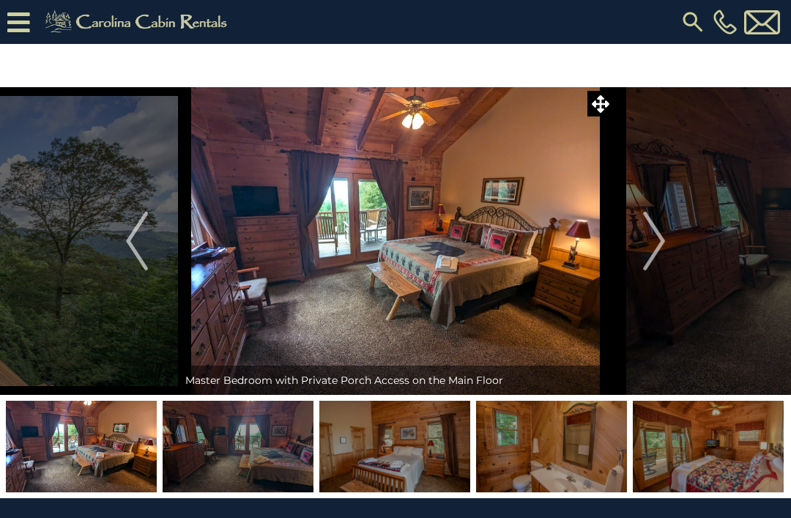
click at [647, 234] on img "Next" at bounding box center [654, 241] width 22 height 59
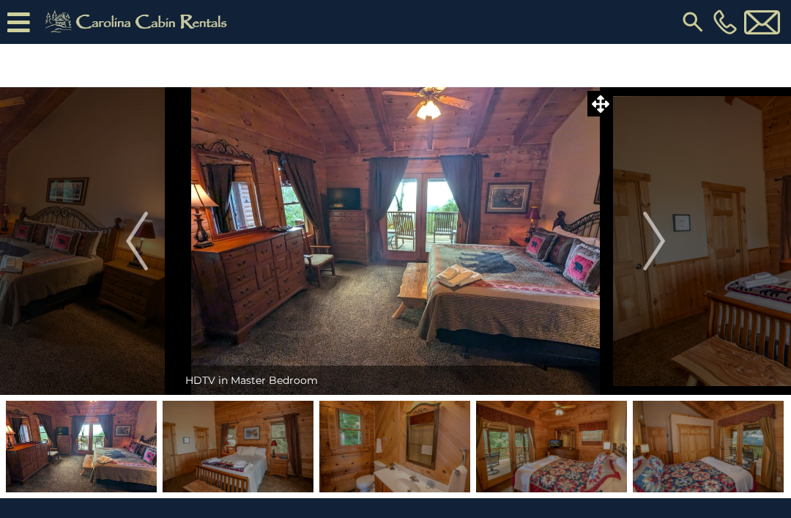
click at [636, 251] on button "Next" at bounding box center [654, 241] width 82 height 308
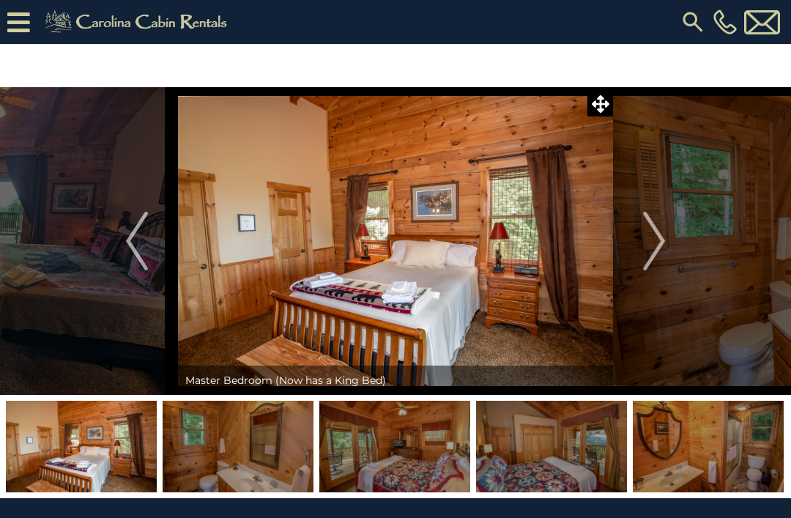
click at [631, 253] on button "Next" at bounding box center [654, 241] width 82 height 308
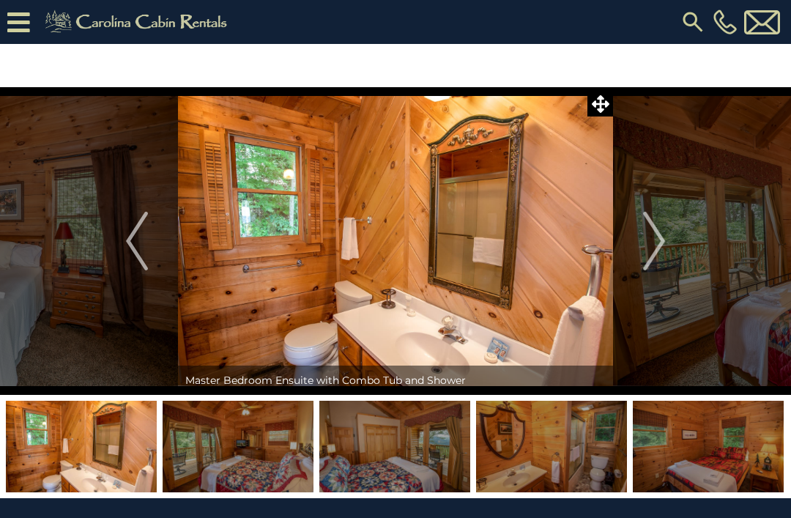
click at [636, 258] on button "Next" at bounding box center [654, 241] width 82 height 308
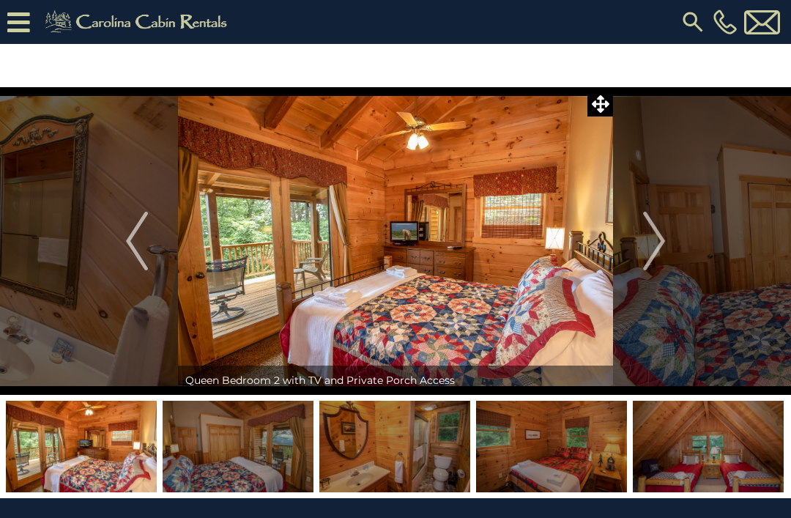
click at [636, 249] on button "Next" at bounding box center [654, 241] width 82 height 308
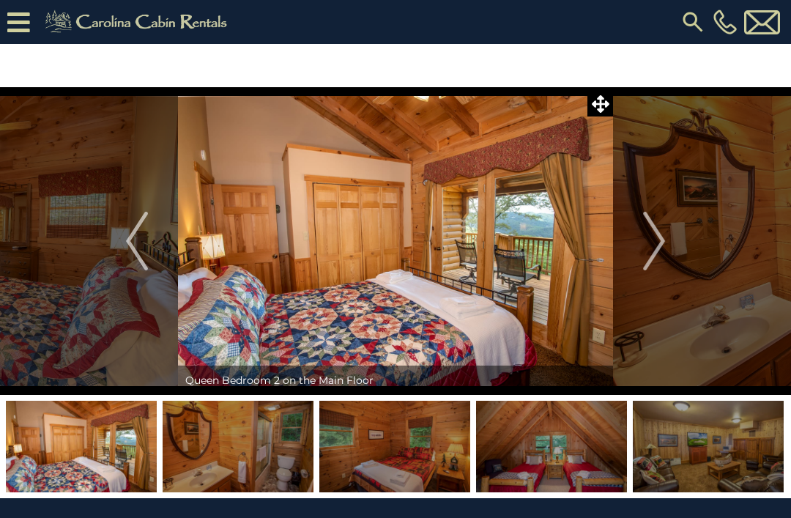
click at [649, 231] on img "Next" at bounding box center [654, 241] width 22 height 59
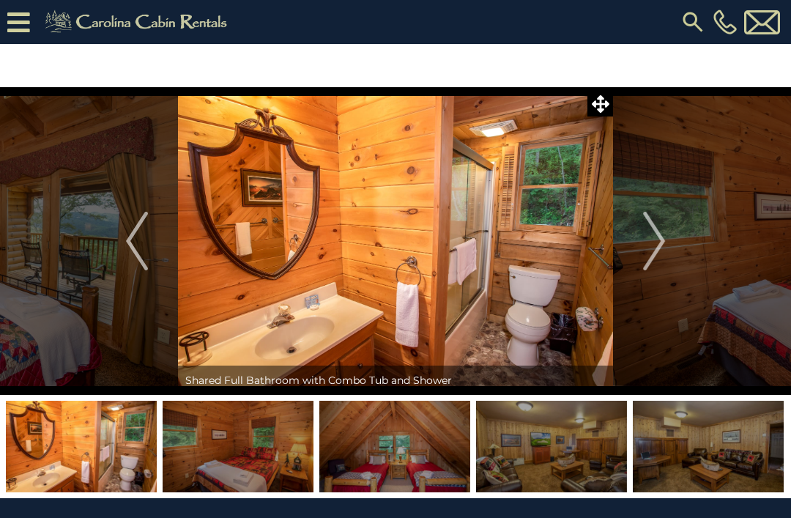
click at [655, 236] on img "Next" at bounding box center [654, 241] width 22 height 59
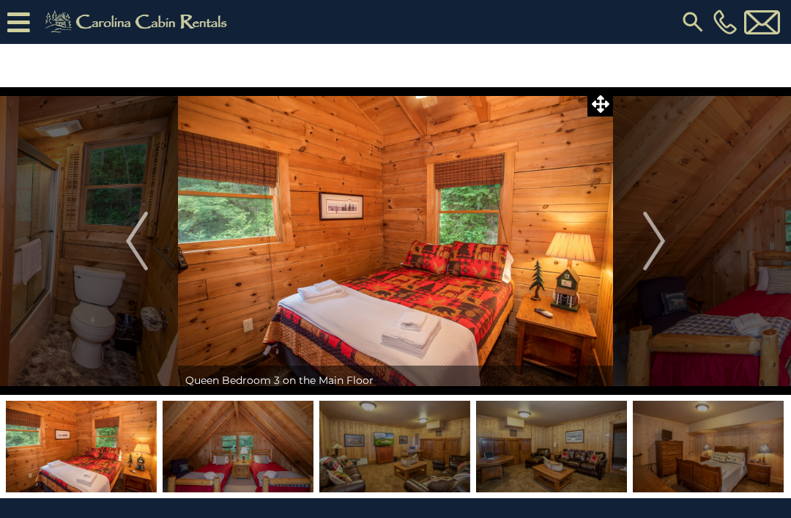
click at [647, 231] on img "Next" at bounding box center [654, 241] width 22 height 59
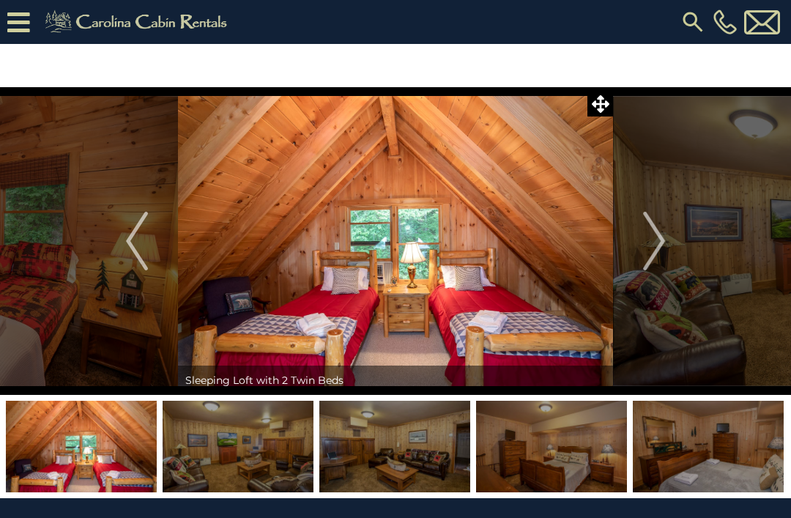
click at [640, 247] on button "Next" at bounding box center [654, 241] width 82 height 308
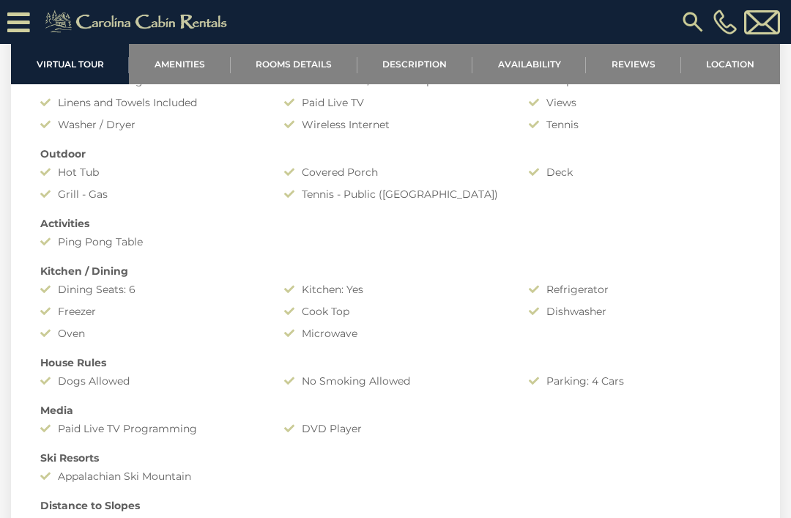
scroll to position [1016, 0]
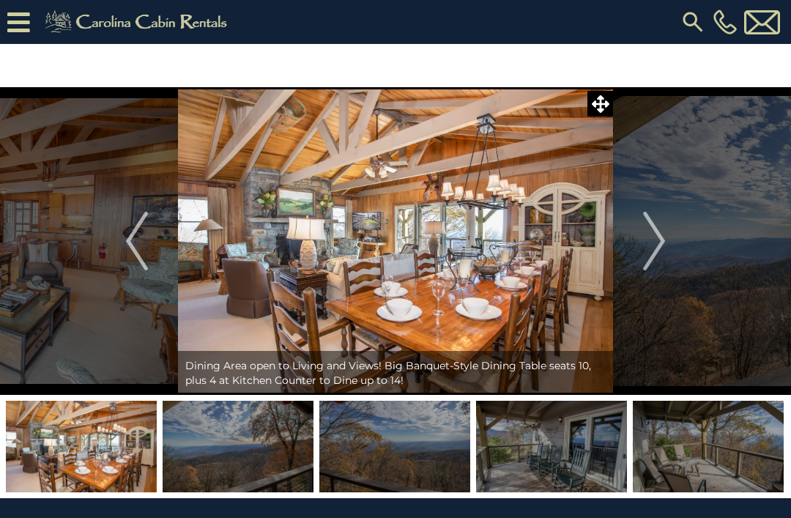
click at [645, 237] on img "Next" at bounding box center [654, 241] width 22 height 59
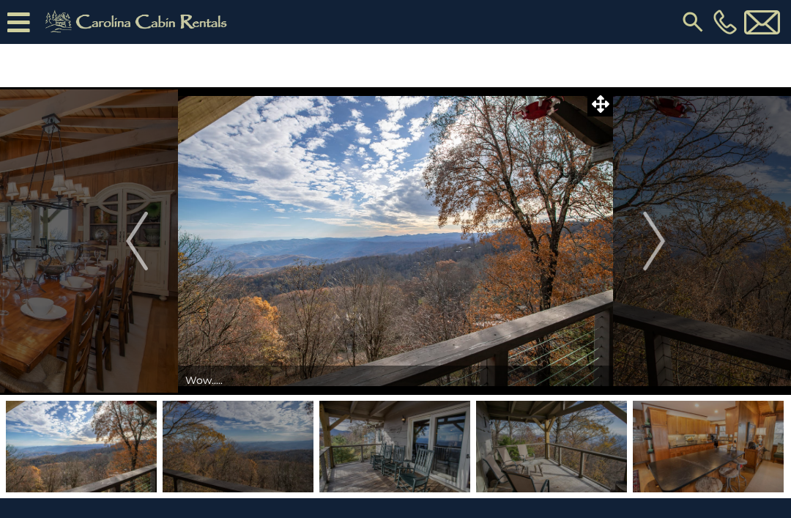
click at [646, 228] on img "Next" at bounding box center [654, 241] width 22 height 59
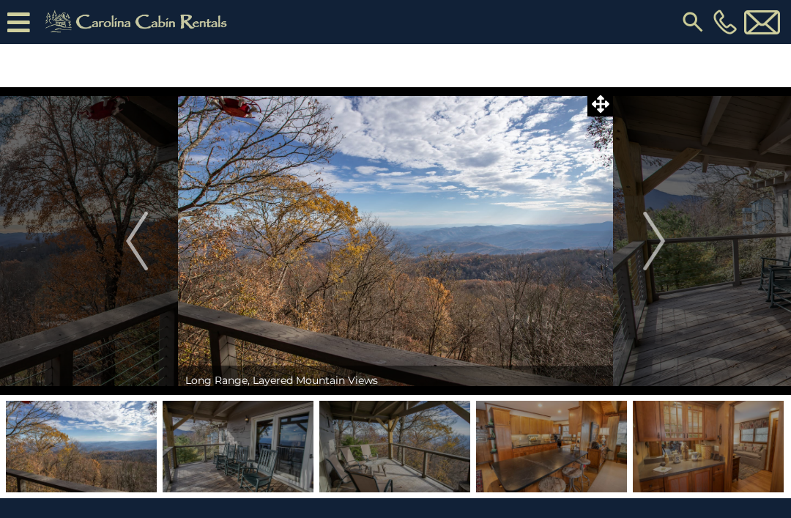
click at [656, 231] on img "Next" at bounding box center [654, 241] width 22 height 59
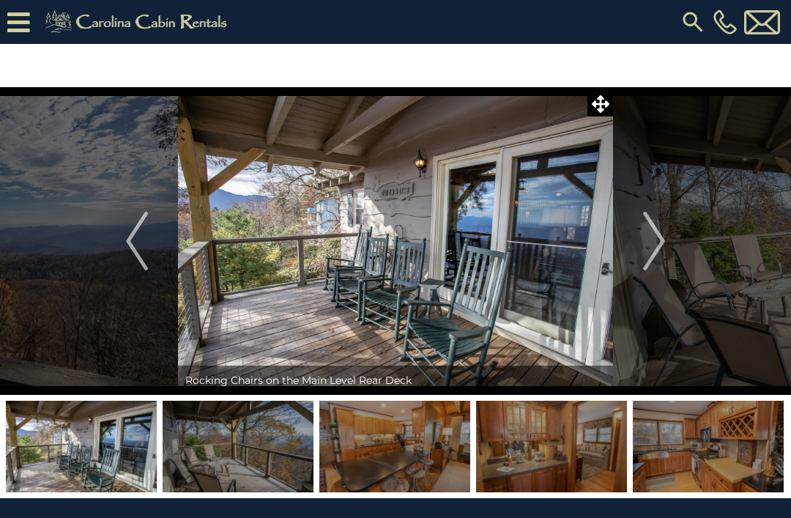
click at [638, 225] on button "Next" at bounding box center [654, 241] width 82 height 308
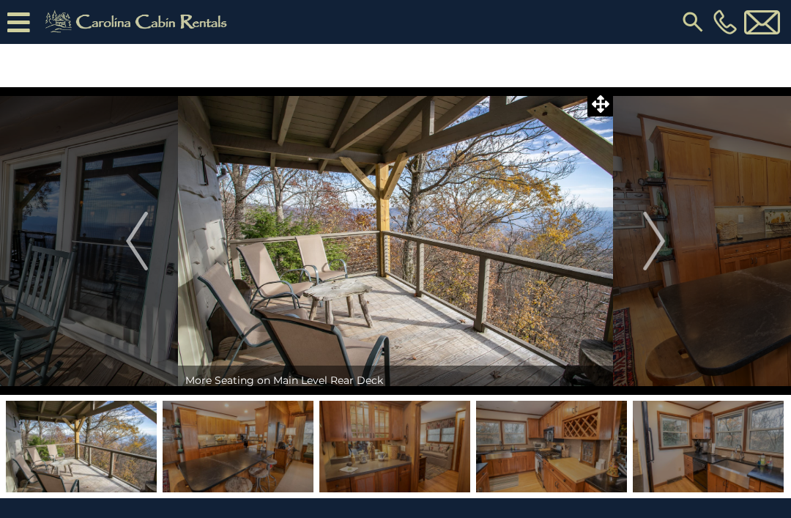
click at [634, 238] on button "Next" at bounding box center [654, 241] width 82 height 308
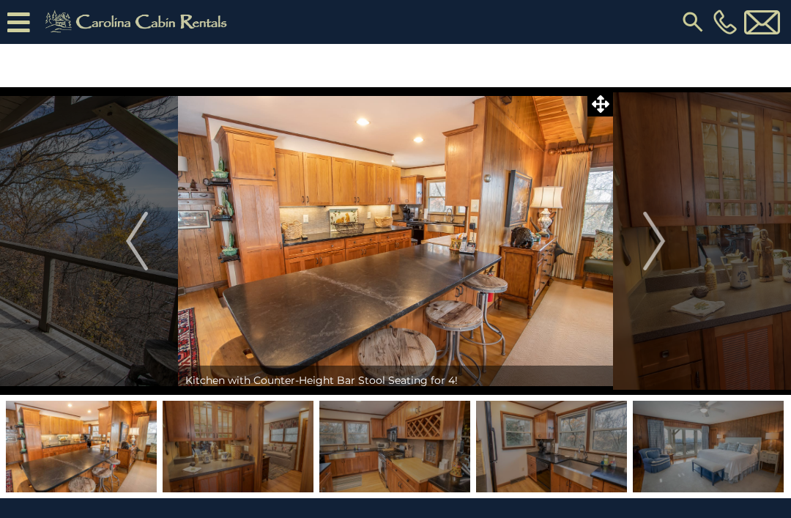
click at [650, 226] on img "Next" at bounding box center [654, 241] width 22 height 59
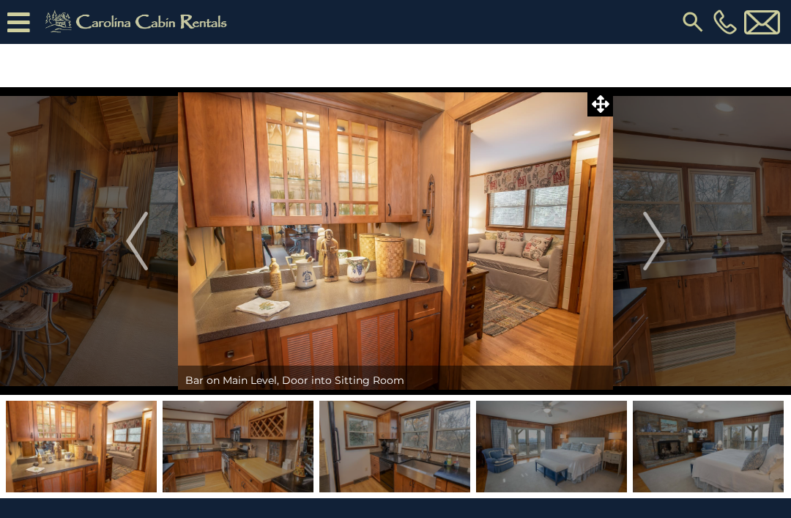
click at [661, 248] on img "Next" at bounding box center [654, 241] width 22 height 59
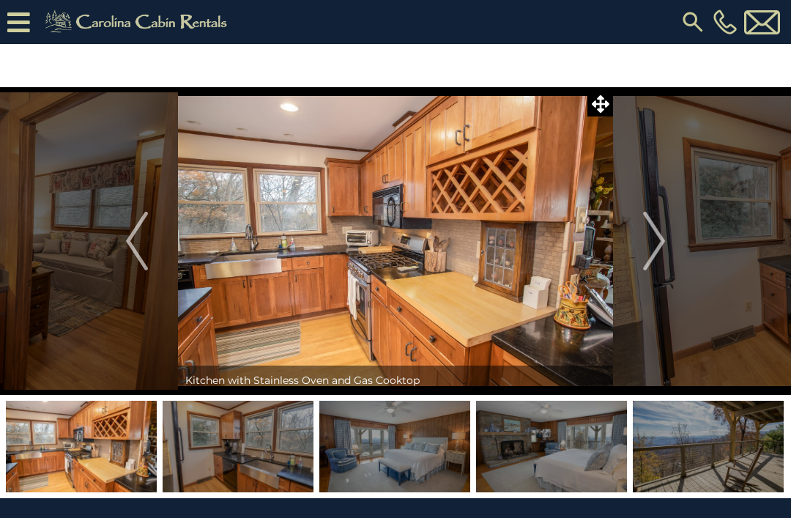
click at [669, 240] on button "Next" at bounding box center [654, 241] width 82 height 308
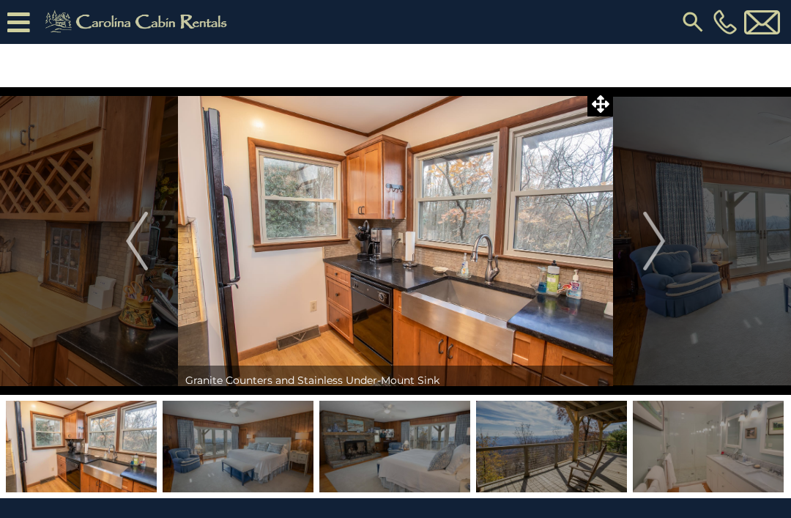
click at [651, 234] on img "Next" at bounding box center [654, 241] width 22 height 59
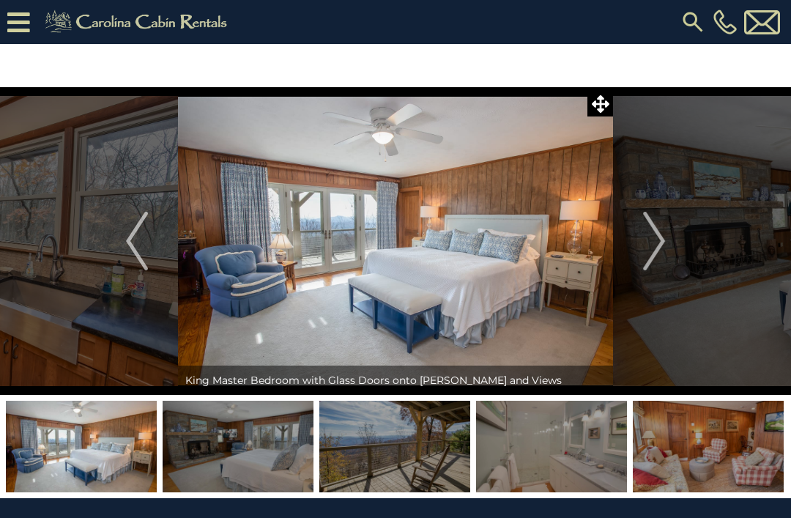
click at [653, 239] on img "Next" at bounding box center [654, 241] width 22 height 59
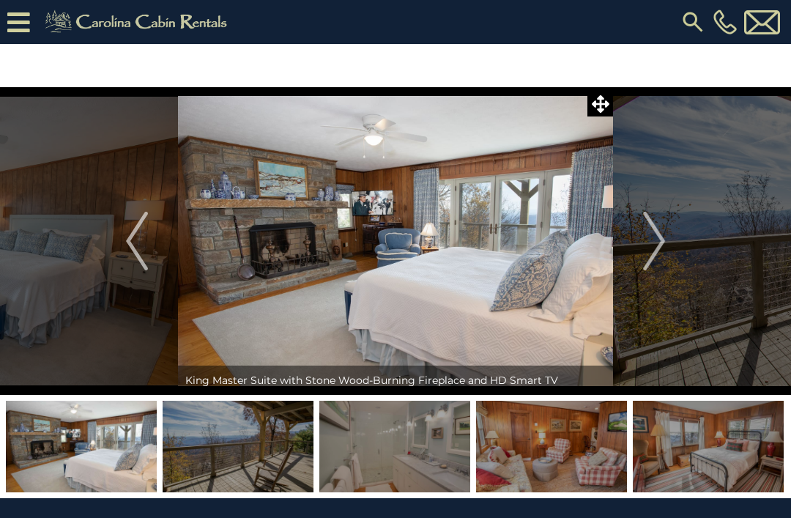
click at [662, 239] on img "Next" at bounding box center [654, 241] width 22 height 59
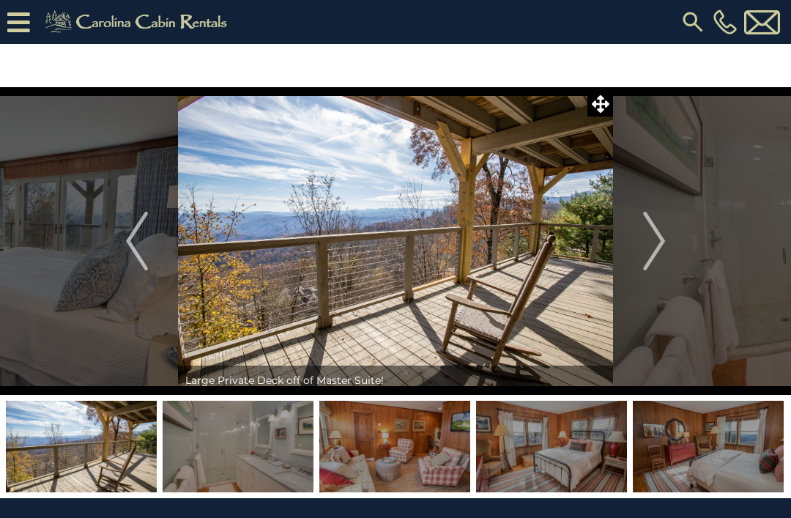
click at [653, 239] on img "Next" at bounding box center [654, 241] width 22 height 59
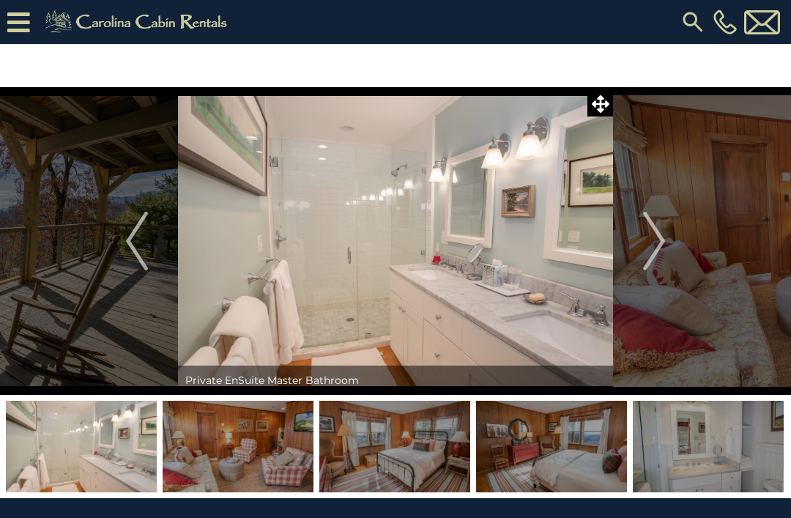
click at [655, 229] on img "Next" at bounding box center [654, 241] width 22 height 59
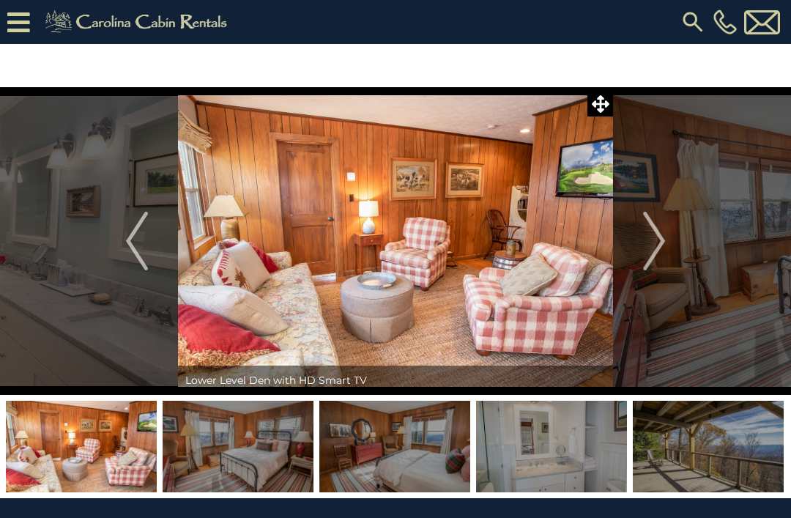
click at [650, 231] on img "Next" at bounding box center [654, 241] width 22 height 59
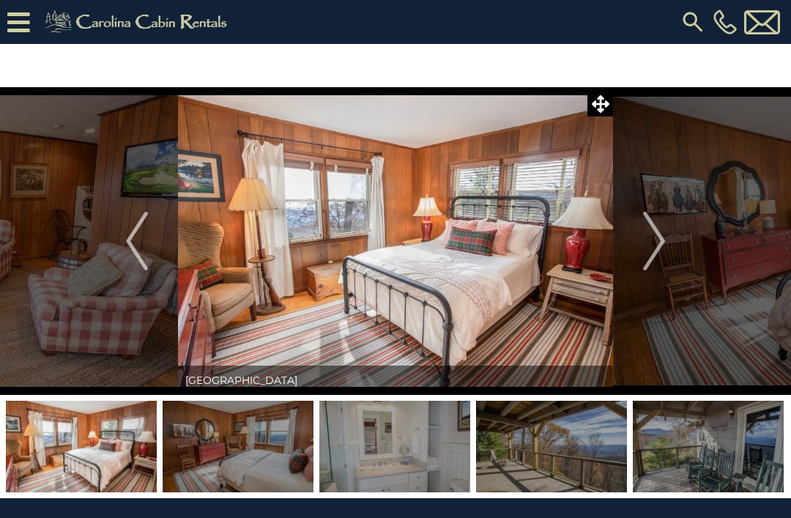
click at [647, 231] on img "Next" at bounding box center [654, 241] width 22 height 59
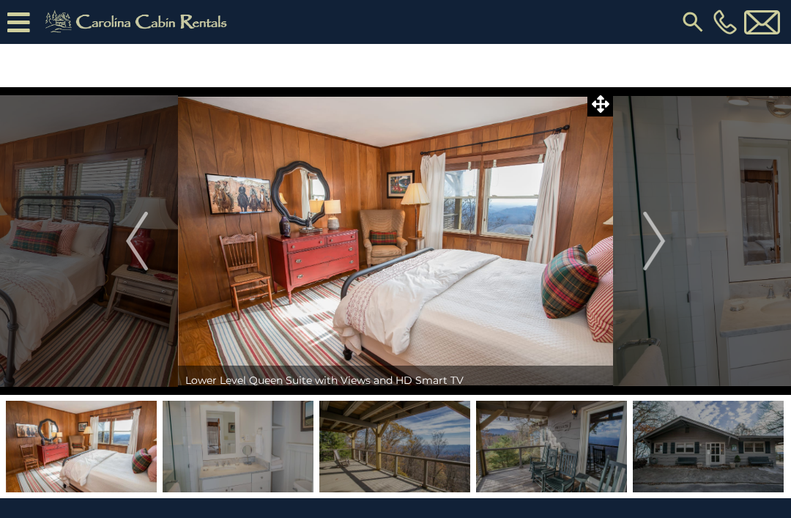
click at [653, 231] on img "Next" at bounding box center [654, 241] width 22 height 59
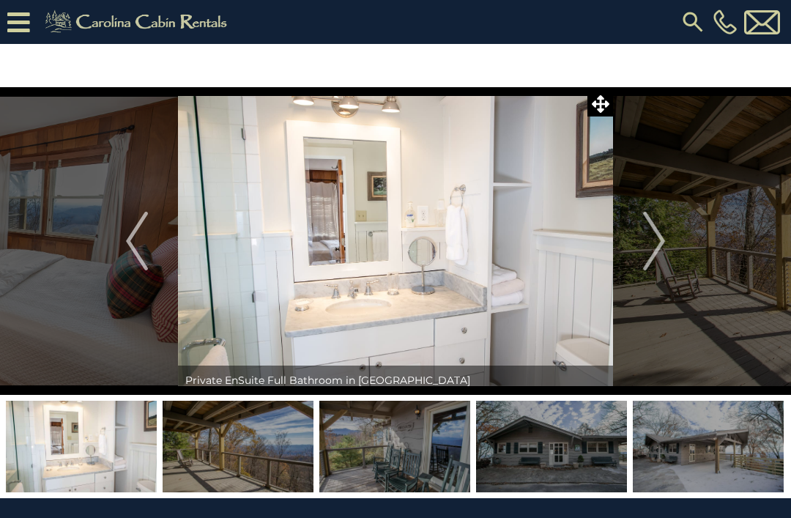
click at [652, 230] on img "Next" at bounding box center [654, 241] width 22 height 59
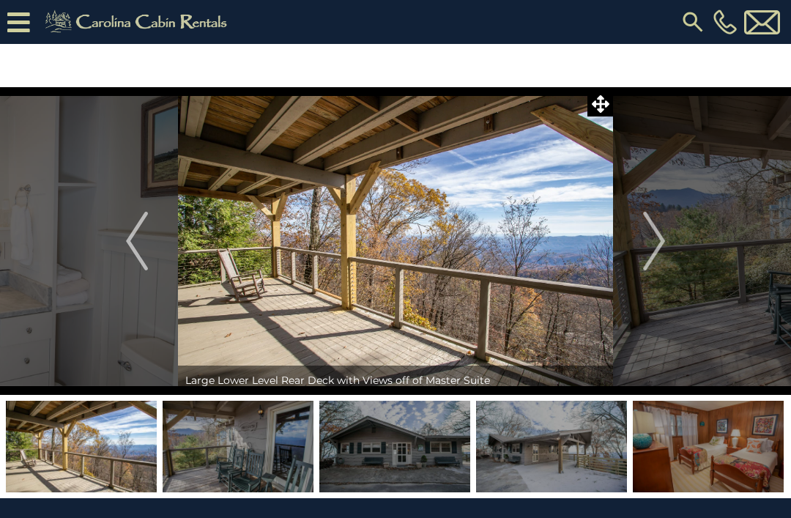
click at [658, 232] on img "Next" at bounding box center [654, 241] width 22 height 59
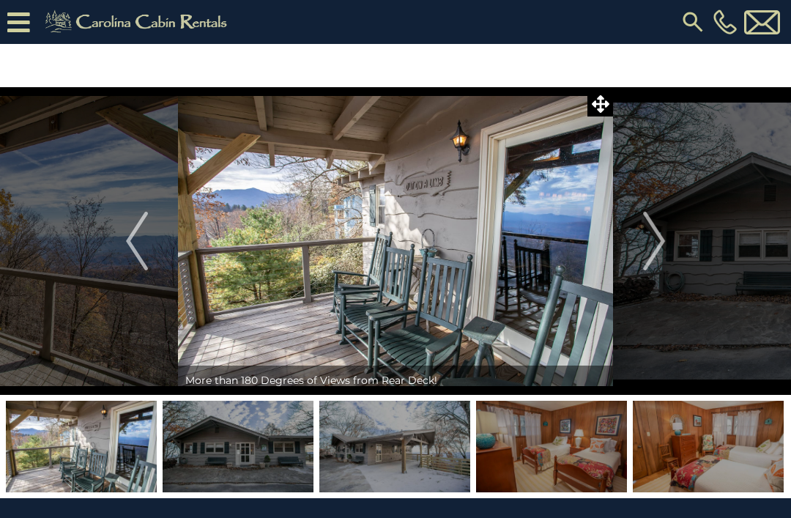
click at [646, 232] on img "Next" at bounding box center [654, 241] width 22 height 59
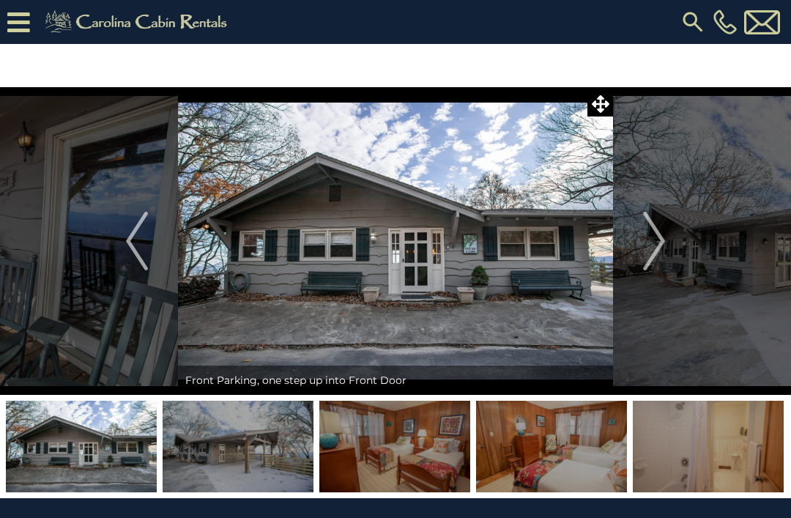
click at [644, 225] on img "Next" at bounding box center [654, 241] width 22 height 59
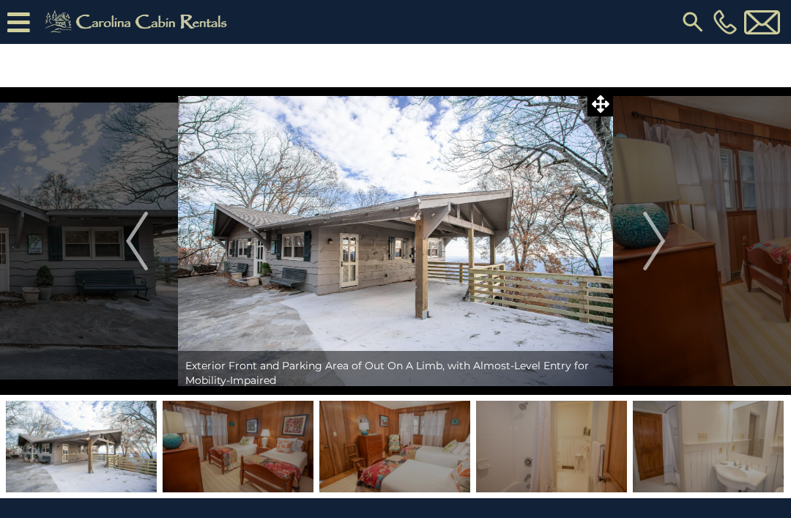
click at [655, 229] on img "Next" at bounding box center [654, 241] width 22 height 59
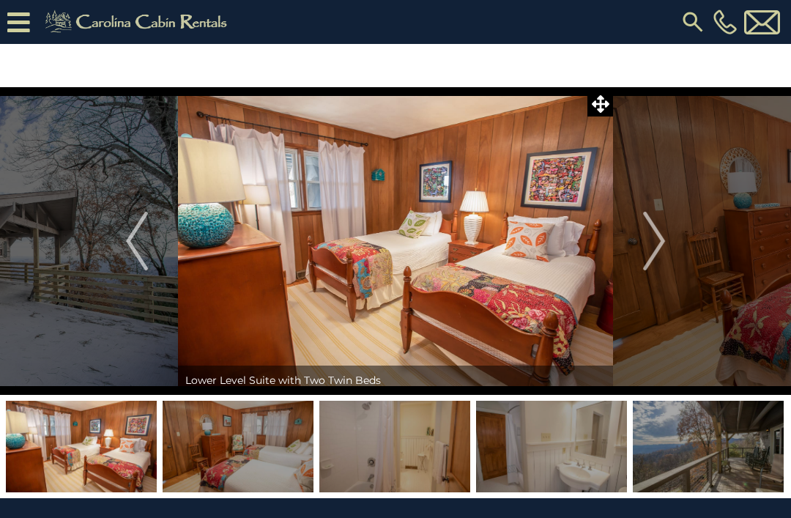
click at [649, 232] on img "Next" at bounding box center [654, 241] width 22 height 59
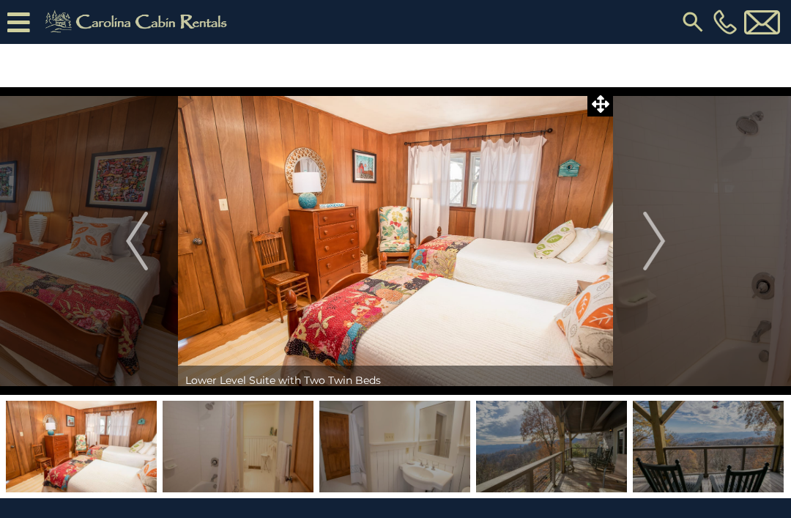
click at [625, 236] on button "Next" at bounding box center [654, 241] width 82 height 308
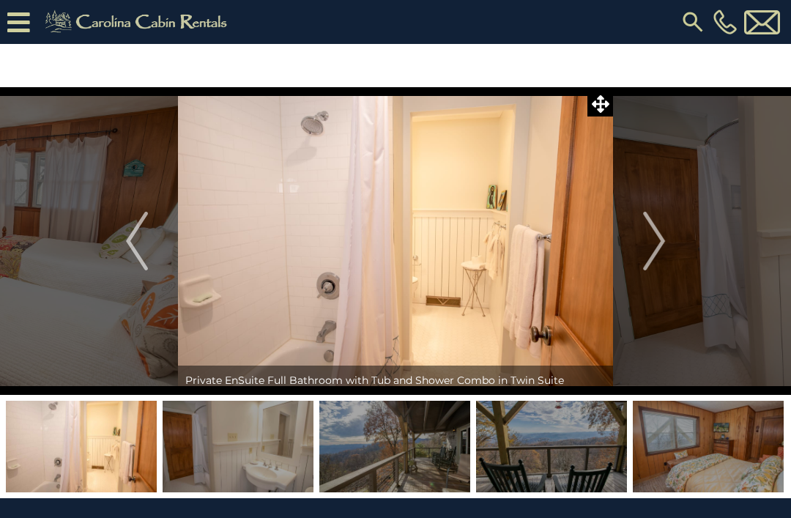
click at [626, 242] on button "Next" at bounding box center [654, 241] width 82 height 308
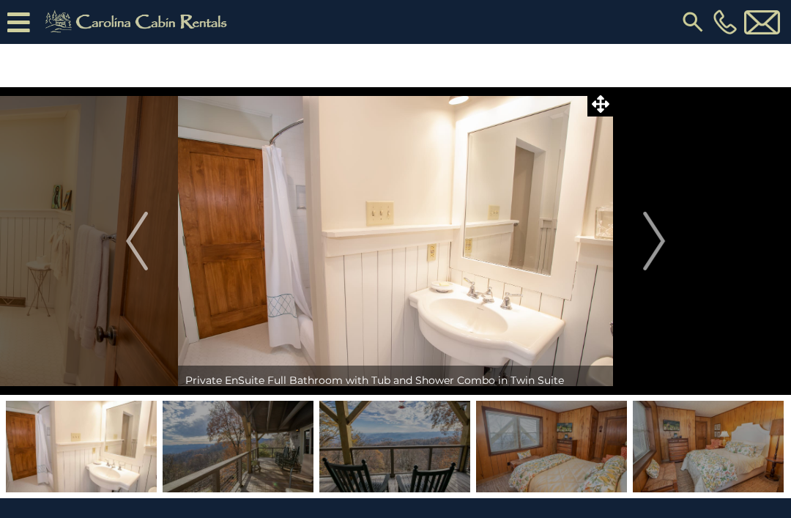
click at [626, 242] on button "Next" at bounding box center [654, 241] width 82 height 308
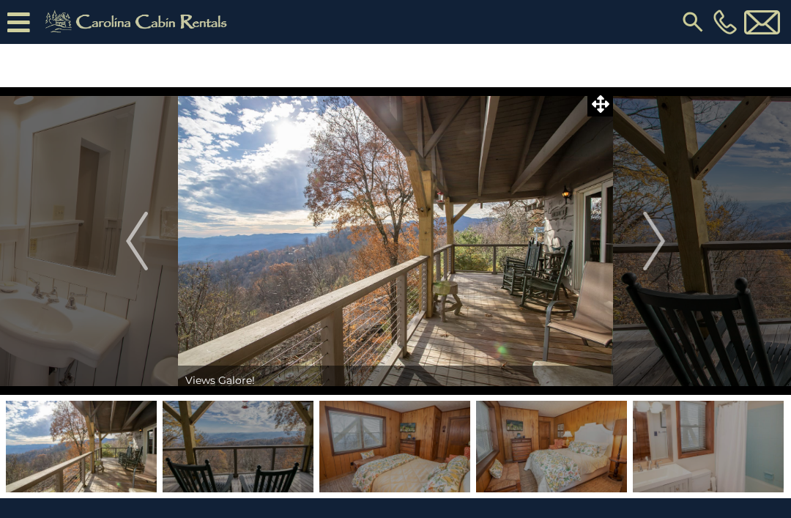
click at [644, 236] on img "Next" at bounding box center [654, 241] width 22 height 59
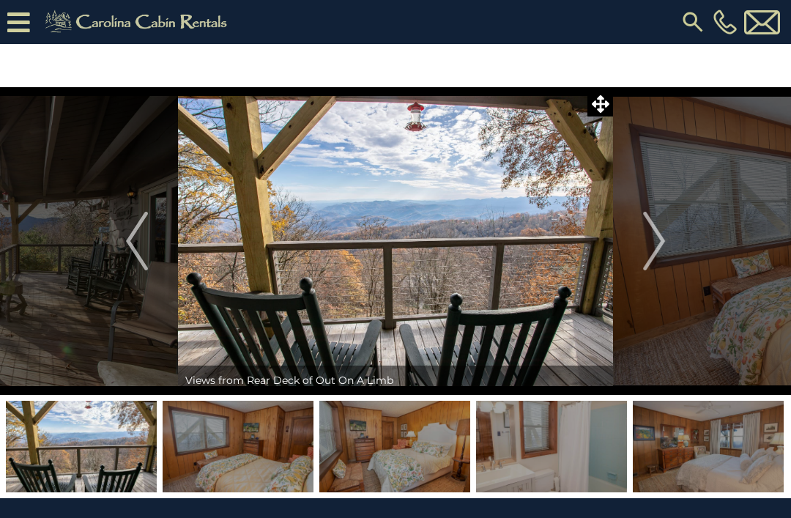
click at [650, 236] on img "Next" at bounding box center [654, 241] width 22 height 59
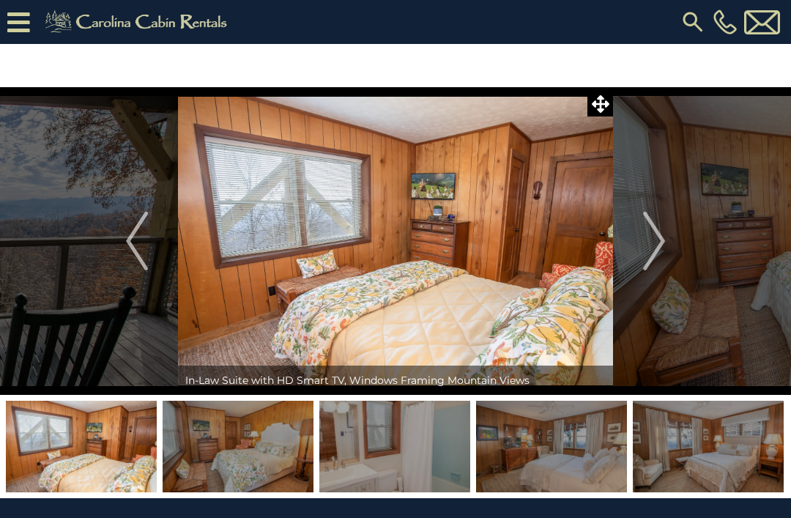
click at [649, 226] on img "Next" at bounding box center [654, 241] width 22 height 59
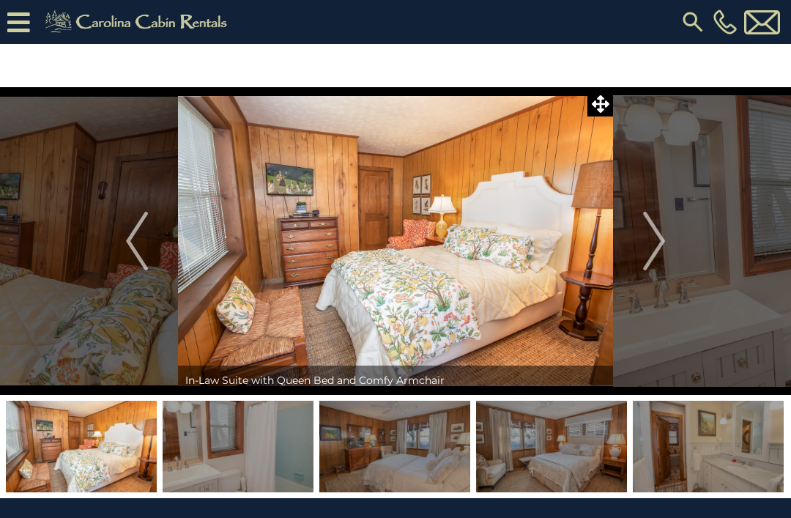
click at [647, 235] on img "Next" at bounding box center [654, 241] width 22 height 59
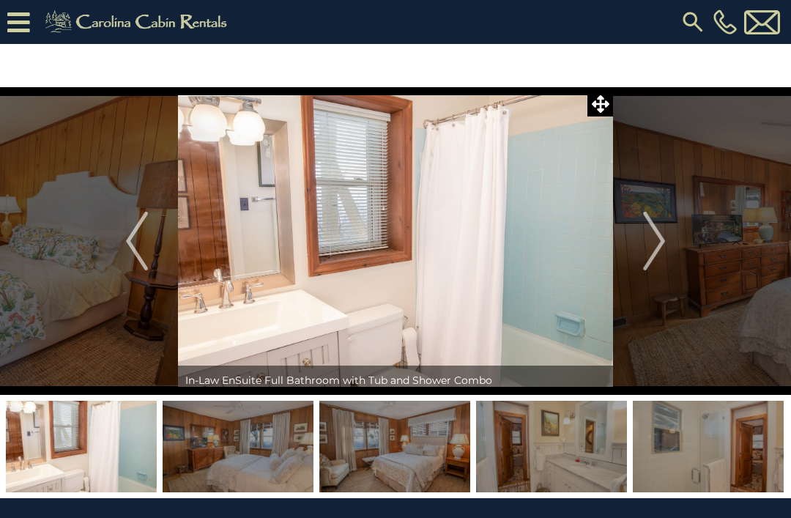
click at [628, 233] on button "Next" at bounding box center [654, 241] width 82 height 308
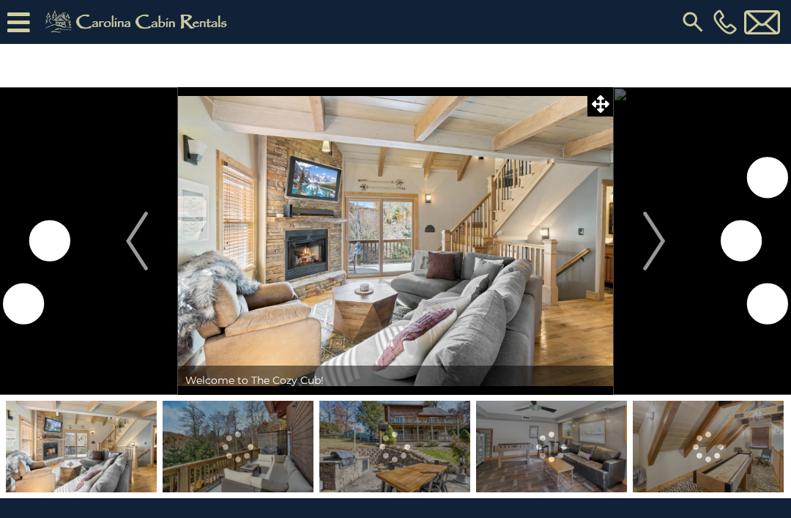
click at [660, 223] on img "Next" at bounding box center [654, 241] width 22 height 59
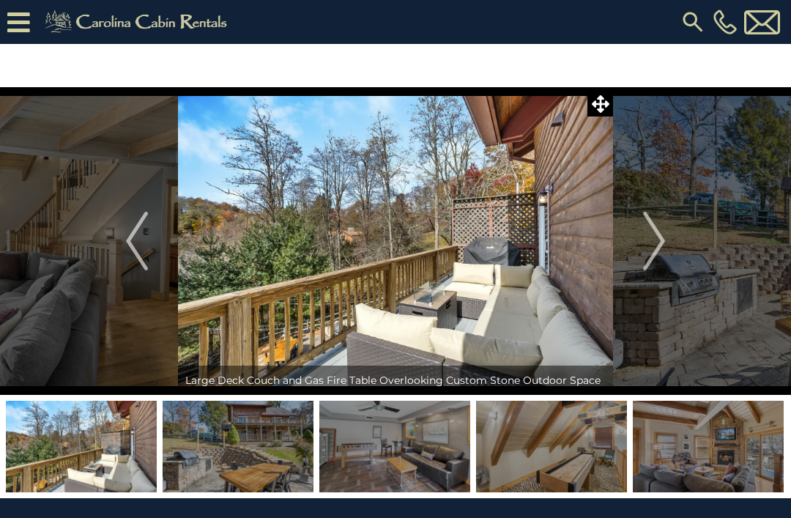
click at [656, 237] on img "Next" at bounding box center [654, 241] width 22 height 59
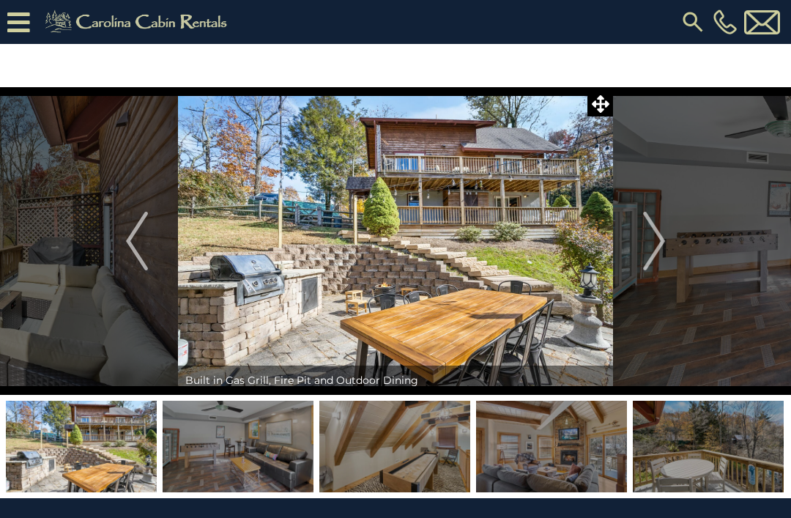
click at [658, 237] on img "Next" at bounding box center [654, 241] width 22 height 59
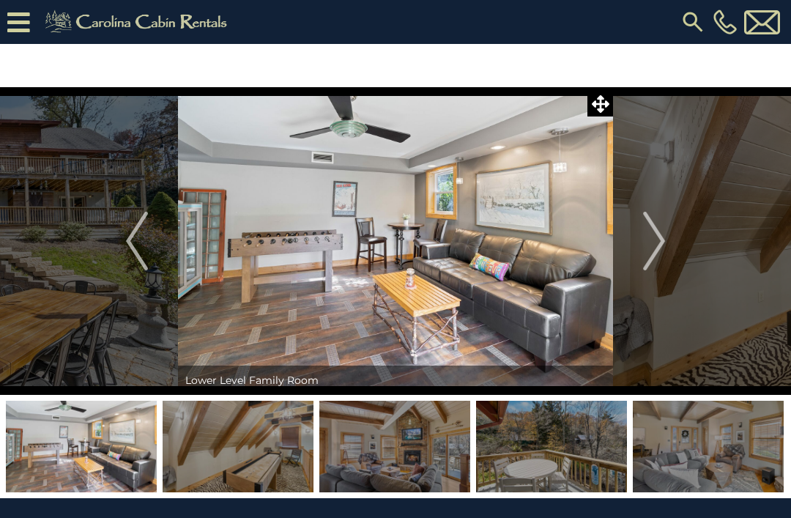
click at [649, 235] on img "Next" at bounding box center [654, 241] width 22 height 59
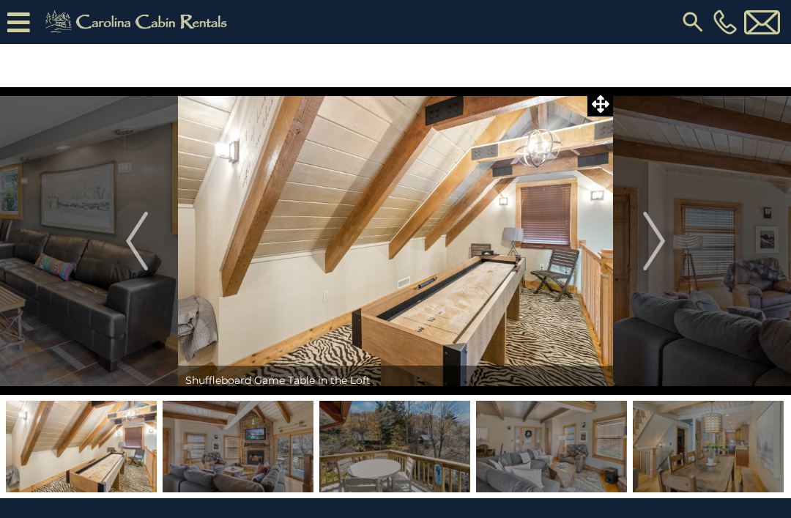
click at [646, 234] on img "Next" at bounding box center [654, 241] width 22 height 59
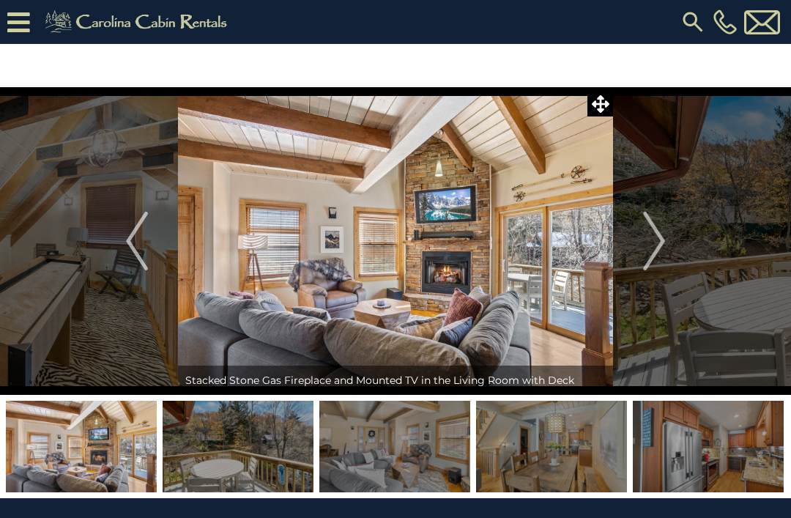
click at [646, 233] on img "Next" at bounding box center [654, 241] width 22 height 59
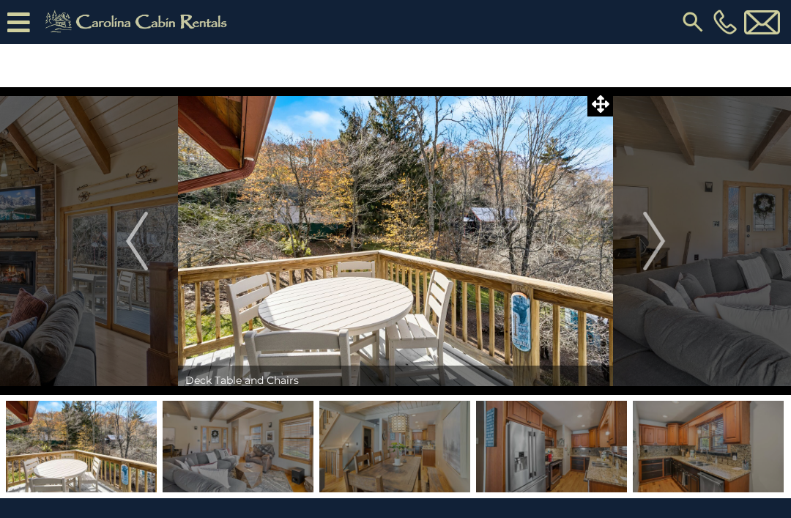
click at [647, 234] on img "Next" at bounding box center [654, 241] width 22 height 59
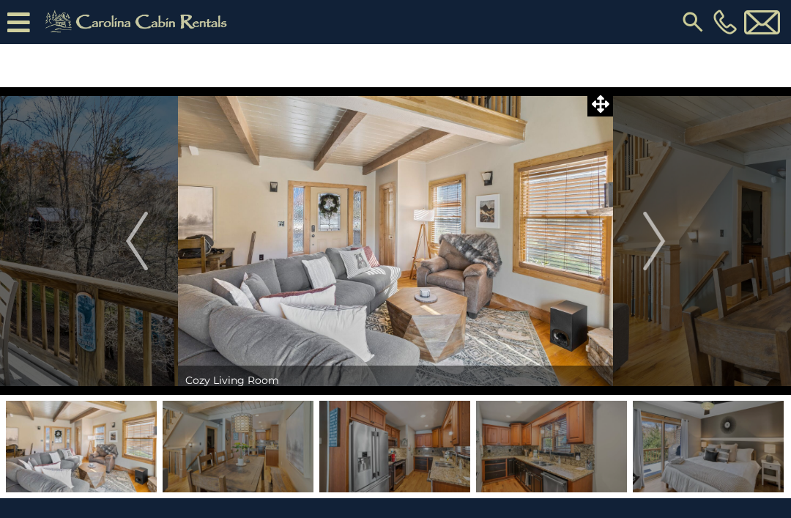
click at [646, 220] on img "Next" at bounding box center [654, 241] width 22 height 59
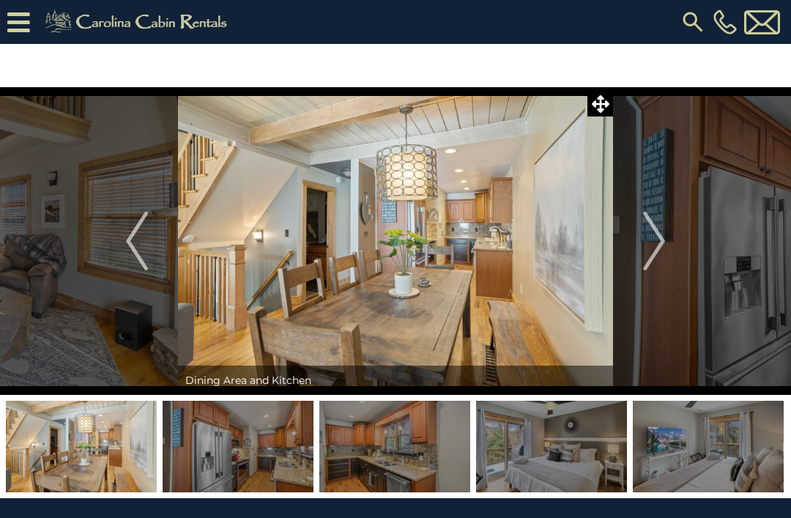
click at [650, 242] on img "Next" at bounding box center [654, 241] width 22 height 59
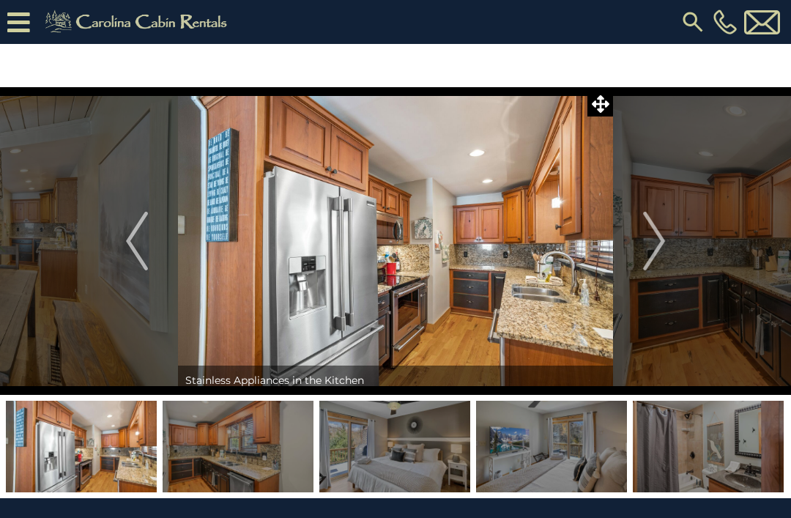
click at [640, 237] on button "Next" at bounding box center [654, 241] width 82 height 308
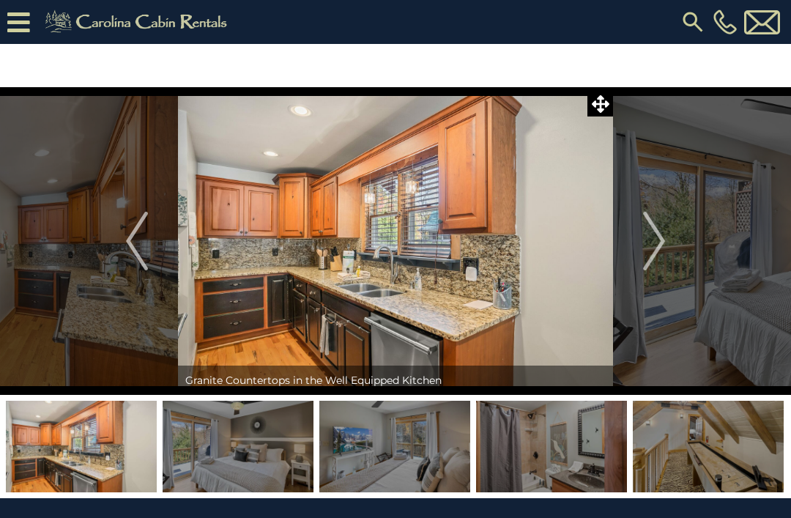
click at [636, 231] on button "Next" at bounding box center [654, 241] width 82 height 308
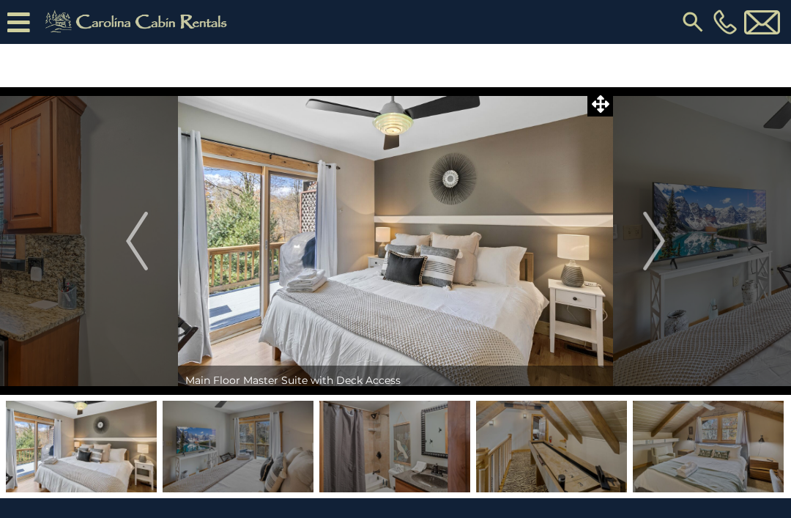
click at [633, 222] on button "Next" at bounding box center [654, 241] width 82 height 308
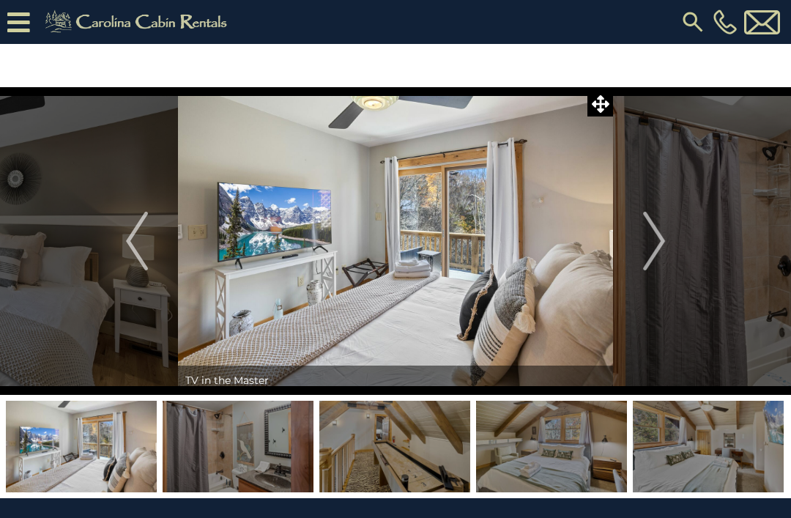
click at [625, 231] on button "Next" at bounding box center [654, 241] width 82 height 308
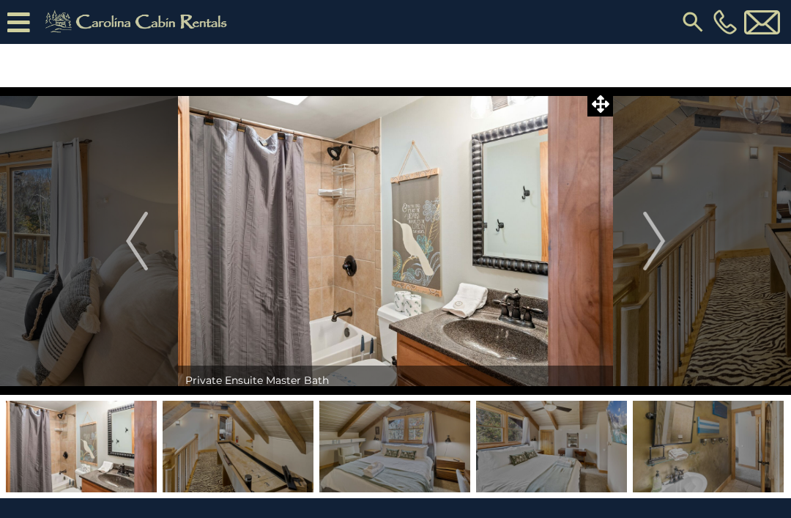
click at [638, 239] on button "Next" at bounding box center [654, 241] width 82 height 308
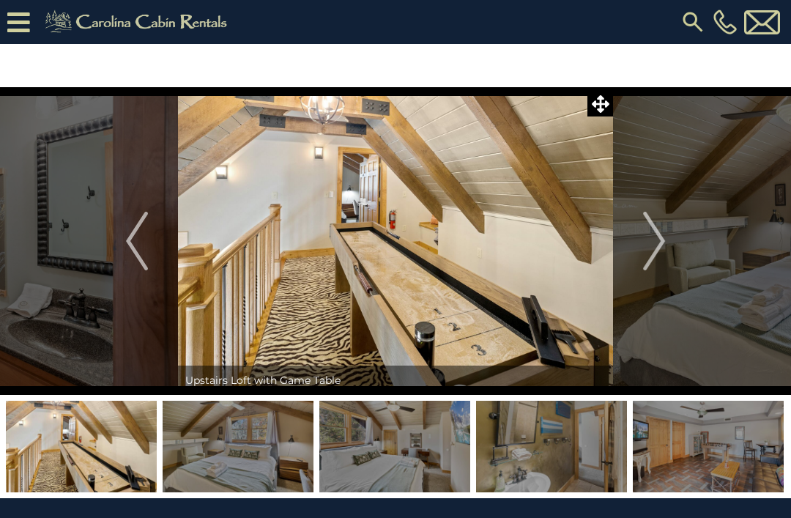
click at [640, 239] on button "Next" at bounding box center [654, 241] width 82 height 308
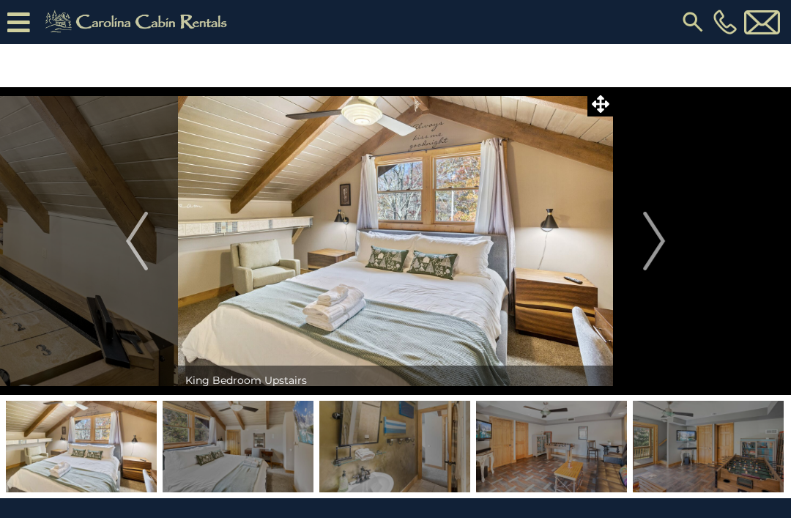
click at [640, 237] on button "Next" at bounding box center [654, 241] width 82 height 308
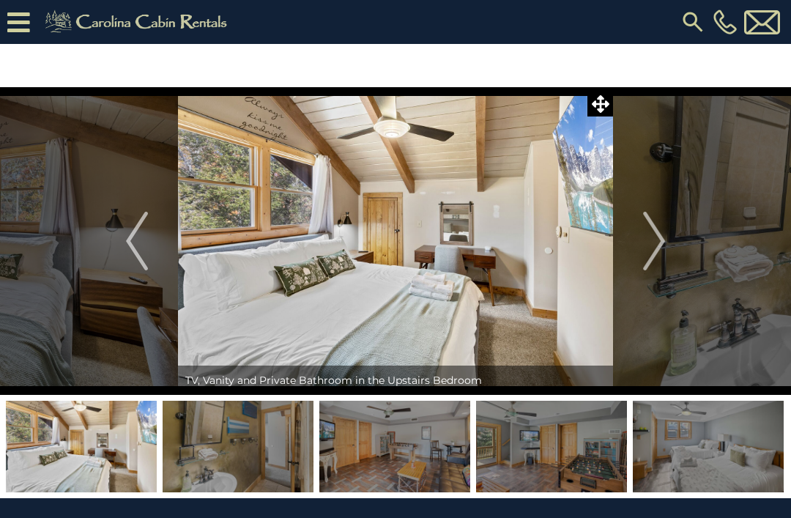
click at [638, 236] on button "Next" at bounding box center [654, 241] width 82 height 308
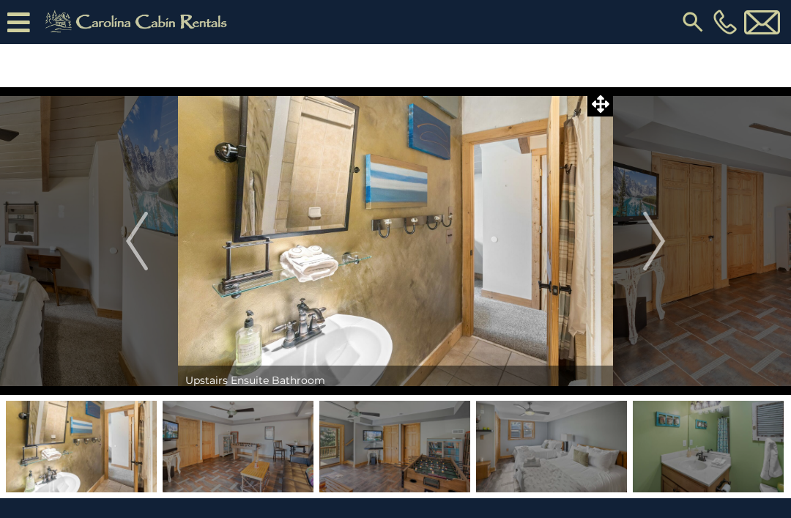
click at [633, 227] on button "Next" at bounding box center [654, 241] width 82 height 308
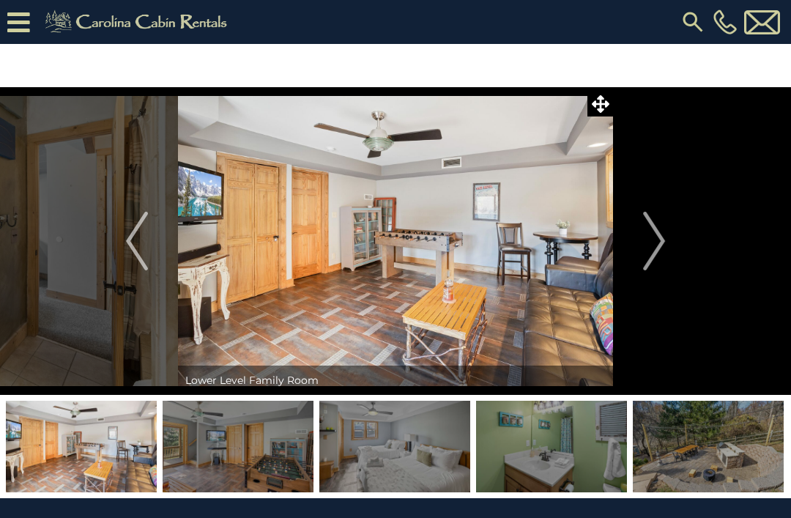
click at [629, 239] on button "Next" at bounding box center [654, 241] width 82 height 308
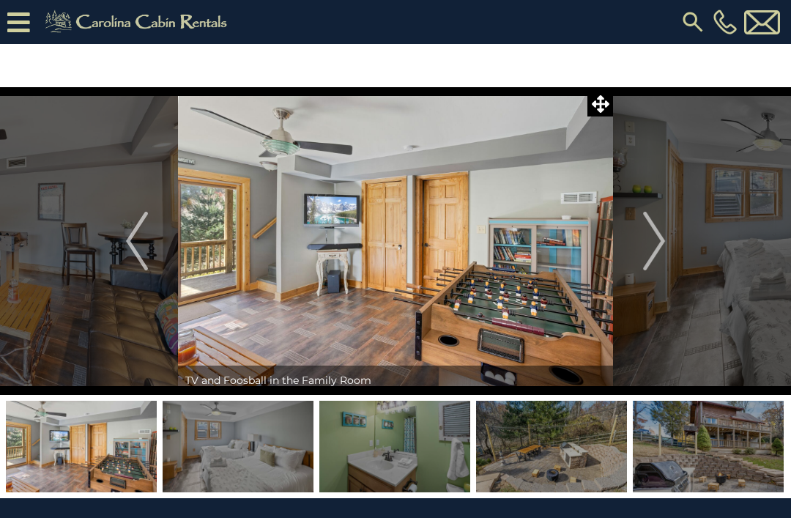
click at [632, 242] on button "Next" at bounding box center [654, 241] width 82 height 308
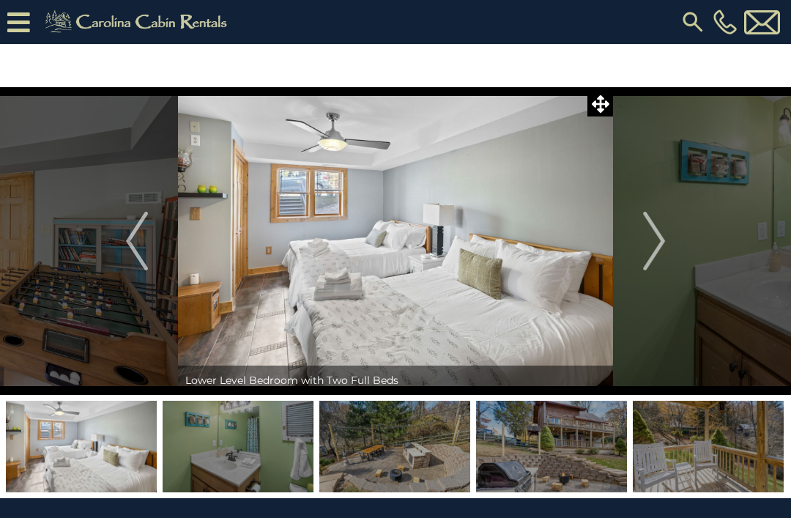
click at [642, 242] on button "Next" at bounding box center [654, 241] width 82 height 308
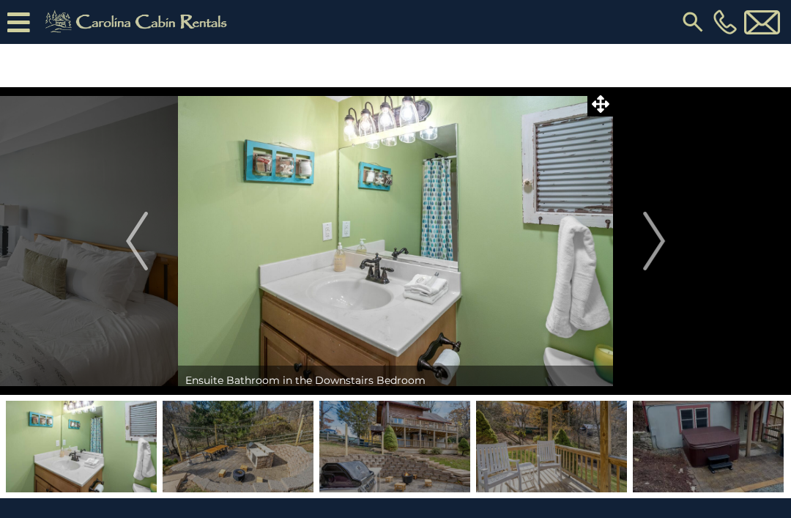
click at [644, 236] on img "Next" at bounding box center [654, 241] width 22 height 59
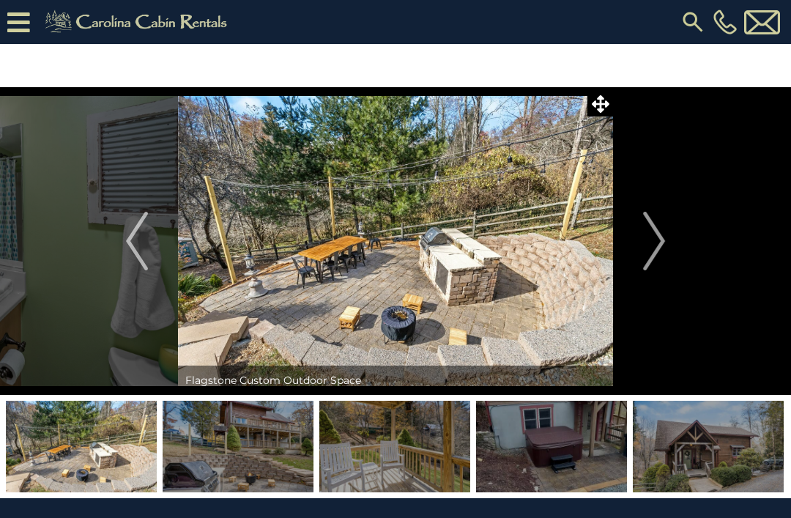
click at [641, 242] on button "Next" at bounding box center [654, 241] width 82 height 308
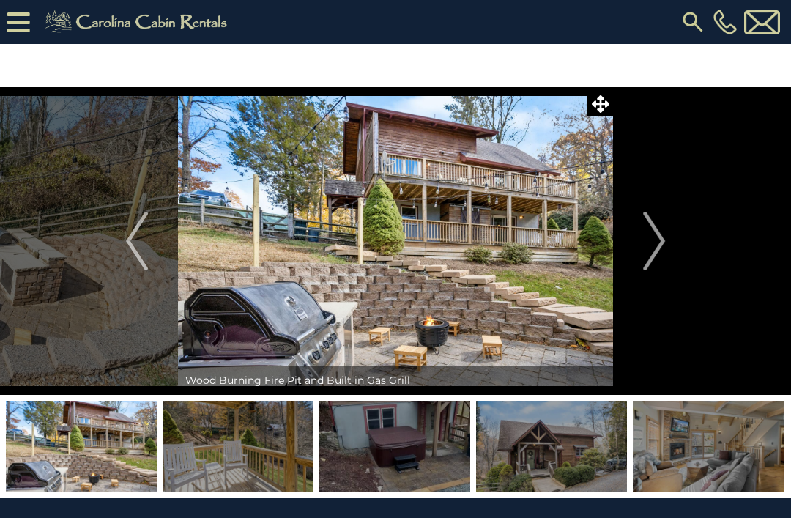
click at [639, 238] on button "Next" at bounding box center [654, 241] width 82 height 308
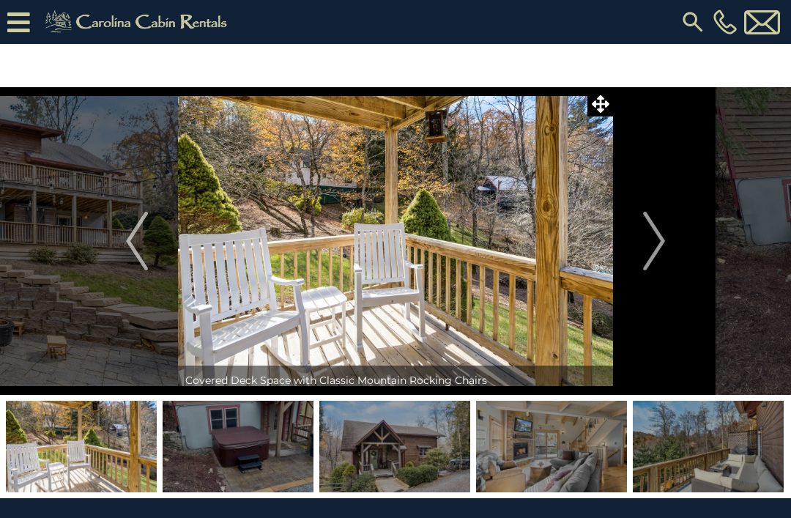
click at [633, 231] on button "Next" at bounding box center [654, 241] width 82 height 308
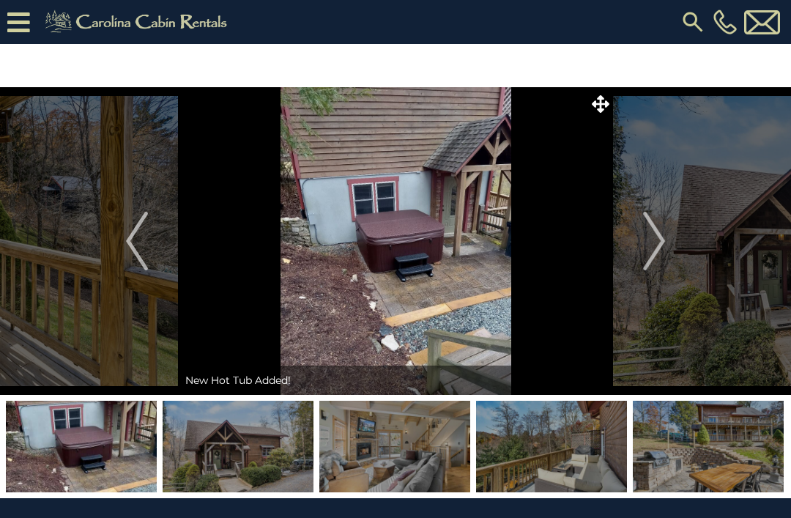
click at [628, 230] on button "Next" at bounding box center [654, 241] width 82 height 308
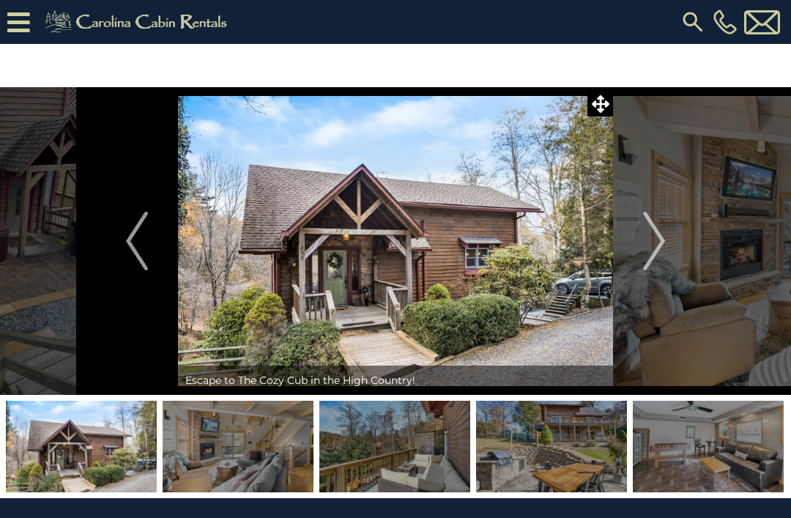
click at [645, 233] on img "Next" at bounding box center [654, 241] width 22 height 59
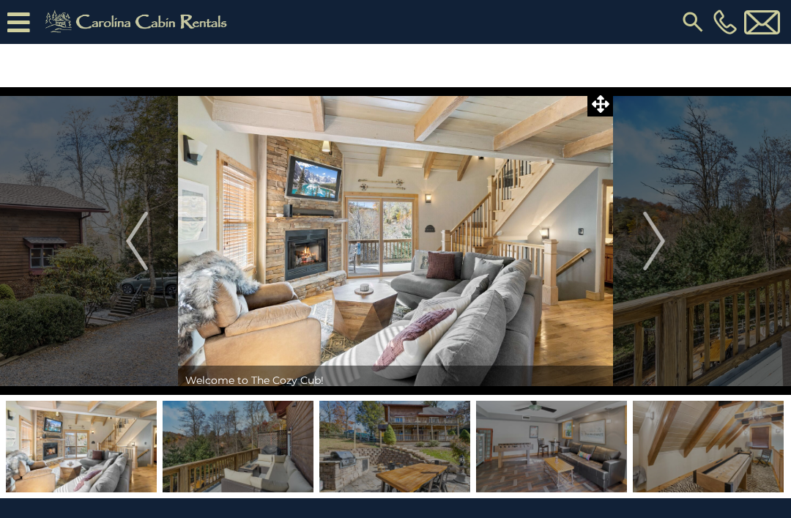
click at [653, 237] on img "Next" at bounding box center [654, 241] width 22 height 59
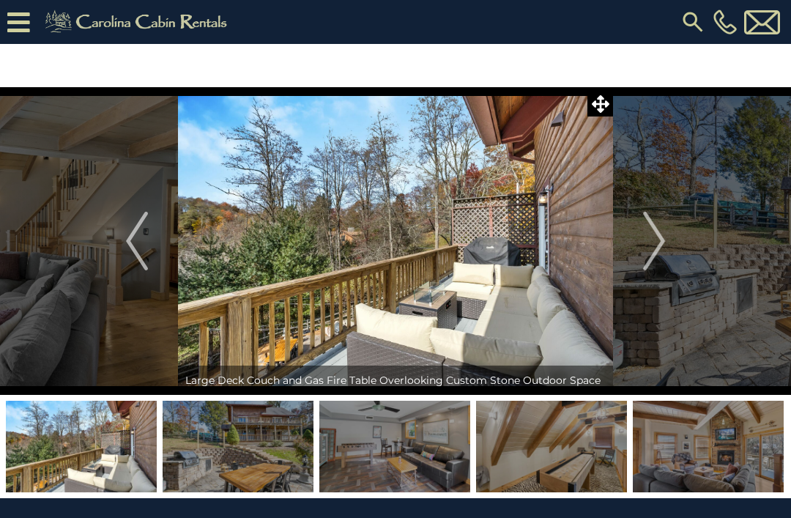
click at [647, 230] on img "Next" at bounding box center [654, 241] width 22 height 59
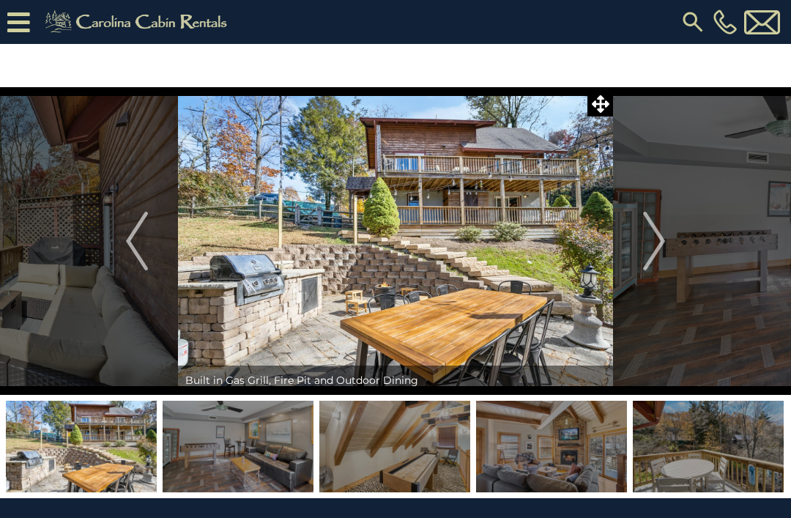
click at [646, 238] on img "Next" at bounding box center [654, 241] width 22 height 59
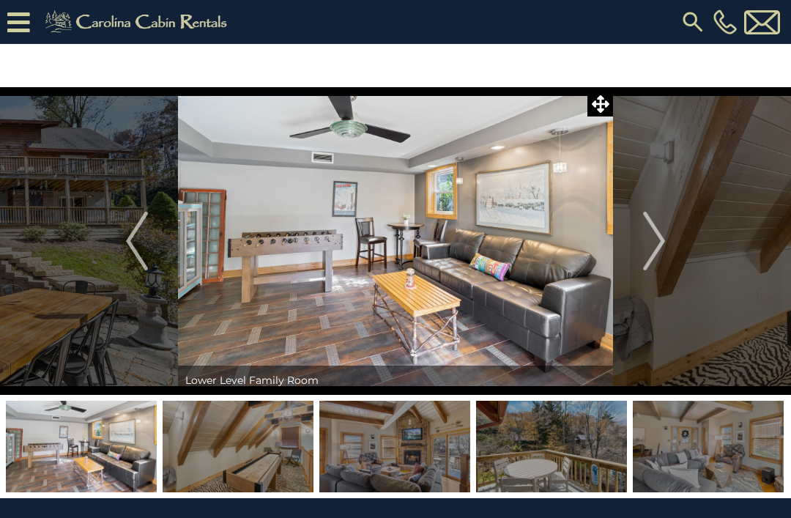
click at [647, 230] on img "Next" at bounding box center [654, 241] width 22 height 59
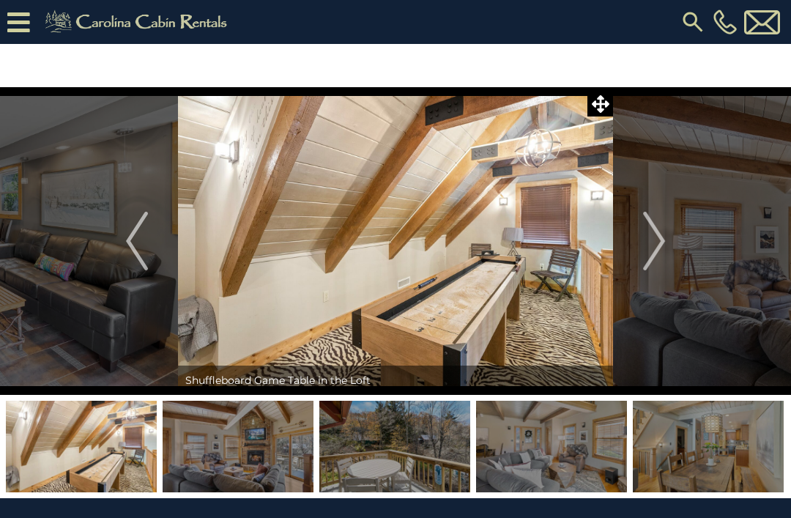
click at [648, 234] on img "Next" at bounding box center [654, 241] width 22 height 59
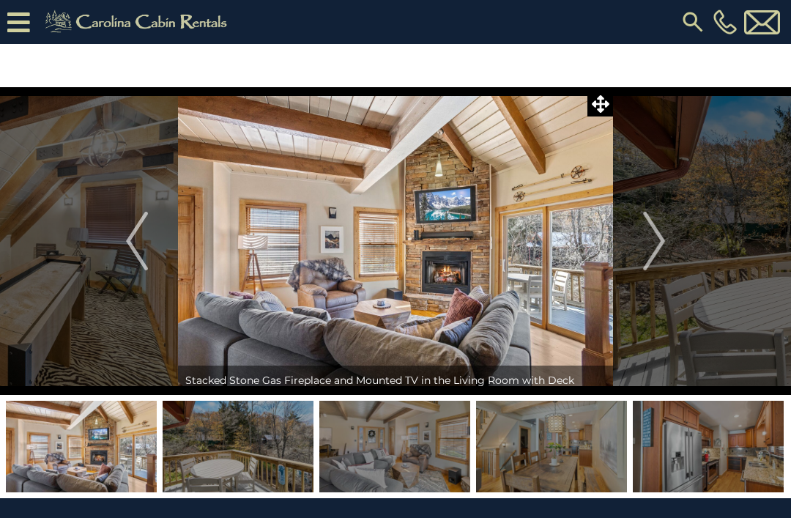
click at [643, 238] on img "Next" at bounding box center [654, 241] width 22 height 59
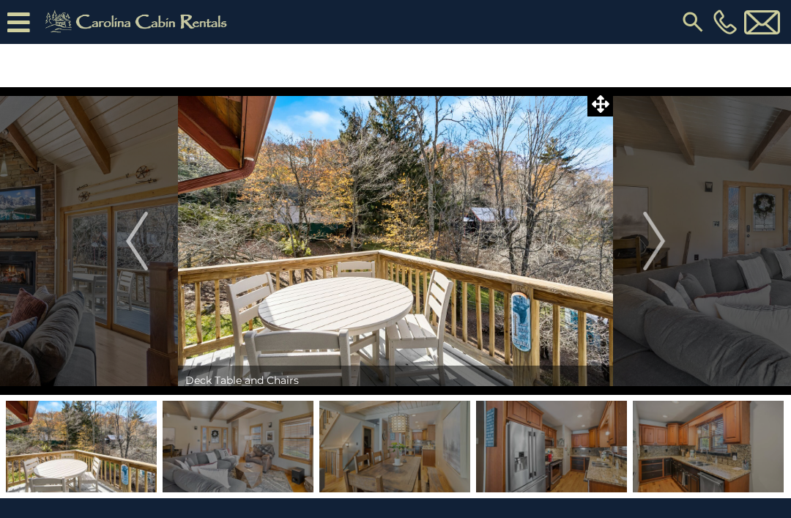
click at [636, 234] on button "Next" at bounding box center [654, 241] width 82 height 308
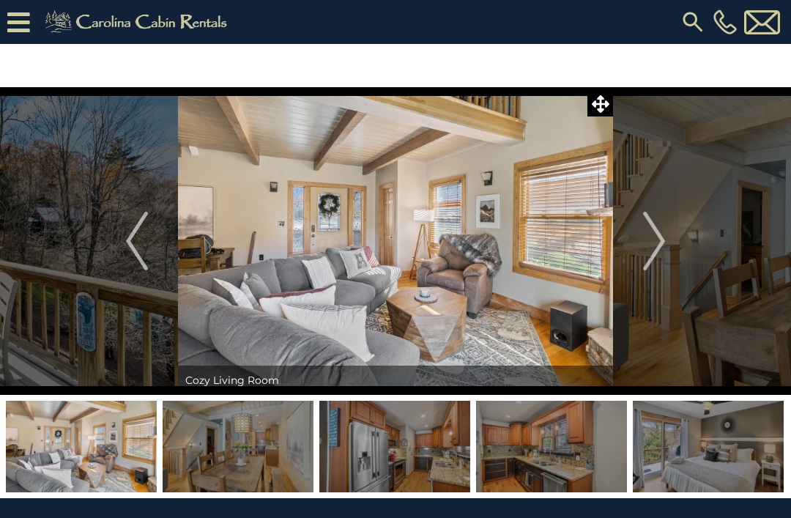
click at [638, 232] on button "Next" at bounding box center [654, 241] width 82 height 308
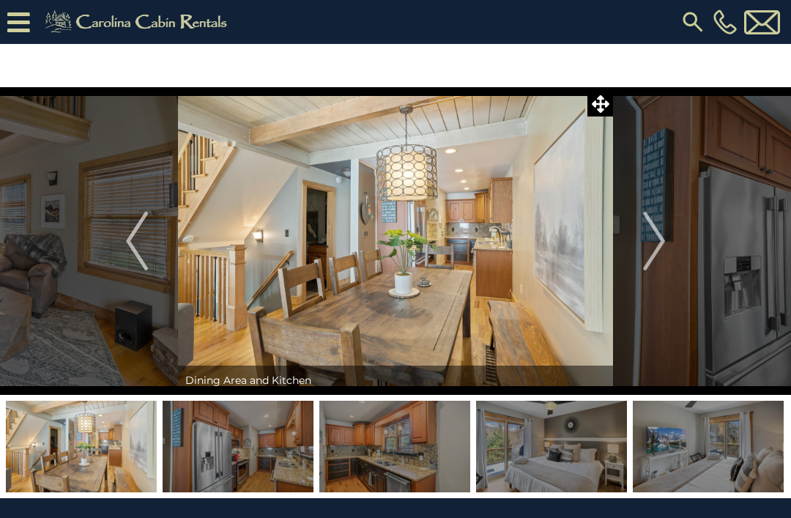
click at [631, 234] on button "Next" at bounding box center [654, 241] width 82 height 308
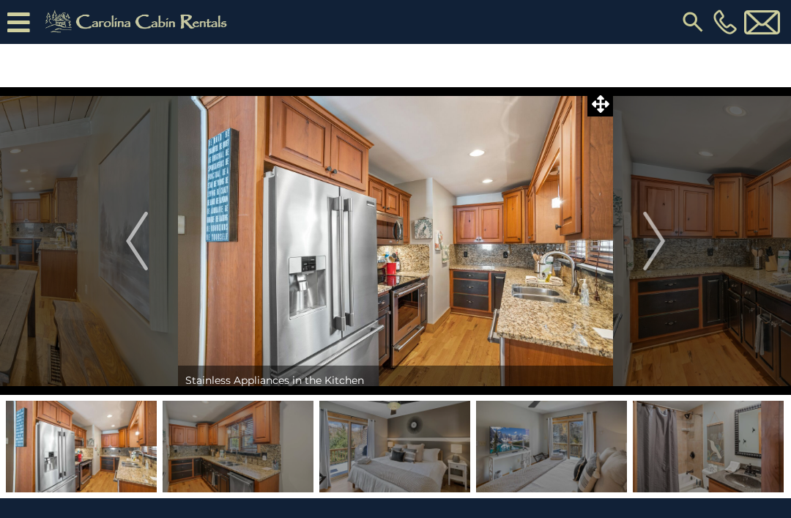
click at [649, 234] on img "Next" at bounding box center [654, 241] width 22 height 59
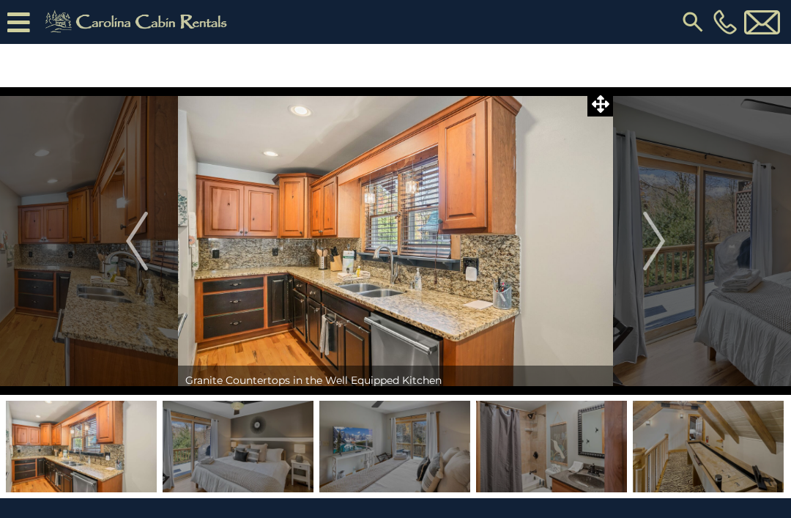
click at [661, 221] on img "Next" at bounding box center [654, 241] width 22 height 59
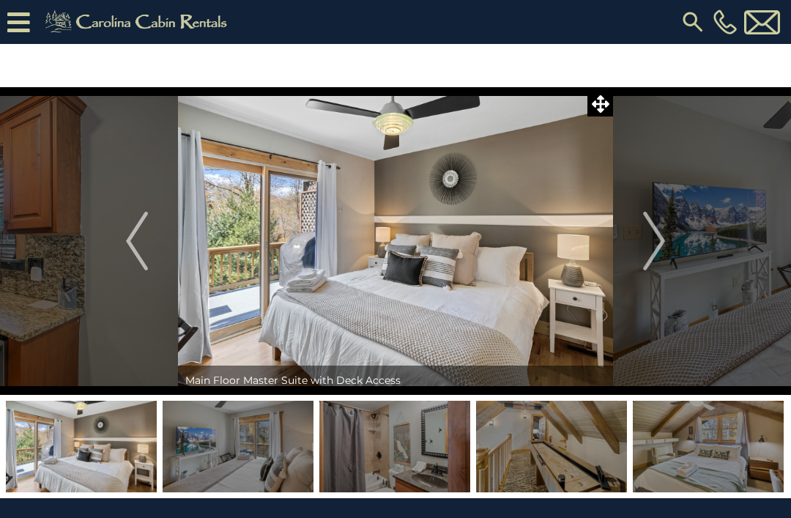
click at [642, 227] on button "Next" at bounding box center [654, 241] width 82 height 308
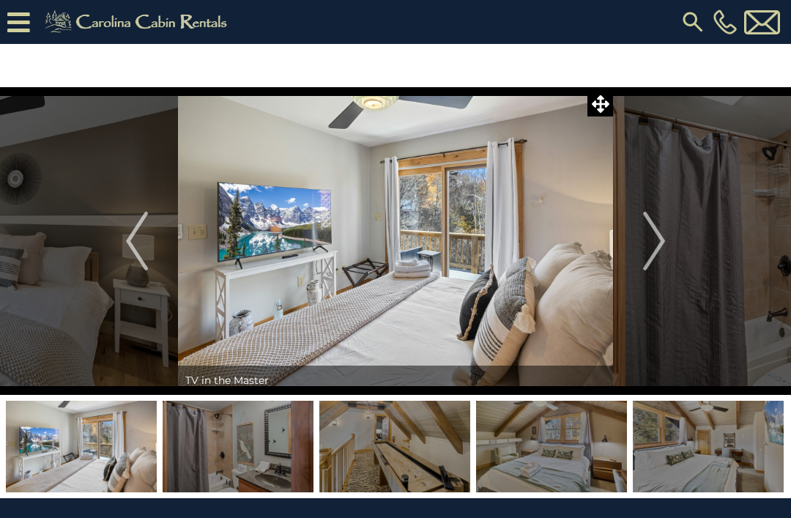
click at [650, 230] on img "Next" at bounding box center [654, 241] width 22 height 59
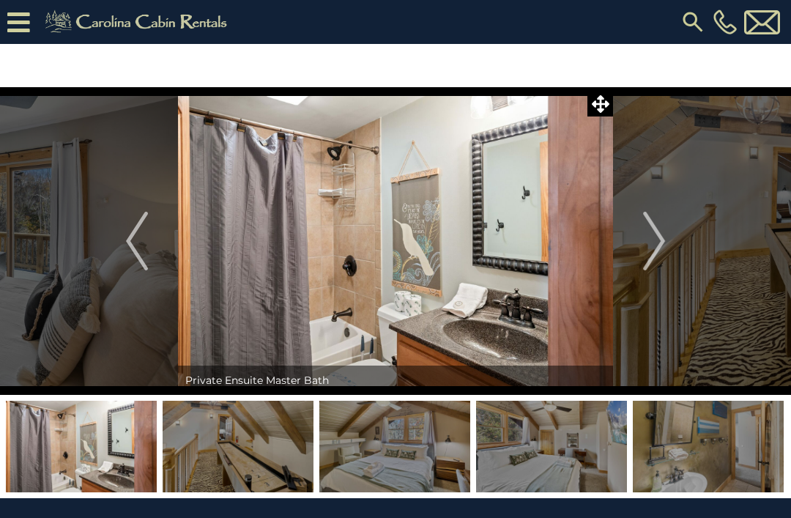
click at [660, 231] on img "Next" at bounding box center [654, 241] width 22 height 59
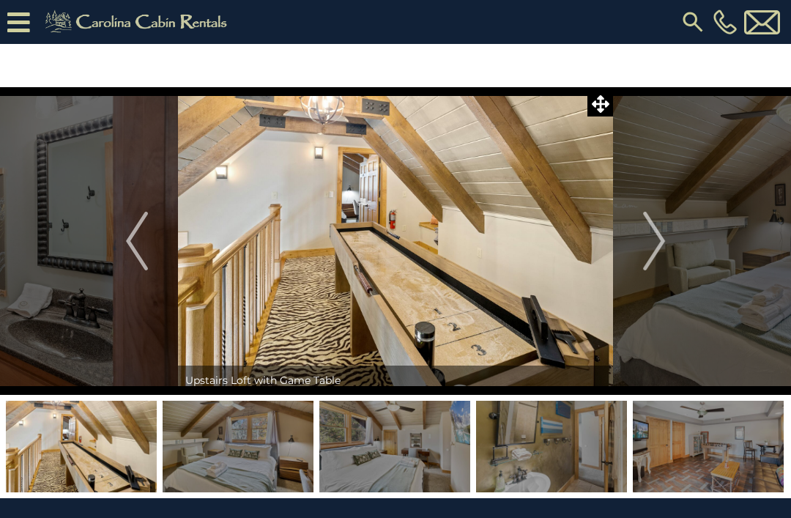
click at [655, 231] on img "Next" at bounding box center [654, 241] width 22 height 59
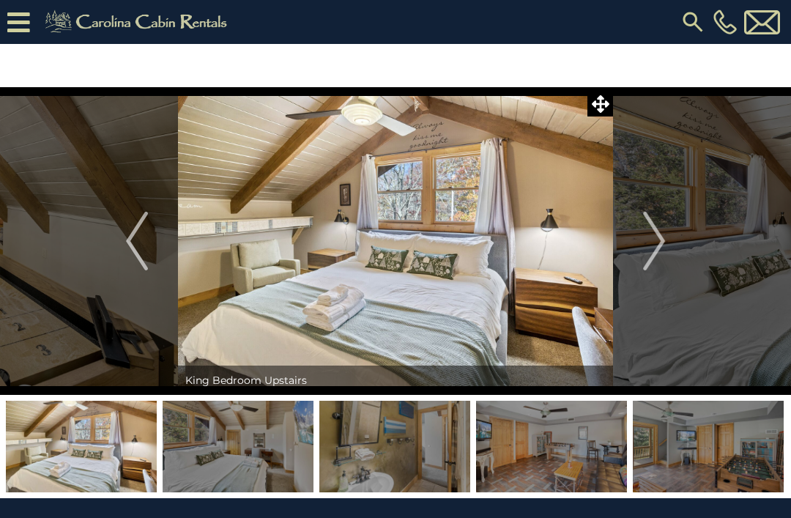
click at [650, 232] on img "Next" at bounding box center [654, 241] width 22 height 59
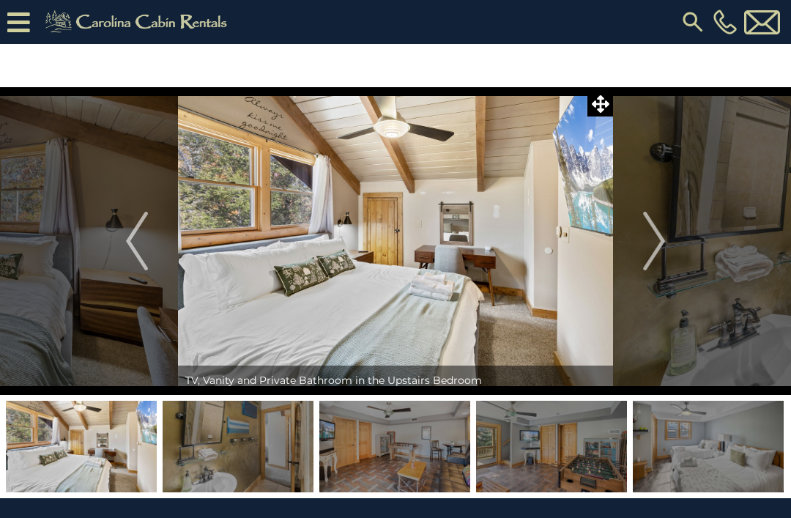
click at [653, 230] on img "Next" at bounding box center [654, 241] width 22 height 59
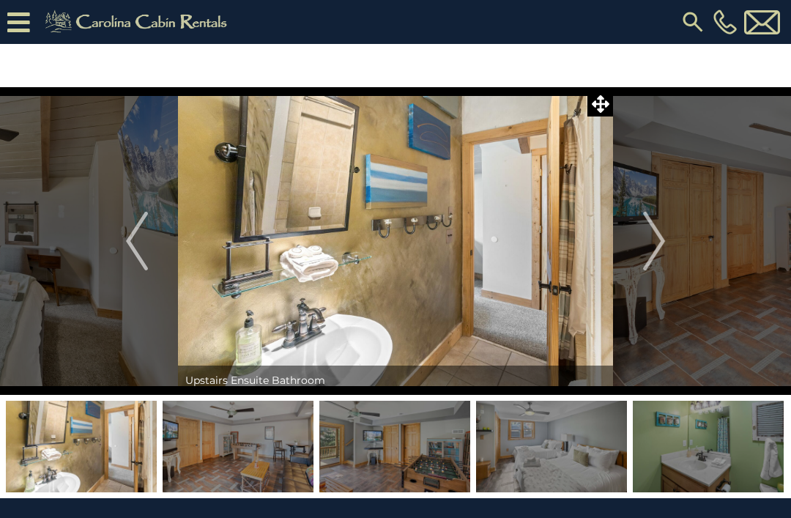
click at [653, 229] on img "Next" at bounding box center [654, 241] width 22 height 59
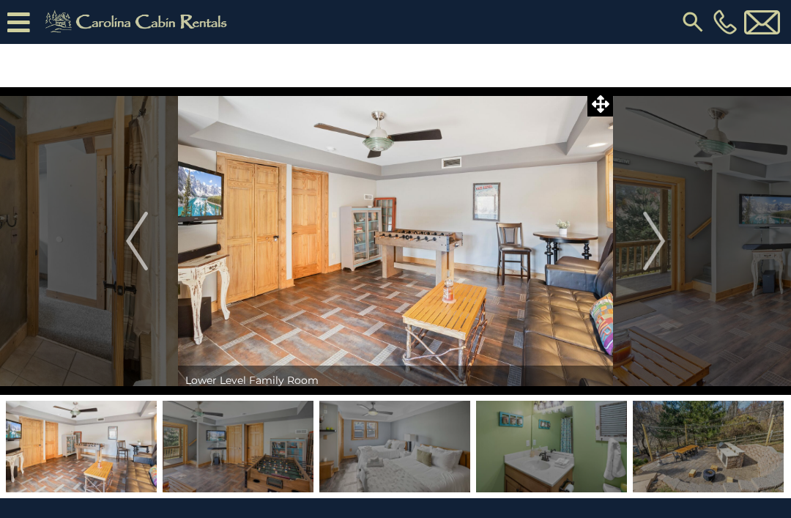
click at [653, 231] on img "Next" at bounding box center [654, 241] width 22 height 59
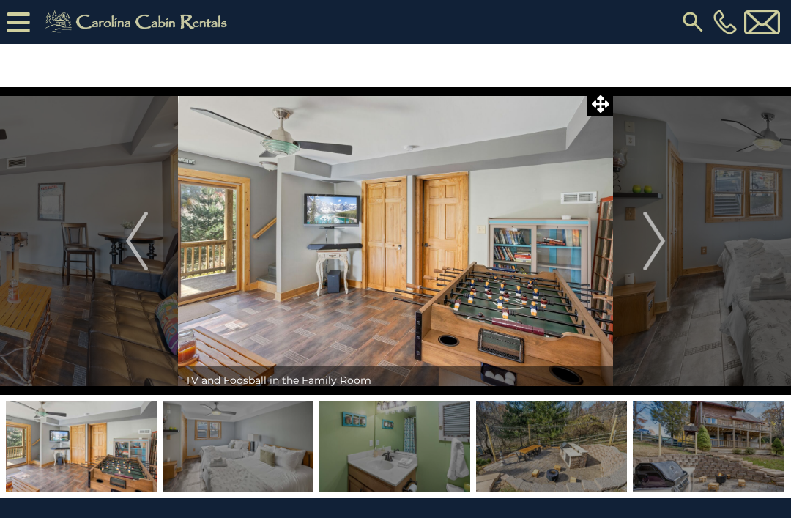
click at [647, 231] on img "Next" at bounding box center [654, 241] width 22 height 59
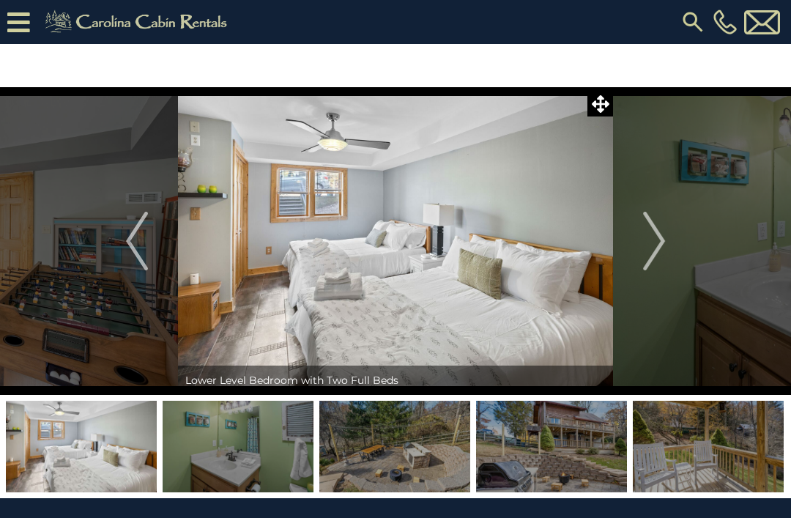
click at [653, 231] on img "Next" at bounding box center [654, 241] width 22 height 59
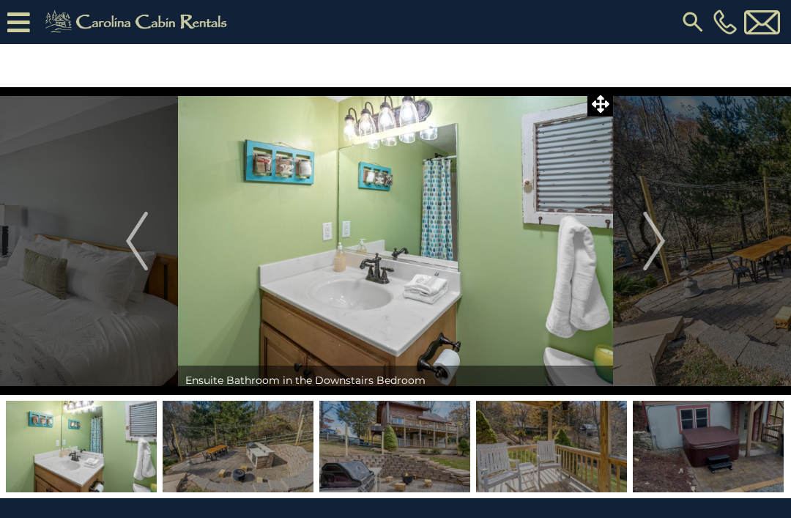
click at [655, 227] on img "Next" at bounding box center [654, 241] width 22 height 59
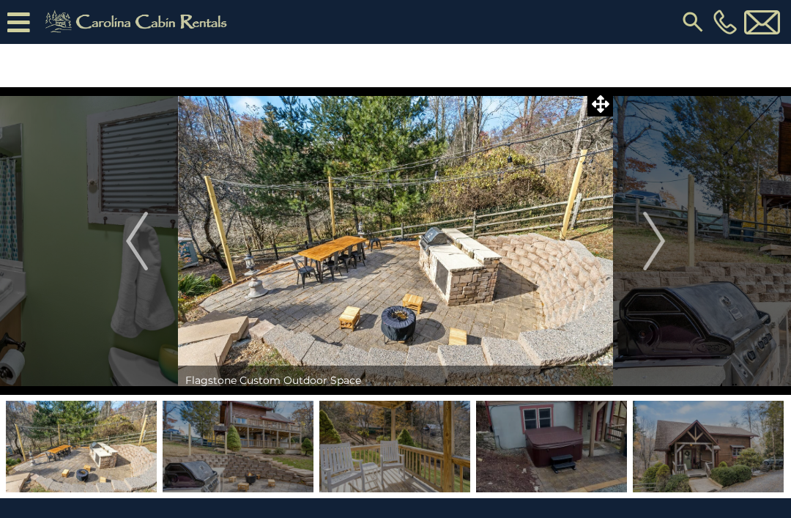
click at [652, 232] on img "Next" at bounding box center [654, 241] width 22 height 59
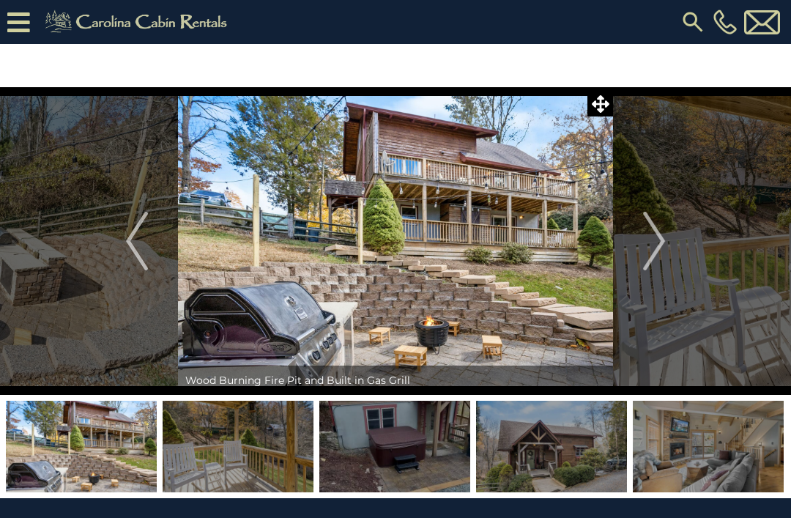
click at [656, 237] on img "Next" at bounding box center [654, 241] width 22 height 59
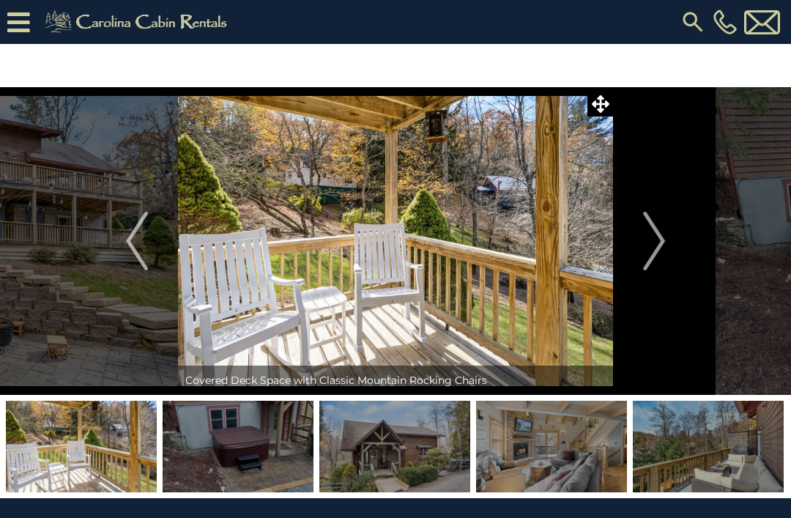
click at [642, 234] on button "Next" at bounding box center [654, 241] width 82 height 308
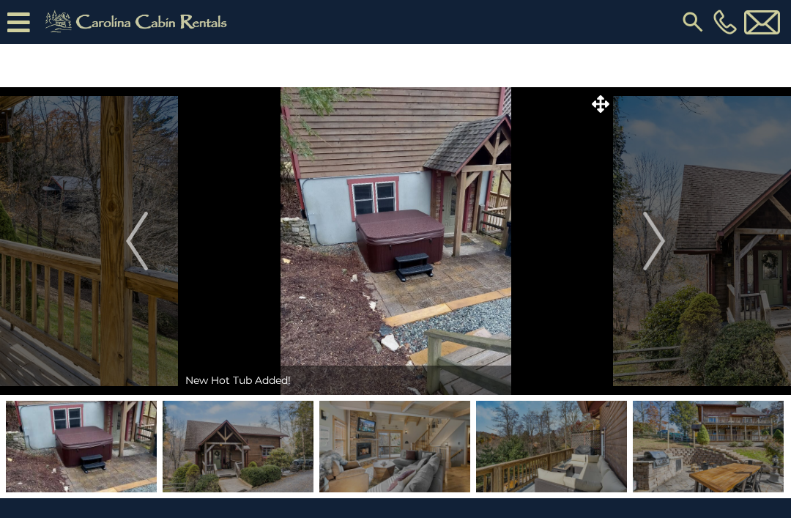
click at [614, 240] on button "Next" at bounding box center [654, 241] width 82 height 308
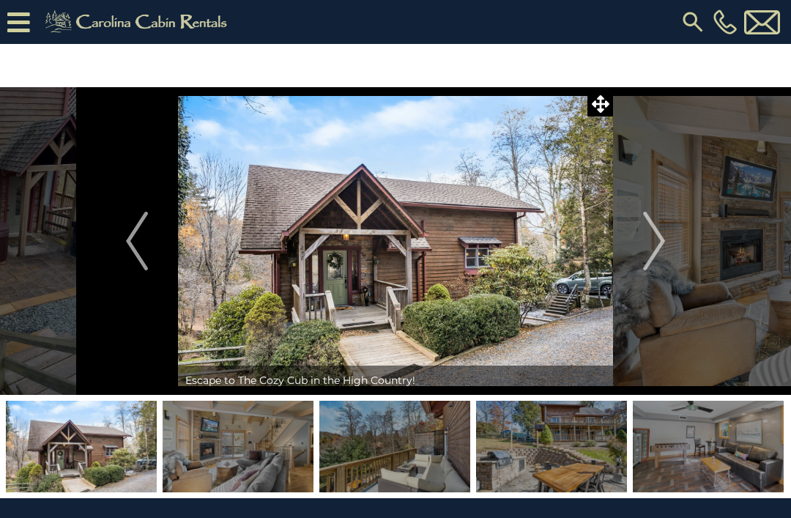
click at [652, 231] on img "Next" at bounding box center [654, 241] width 22 height 59
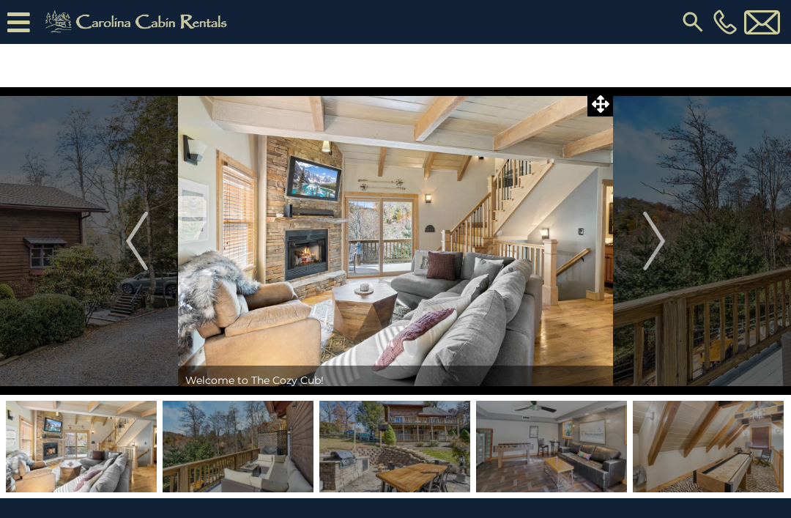
click at [656, 236] on img "Next" at bounding box center [654, 241] width 22 height 59
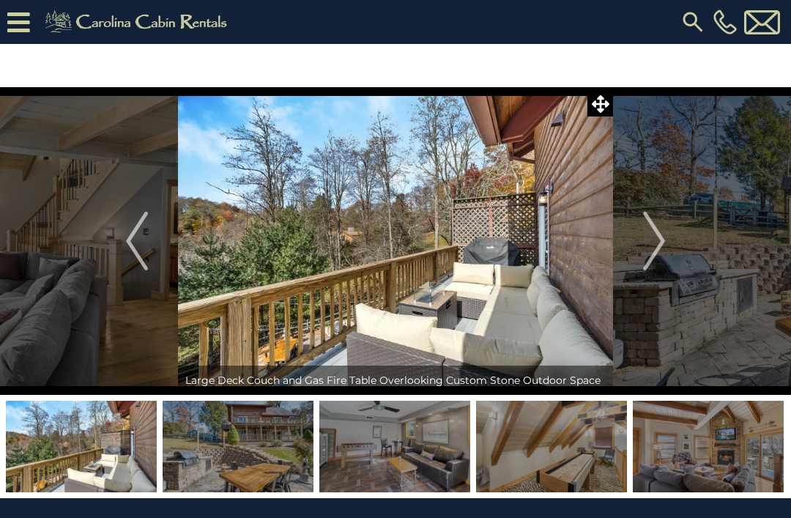
click at [671, 245] on button "Next" at bounding box center [654, 241] width 82 height 308
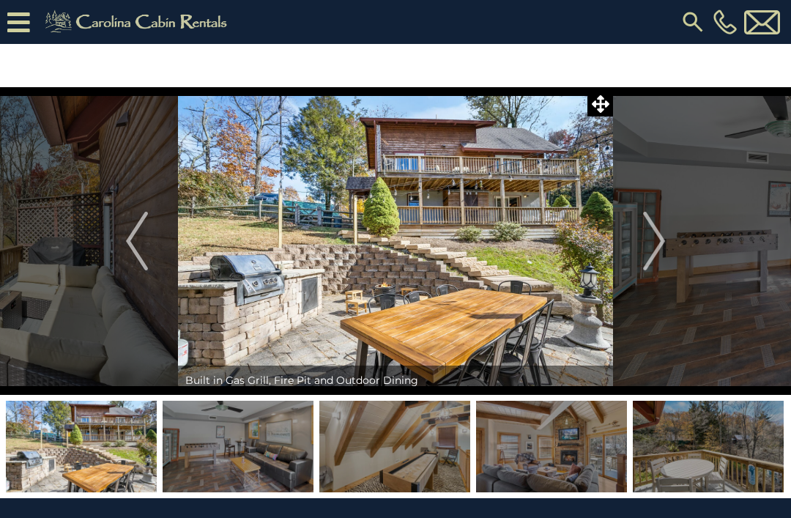
click at [670, 243] on button "Next" at bounding box center [654, 241] width 82 height 308
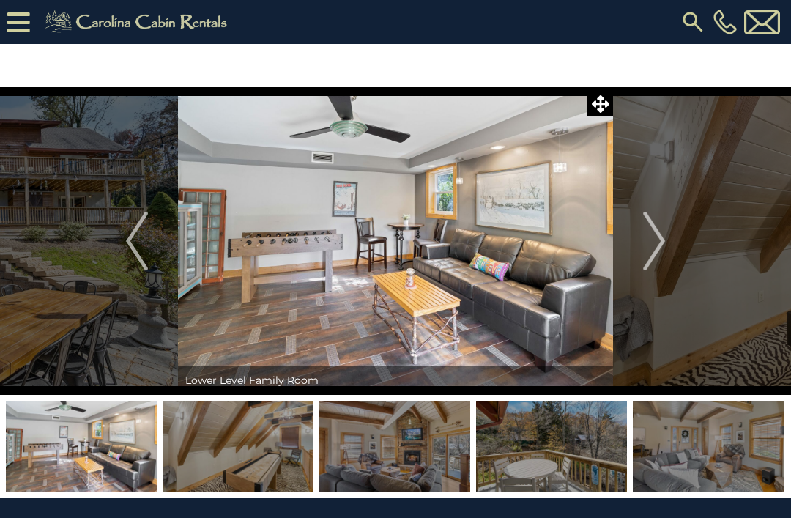
click at [663, 248] on img "Next" at bounding box center [654, 241] width 22 height 59
